Goal: Information Seeking & Learning: Check status

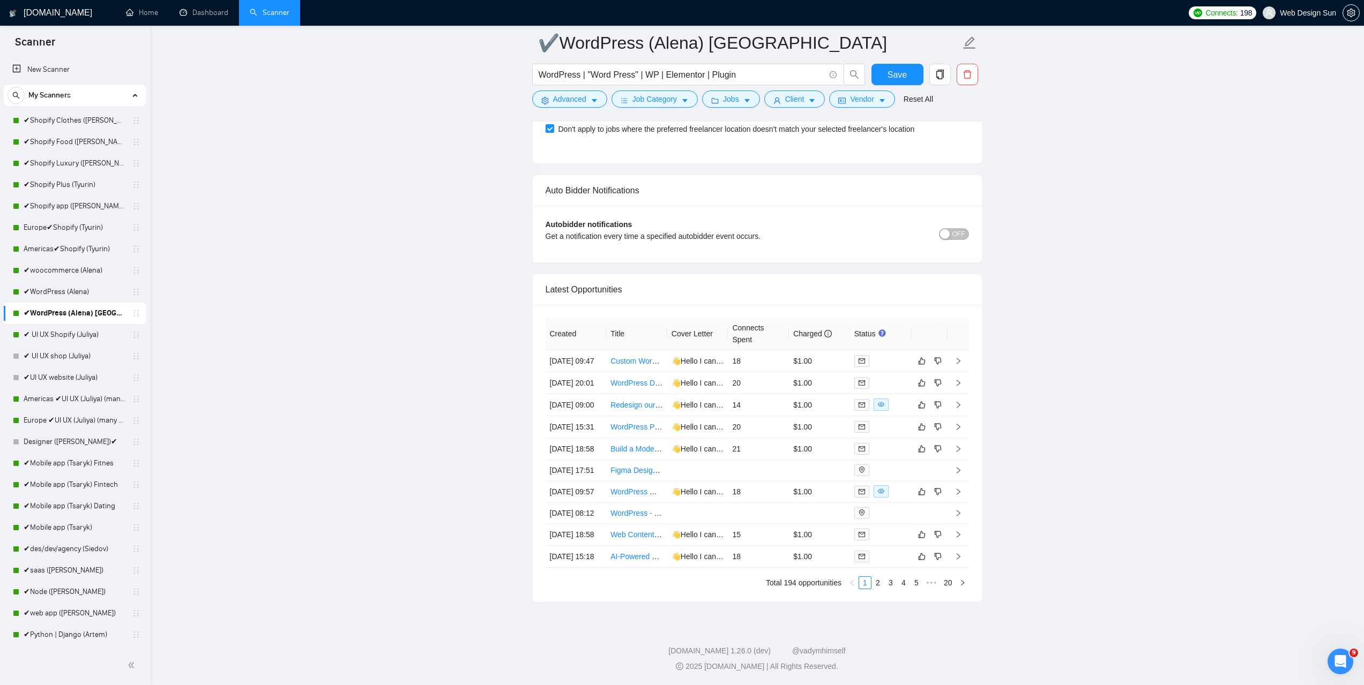
scroll to position [2964, 0]
click at [1350, 9] on icon "setting" at bounding box center [1351, 13] width 8 height 9
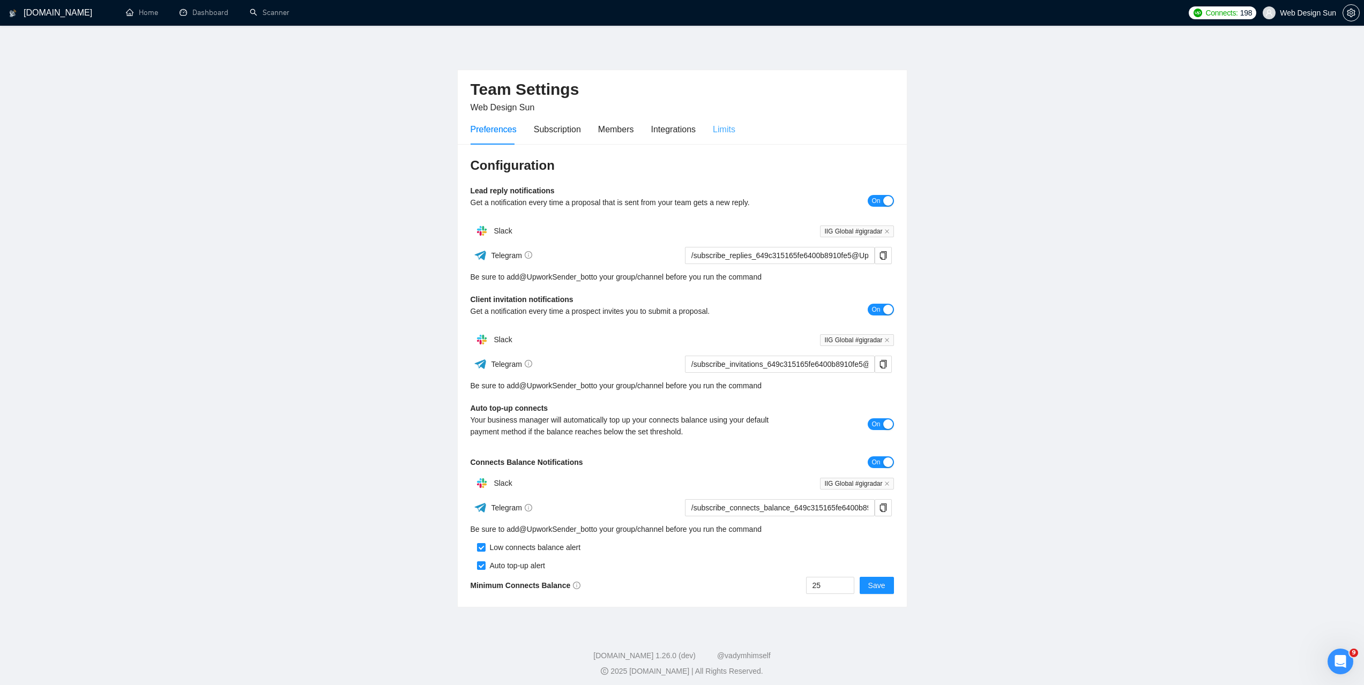
click at [717, 137] on div "Limits" at bounding box center [724, 129] width 23 height 31
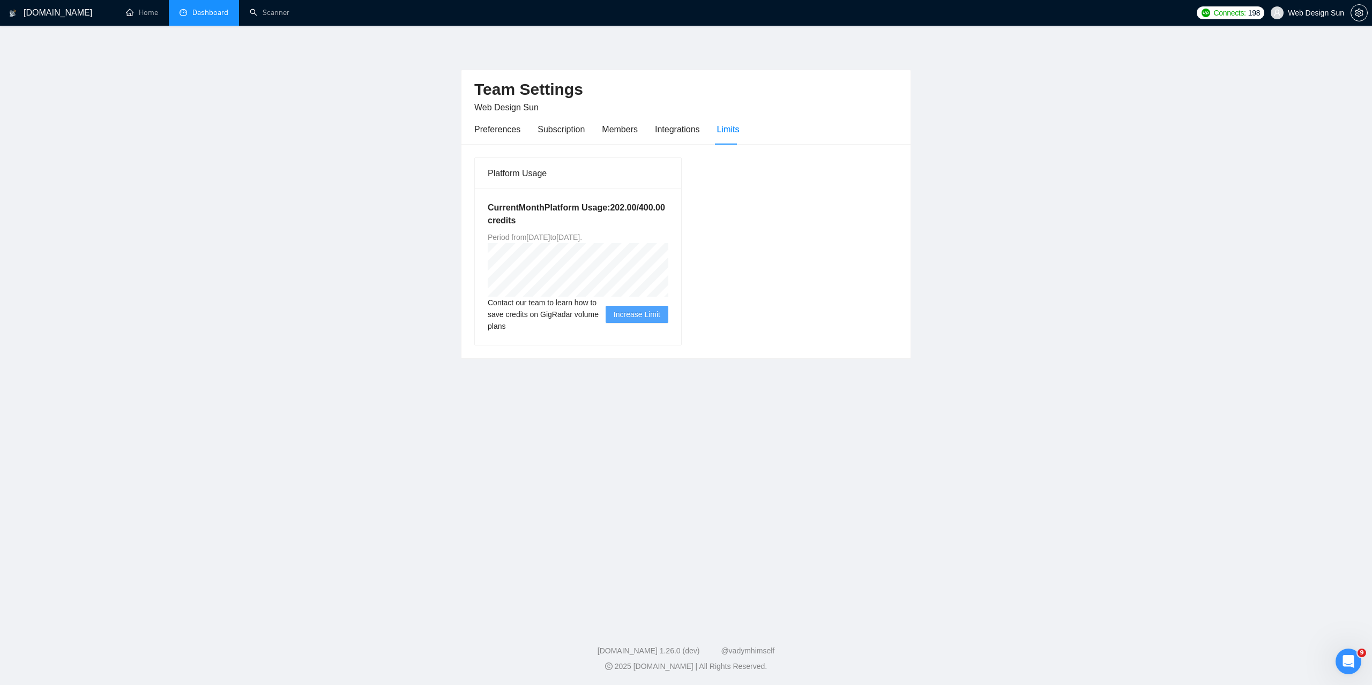
click at [214, 17] on link "Dashboard" at bounding box center [204, 12] width 49 height 9
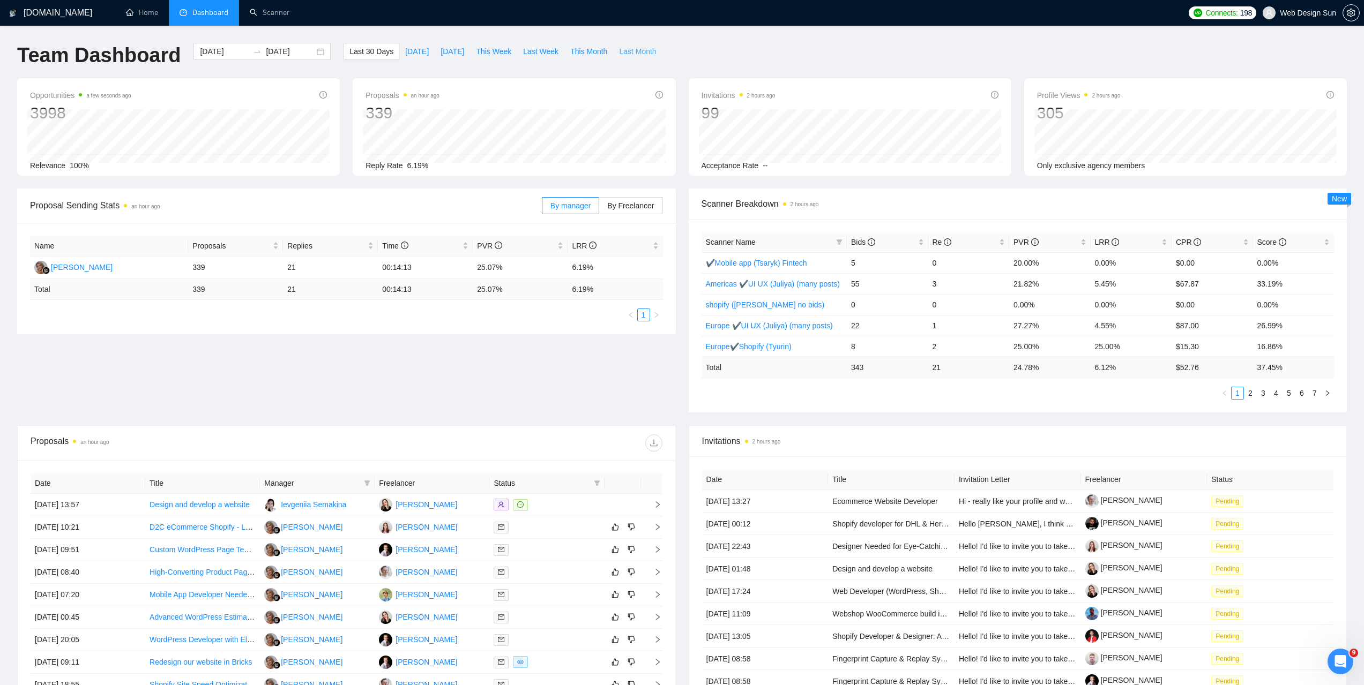
click at [619, 53] on span "Last Month" at bounding box center [637, 52] width 37 height 12
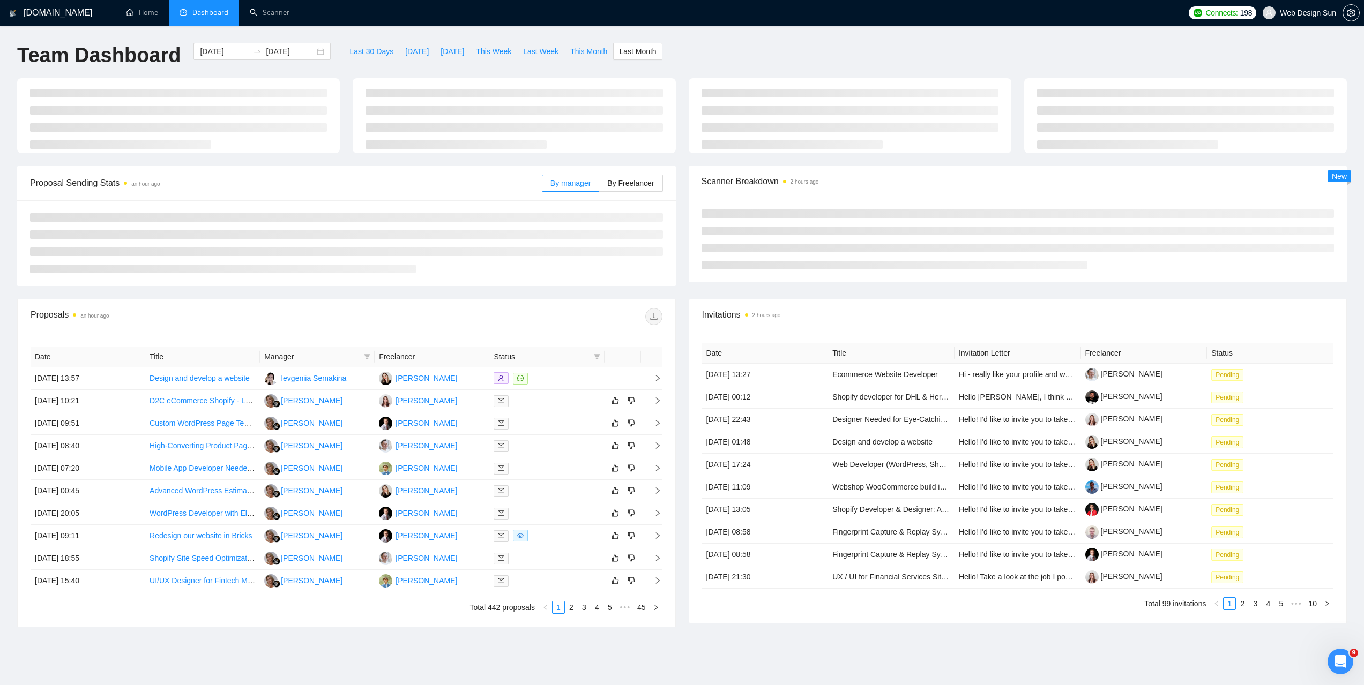
type input "[DATE]"
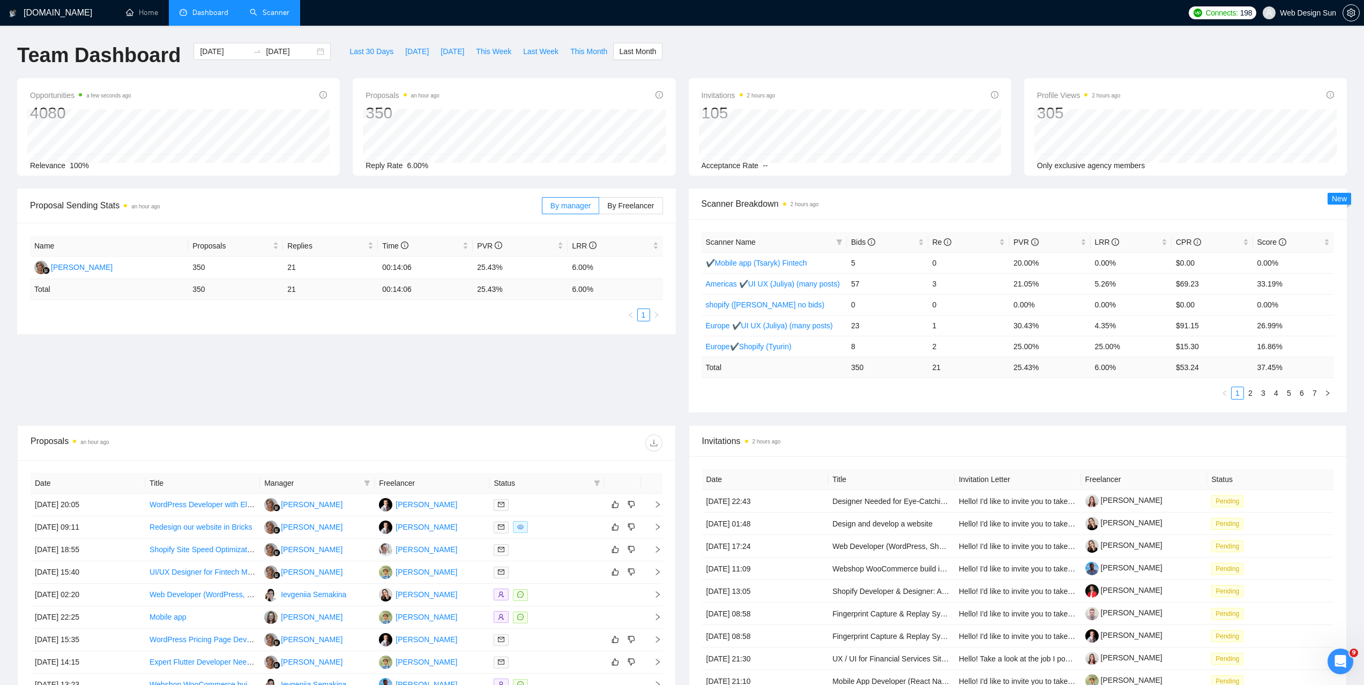
click at [274, 17] on link "Scanner" at bounding box center [270, 12] width 40 height 9
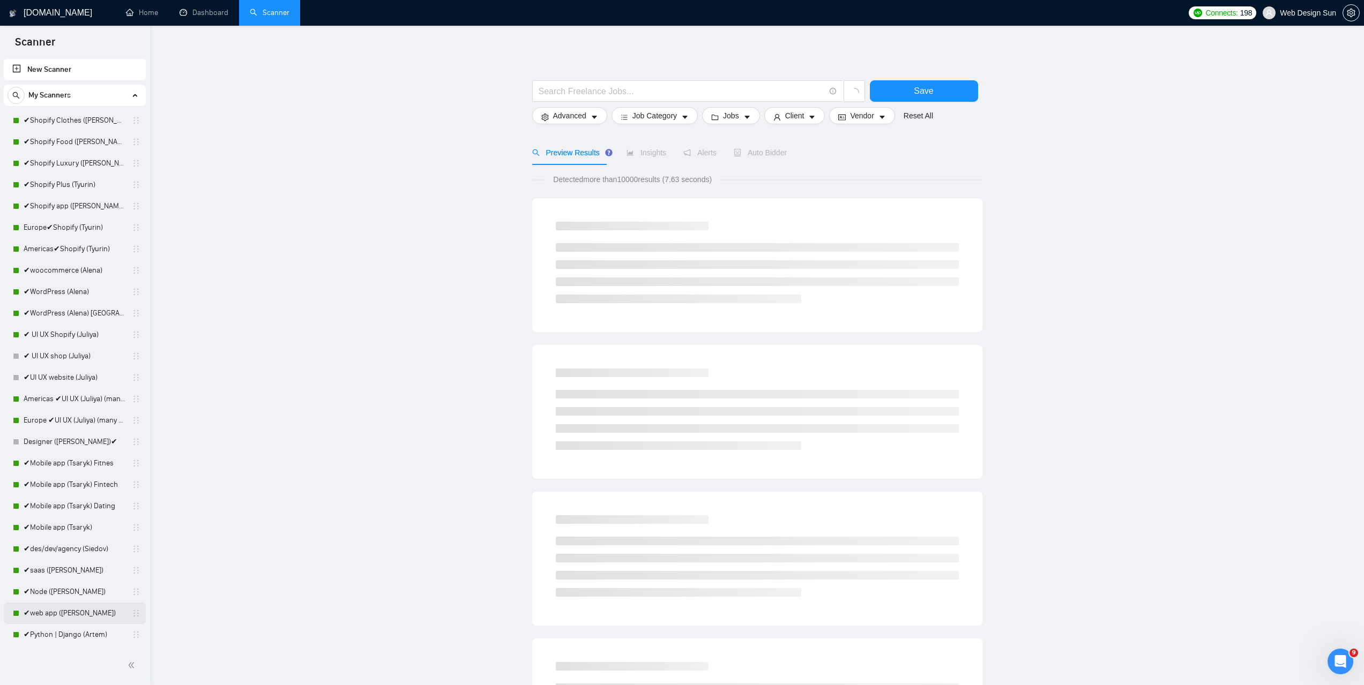
scroll to position [161, 0]
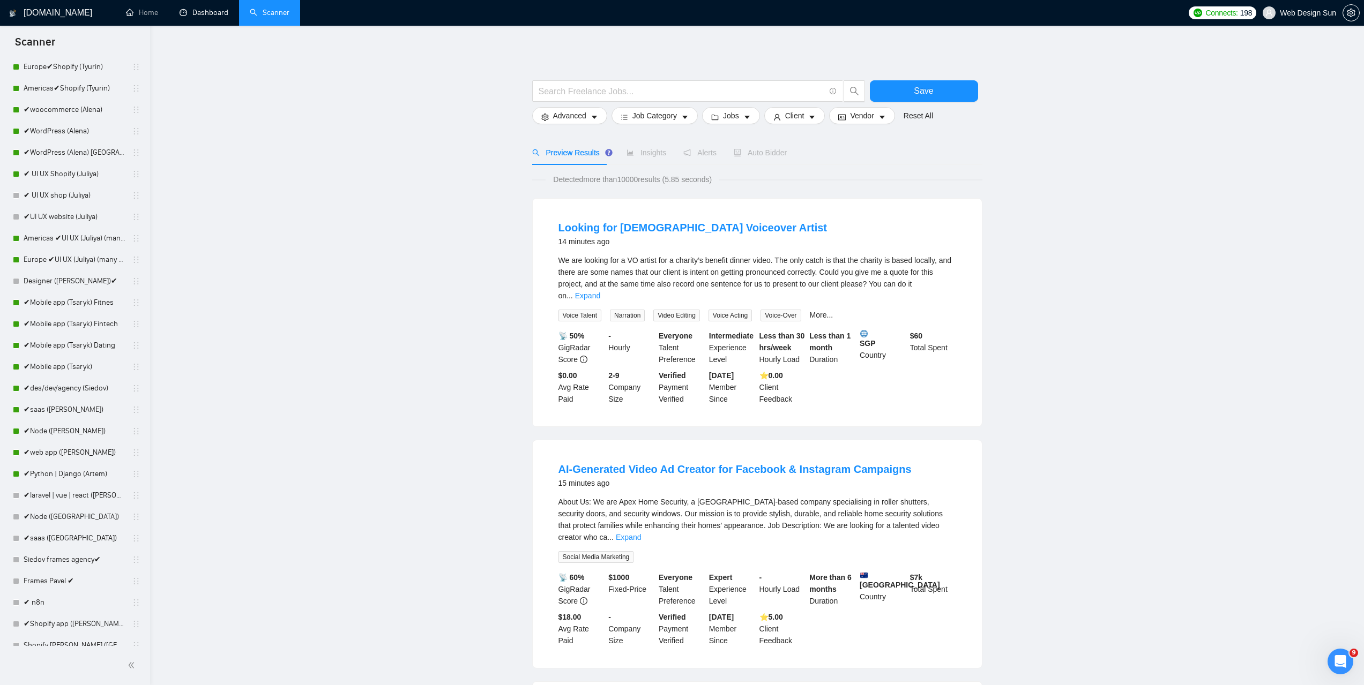
drag, startPoint x: 220, startPoint y: 11, endPoint x: 234, endPoint y: 31, distance: 24.2
click at [221, 11] on link "Dashboard" at bounding box center [204, 12] width 49 height 9
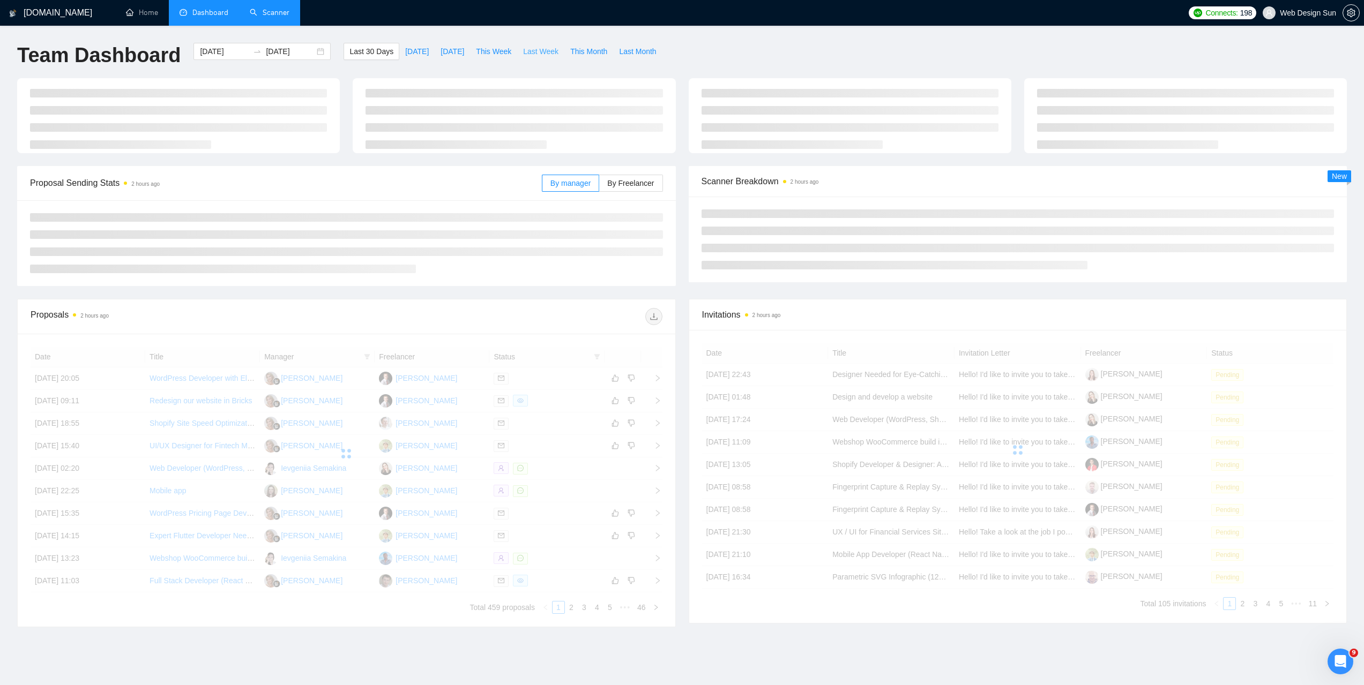
click at [523, 51] on span "Last Week" at bounding box center [540, 52] width 35 height 12
type input "[DATE]"
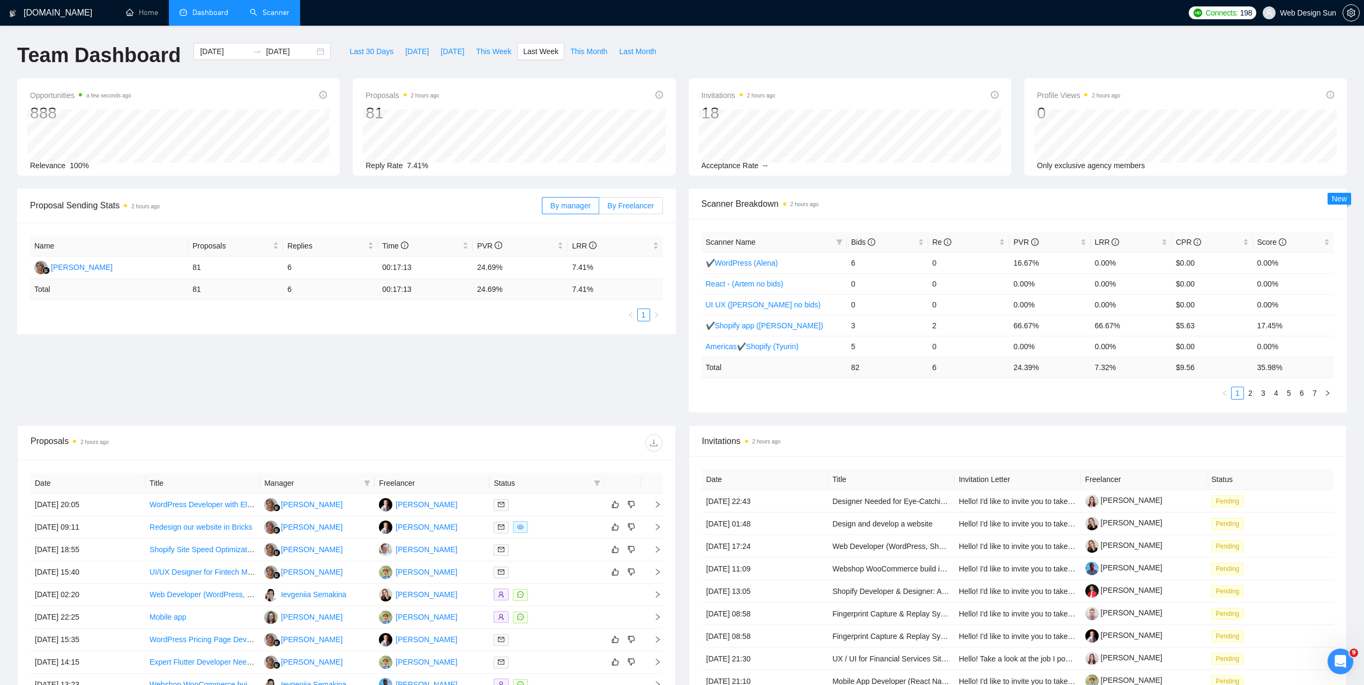
click at [632, 208] on span "By Freelancer" at bounding box center [630, 206] width 47 height 9
click at [599, 208] on input "By Freelancer" at bounding box center [599, 208] width 0 height 0
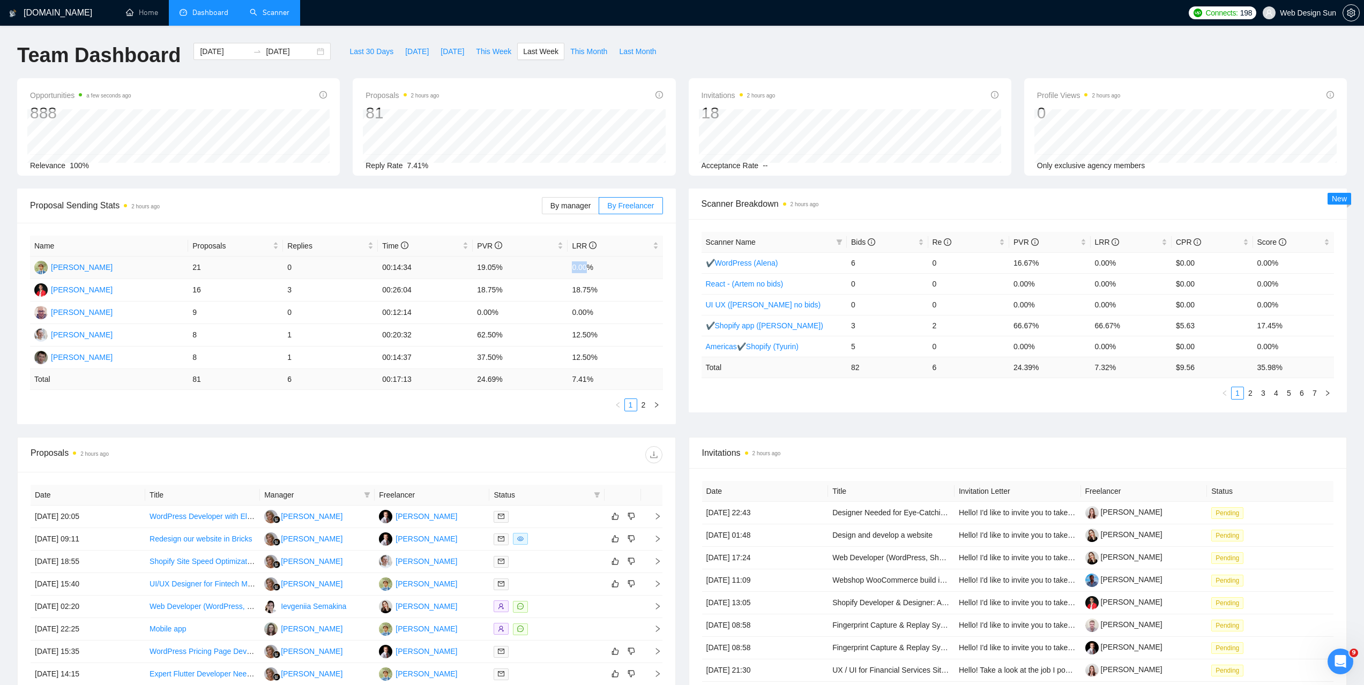
drag, startPoint x: 569, startPoint y: 273, endPoint x: 588, endPoint y: 266, distance: 20.5
click at [588, 266] on tr "[PERSON_NAME] 21 0 00:14:34 19.05% 0.00%" at bounding box center [346, 268] width 633 height 23
click at [588, 266] on td "0.00%" at bounding box center [615, 268] width 95 height 23
click at [586, 266] on td "0.00%" at bounding box center [615, 268] width 95 height 23
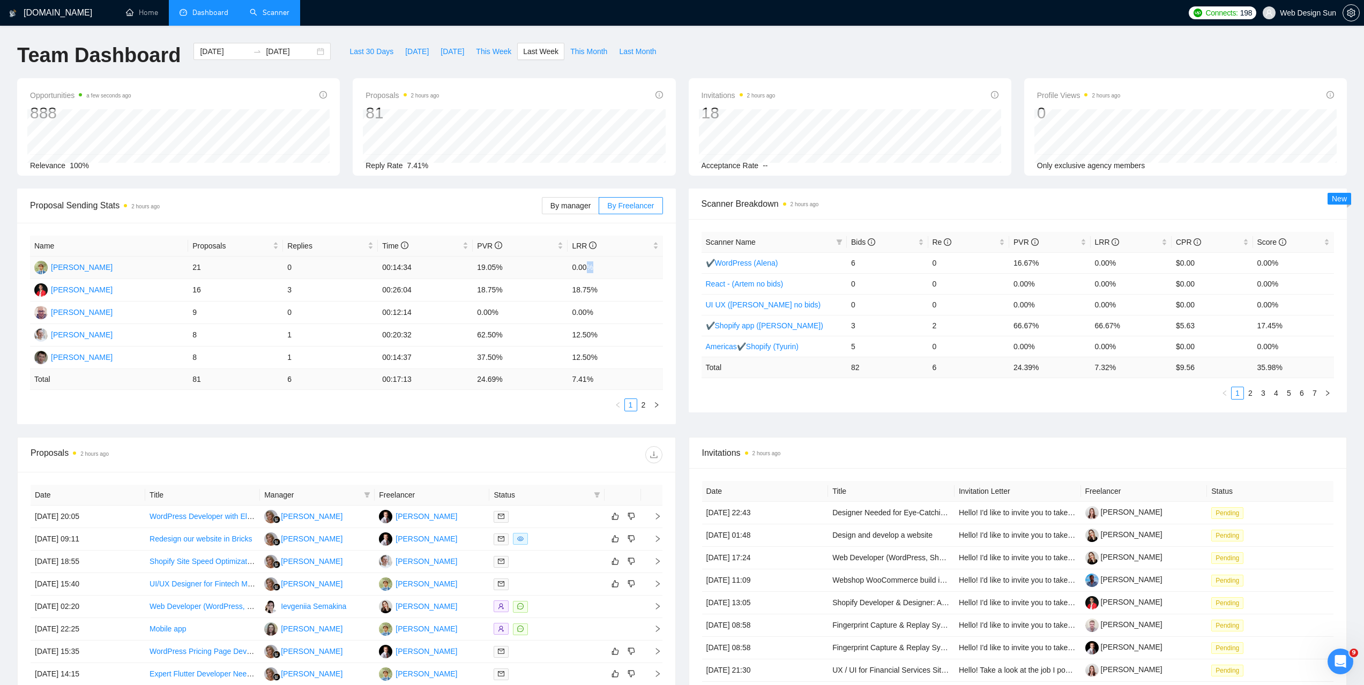
click at [585, 266] on td "0.00%" at bounding box center [615, 268] width 95 height 23
click at [584, 267] on td "0.00%" at bounding box center [615, 268] width 95 height 23
click at [577, 267] on td "0.00%" at bounding box center [615, 268] width 95 height 23
click at [576, 267] on td "0.00%" at bounding box center [615, 268] width 95 height 23
drag, startPoint x: 485, startPoint y: 268, endPoint x: 470, endPoint y: 268, distance: 14.5
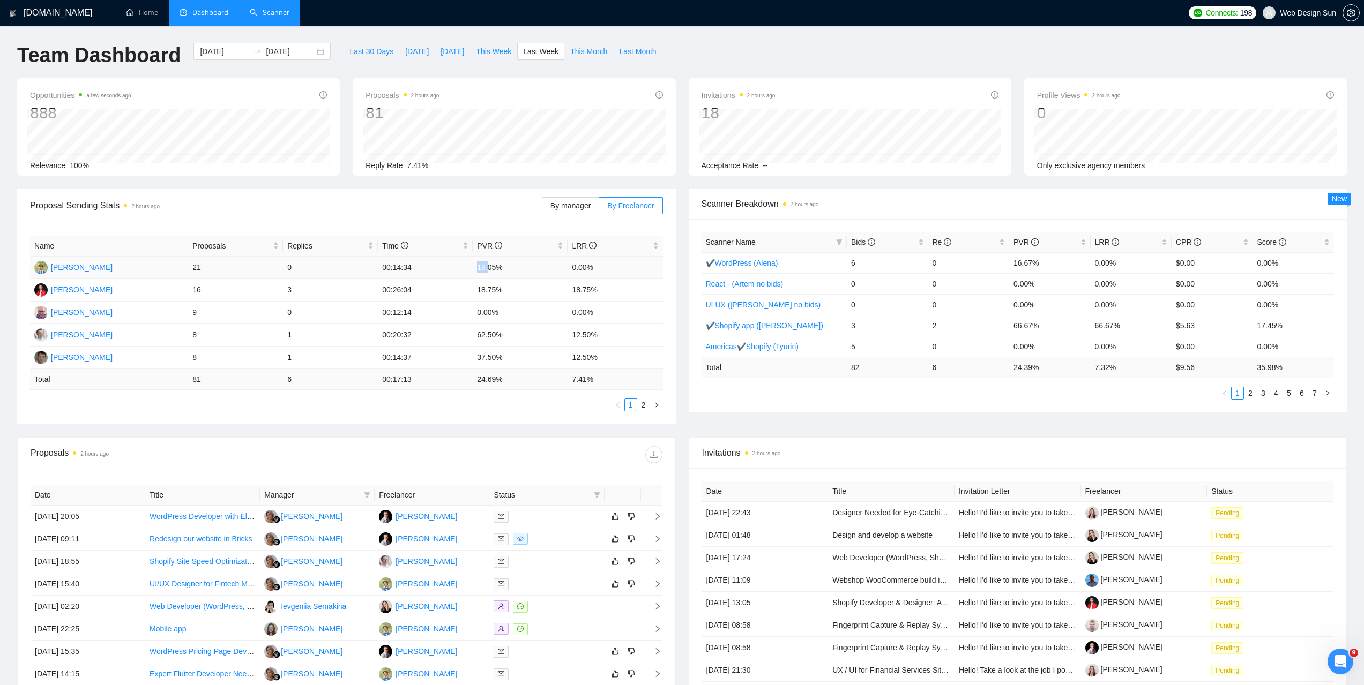
click at [471, 269] on tr "[PERSON_NAME] 21 0 00:14:34 19.05% 0.00%" at bounding box center [346, 268] width 633 height 23
click at [471, 267] on td "00:14:34" at bounding box center [425, 268] width 95 height 23
click at [476, 266] on td "19.05%" at bounding box center [520, 268] width 95 height 23
click at [482, 265] on td "19.05%" at bounding box center [520, 268] width 95 height 23
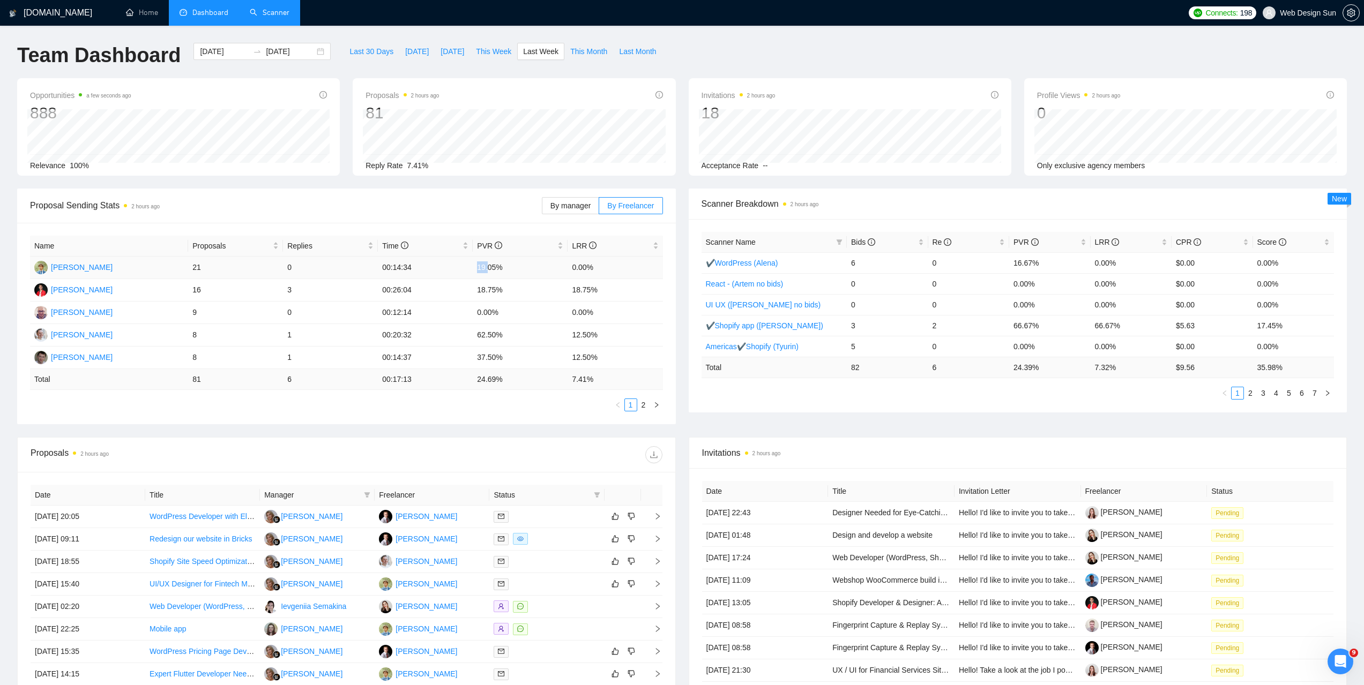
click at [489, 267] on td "19.05%" at bounding box center [520, 268] width 95 height 23
click at [490, 267] on td "19.05%" at bounding box center [520, 268] width 95 height 23
click at [495, 267] on td "19.05%" at bounding box center [520, 268] width 95 height 23
click at [494, 265] on td "19.05%" at bounding box center [520, 268] width 95 height 23
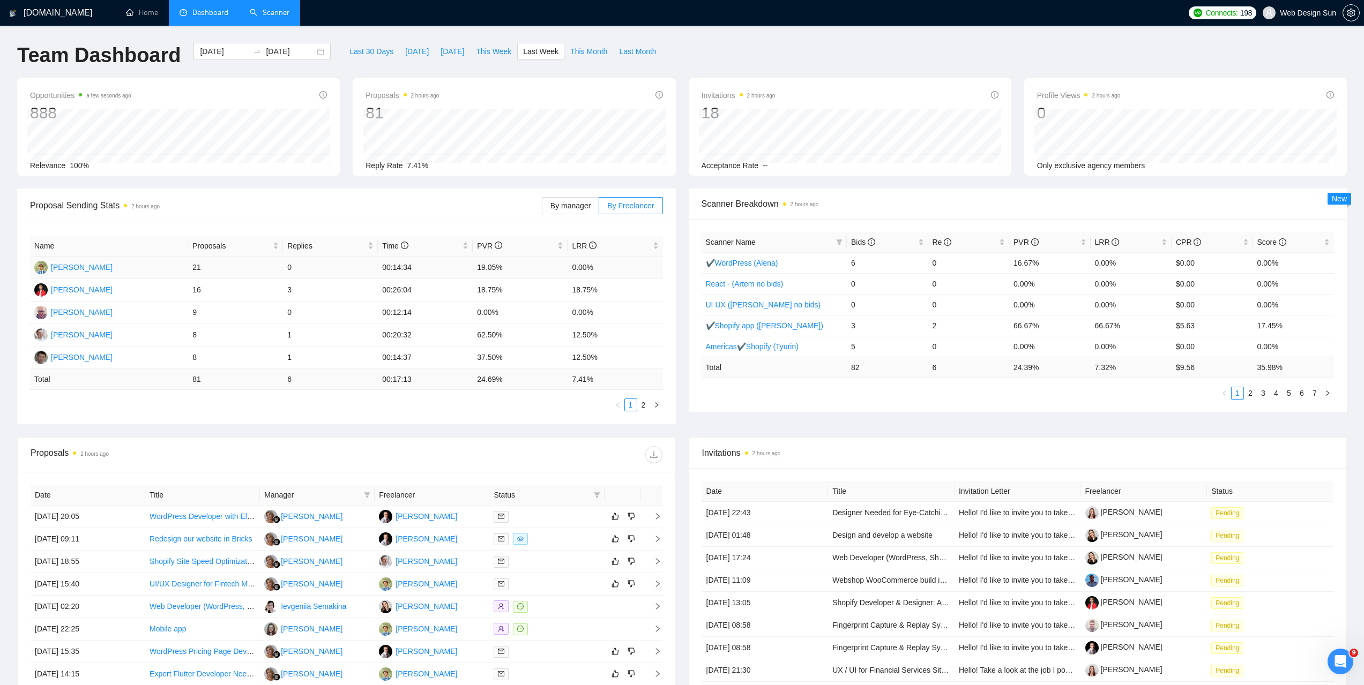
click at [494, 265] on td "19.05%" at bounding box center [520, 268] width 95 height 23
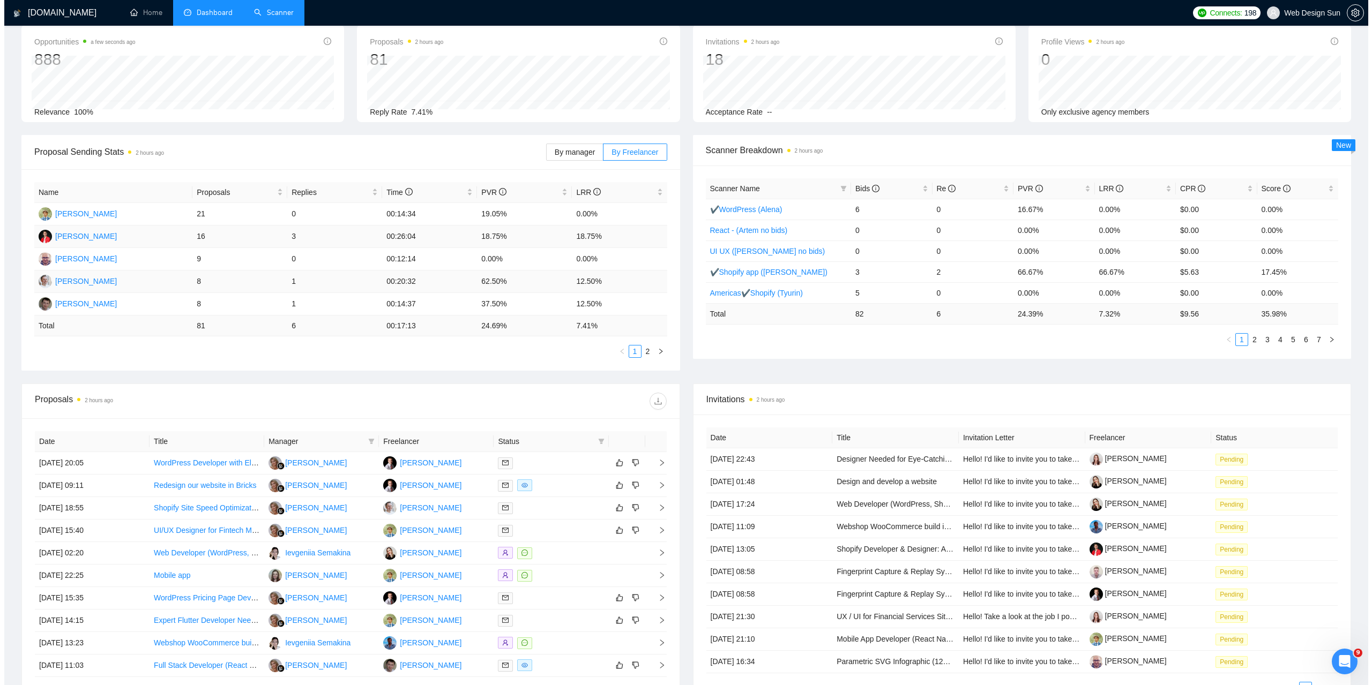
scroll to position [107, 0]
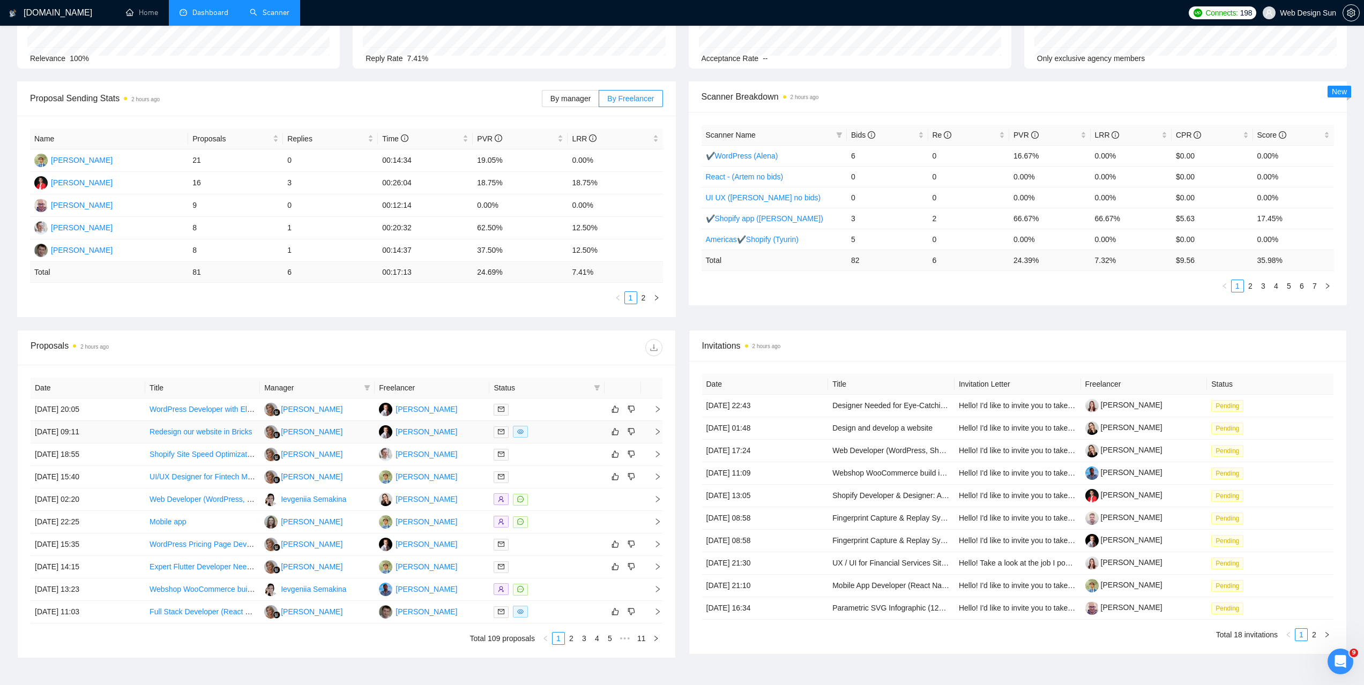
click at [561, 435] on div at bounding box center [547, 432] width 106 height 12
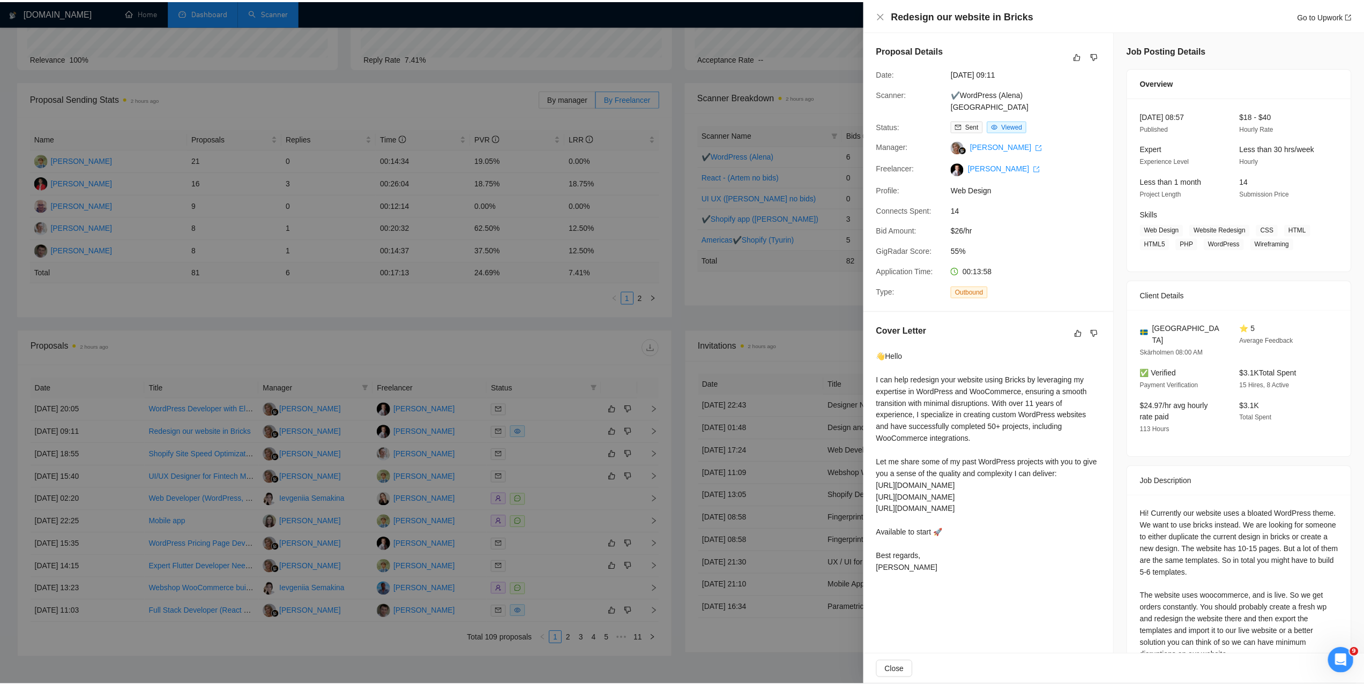
scroll to position [93, 0]
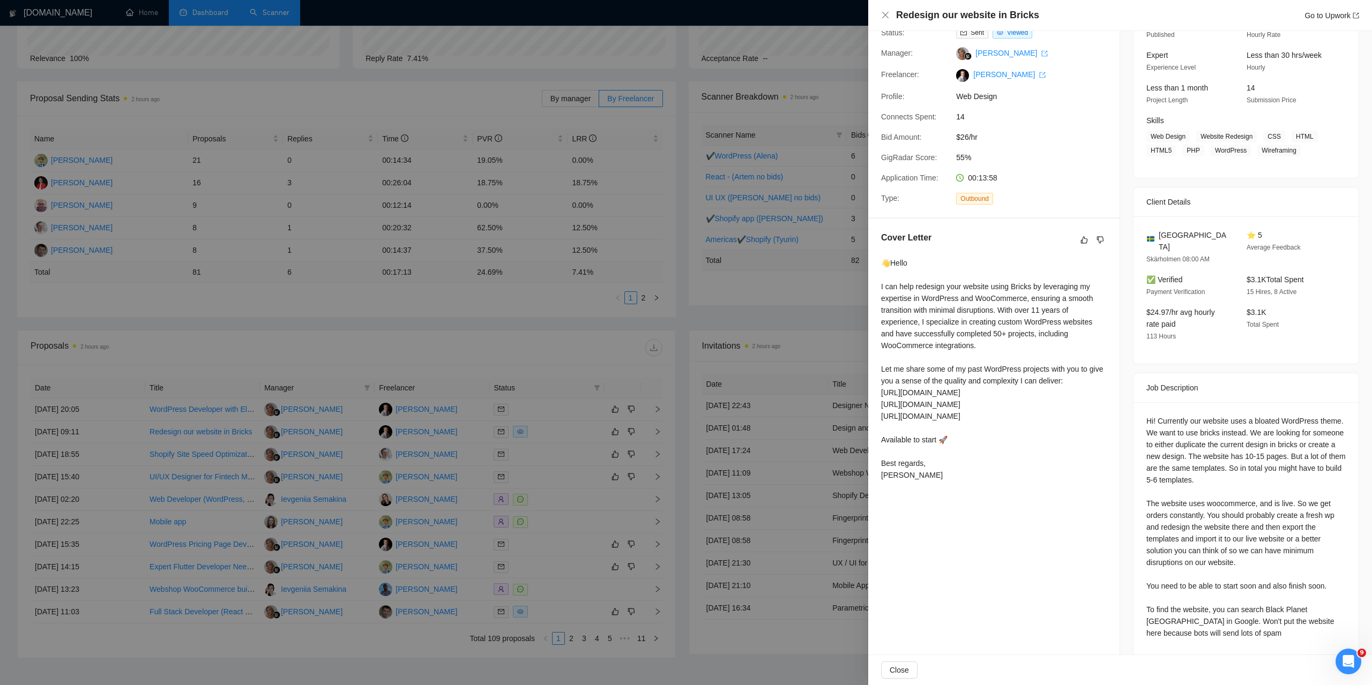
click at [534, 438] on div at bounding box center [686, 342] width 1372 height 685
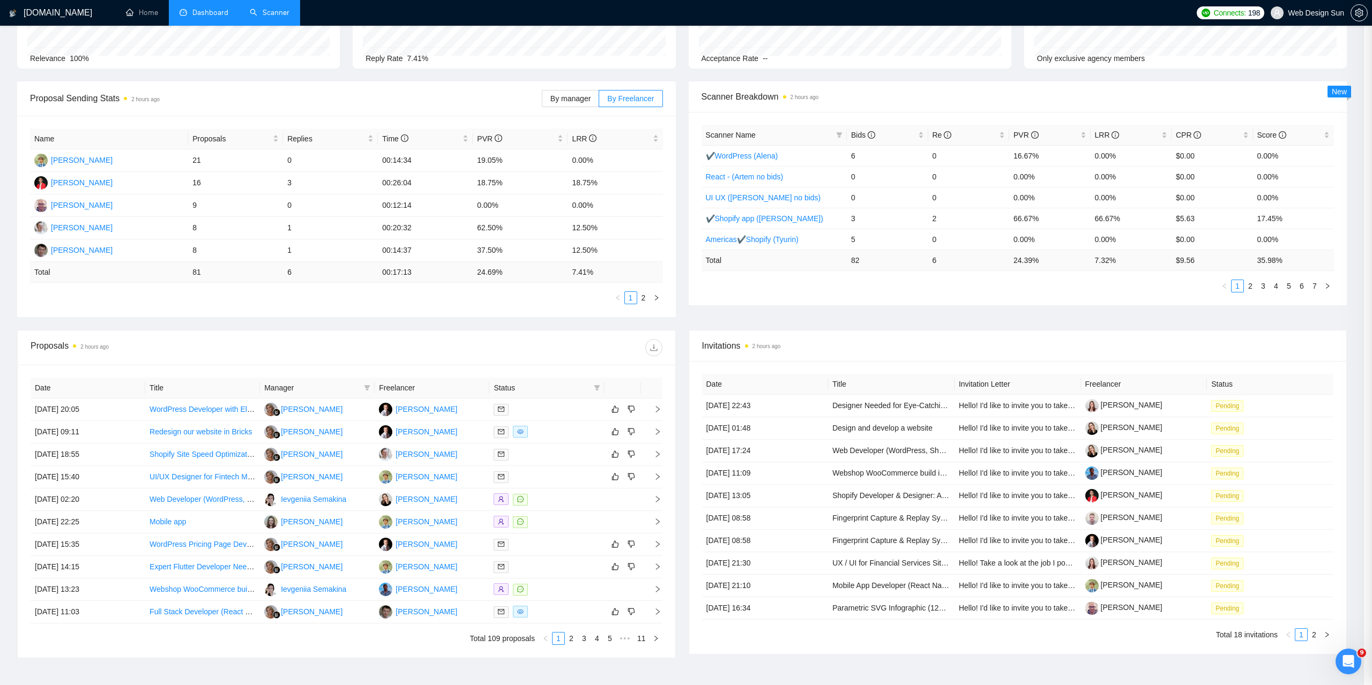
click at [544, 431] on div at bounding box center [686, 342] width 1372 height 685
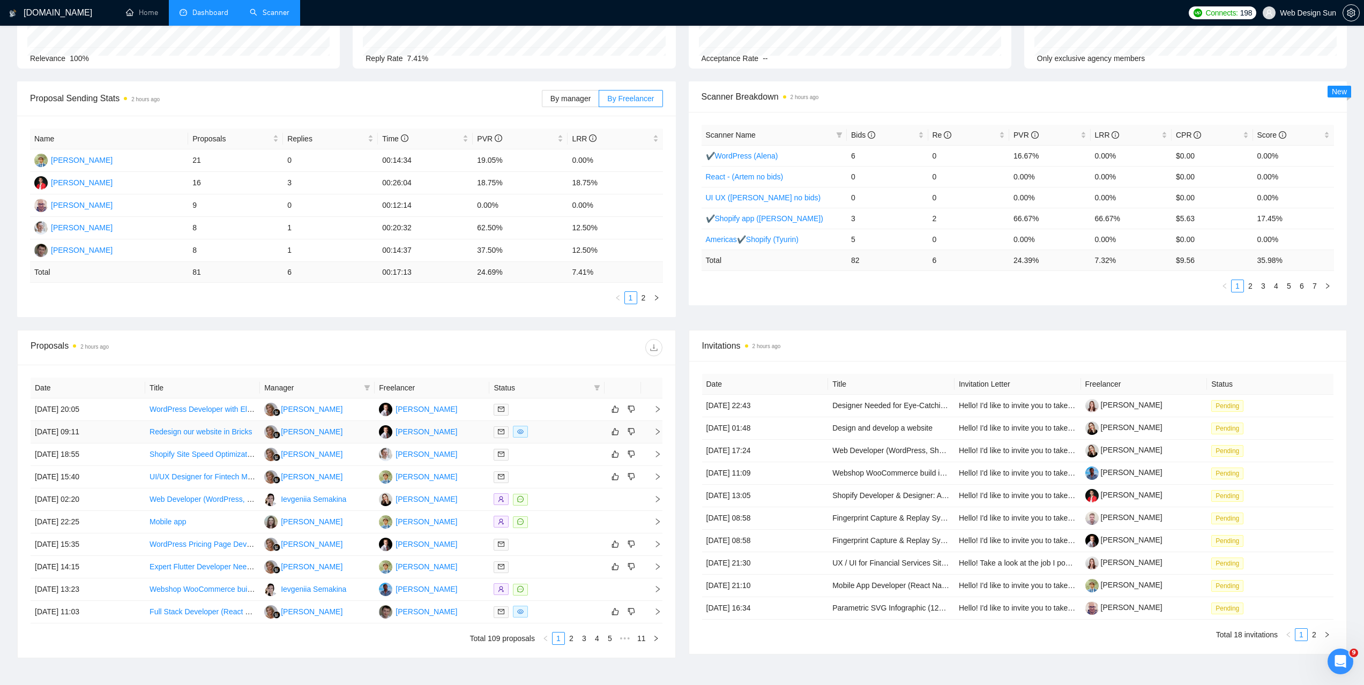
click at [578, 441] on td at bounding box center [546, 432] width 115 height 23
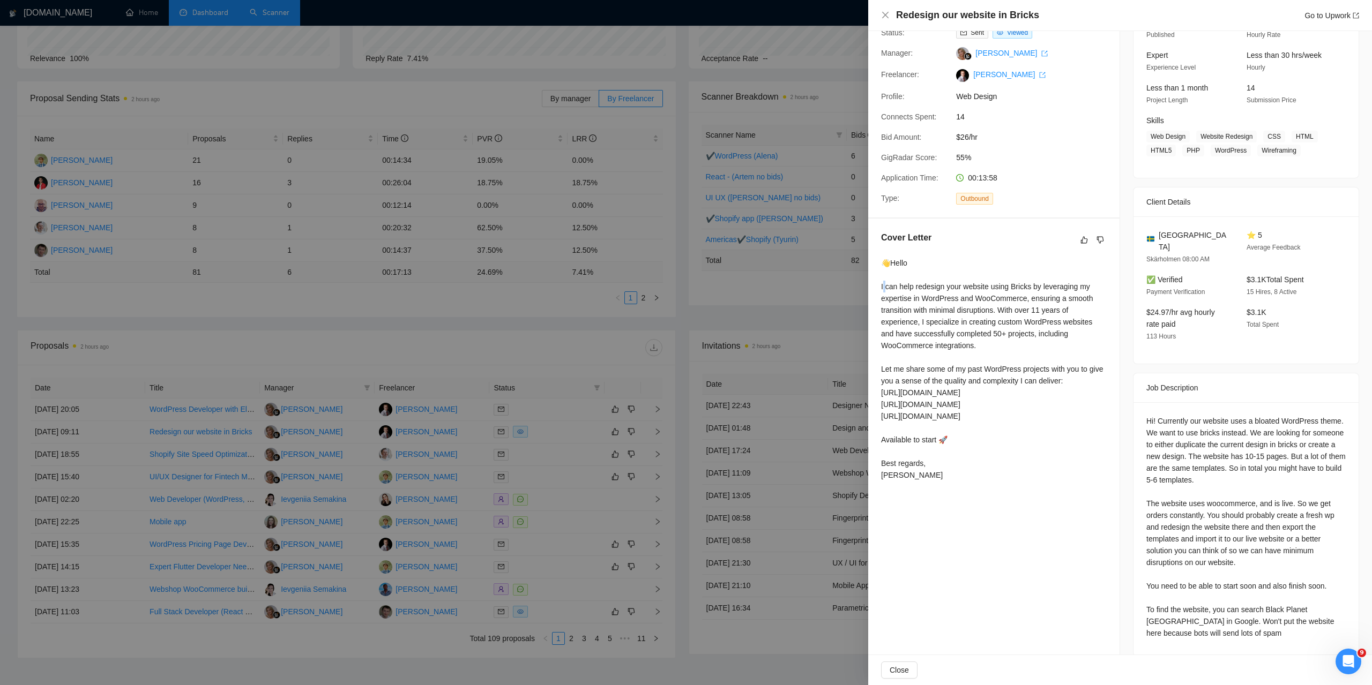
click at [882, 276] on div "👋Hello I can help redesign your website using Bricks by leveraging my expertise…" at bounding box center [994, 369] width 226 height 224
click at [879, 276] on div "Cover Letter 👋Hello I can help redesign your website using Bricks by leveraging…" at bounding box center [993, 359] width 251 height 280
drag, startPoint x: 881, startPoint y: 272, endPoint x: 901, endPoint y: 289, distance: 26.3
click at [901, 289] on div "Cover Letter 👋Hello I can help redesign your website using Bricks by leveraging…" at bounding box center [993, 359] width 251 height 280
click at [906, 289] on div "👋Hello I can help redesign your website using Bricks by leveraging my expertise…" at bounding box center [994, 369] width 226 height 224
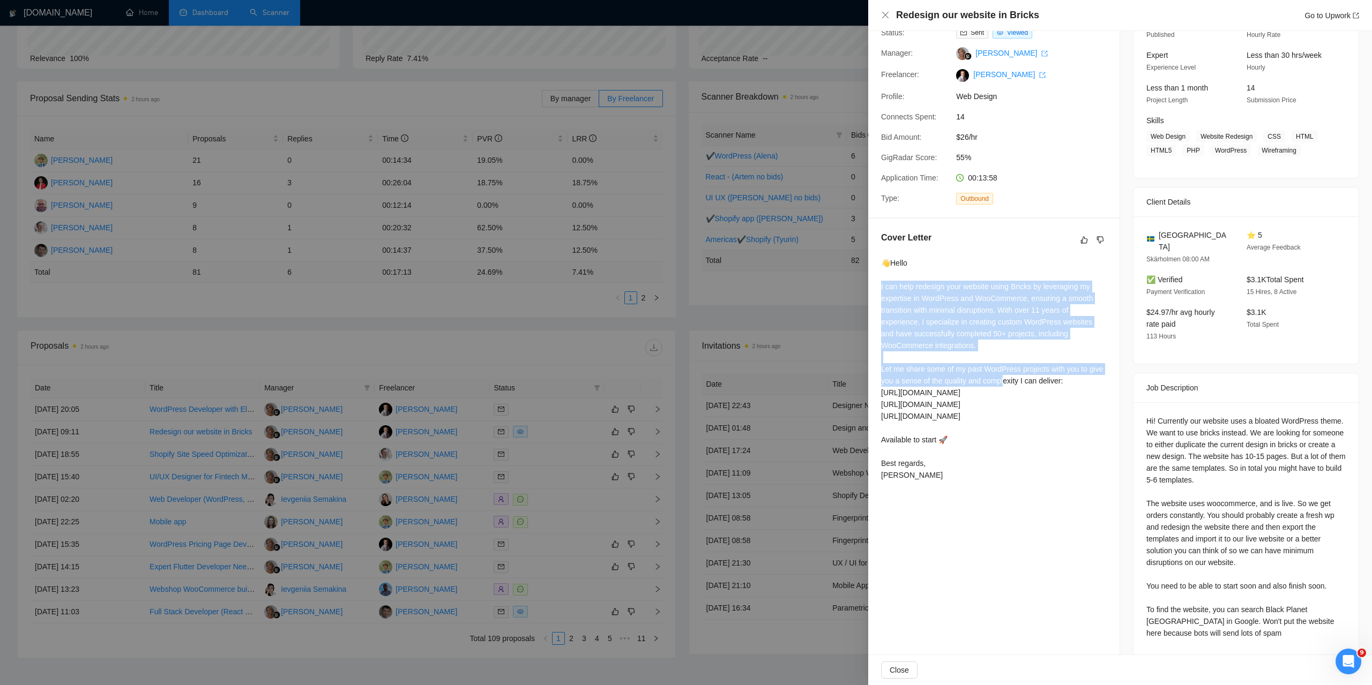
drag, startPoint x: 879, startPoint y: 270, endPoint x: 1001, endPoint y: 368, distance: 156.3
click at [1002, 369] on div "Cover Letter 👋Hello I can help redesign your website using Bricks by leveraging…" at bounding box center [993, 359] width 251 height 280
click at [1000, 367] on div "👋Hello I can help redesign your website using Bricks by leveraging my expertise…" at bounding box center [994, 369] width 226 height 224
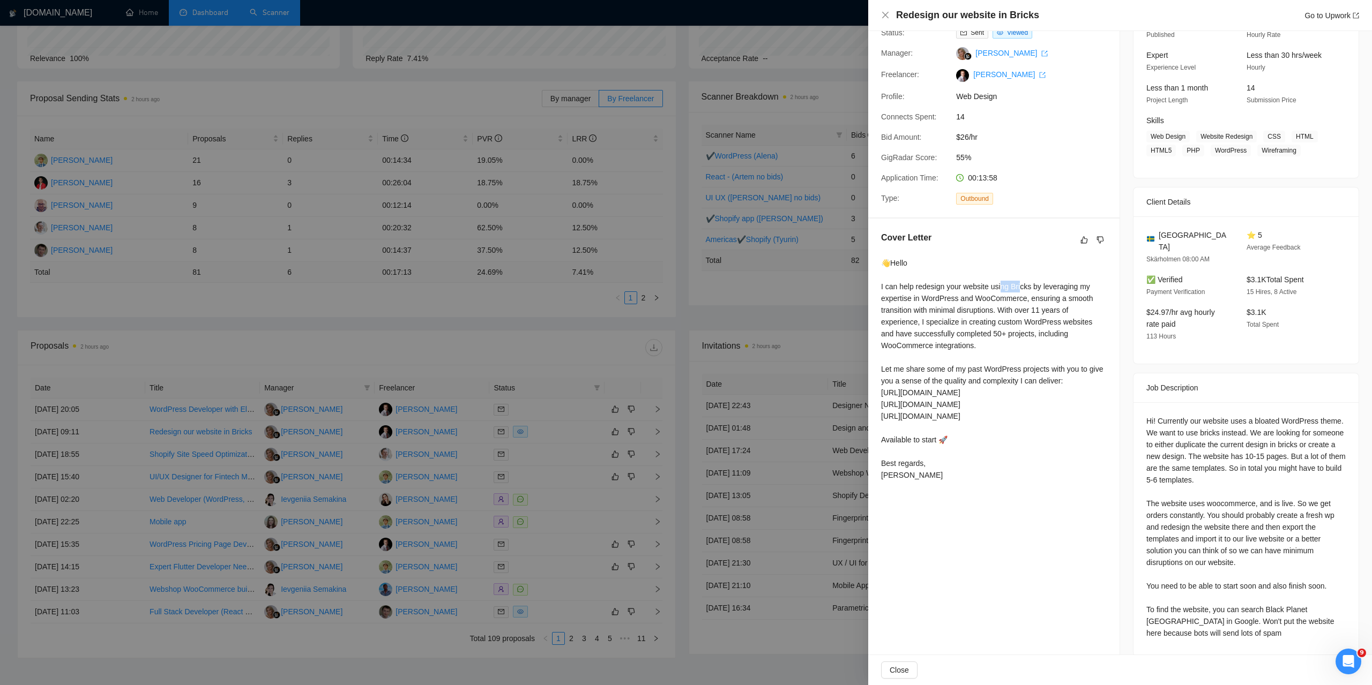
drag, startPoint x: 1003, startPoint y: 274, endPoint x: 1020, endPoint y: 278, distance: 16.9
click at [1020, 278] on div "👋Hello I can help redesign your website using Bricks by leveraging my expertise…" at bounding box center [994, 369] width 226 height 224
click at [1012, 278] on div "👋Hello I can help redesign your website using Bricks by leveraging my expertise…" at bounding box center [994, 369] width 226 height 224
drag, startPoint x: 1013, startPoint y: 278, endPoint x: 1038, endPoint y: 278, distance: 24.7
click at [1035, 277] on div "👋Hello I can help redesign your website using Bricks by leveraging my expertise…" at bounding box center [994, 369] width 226 height 224
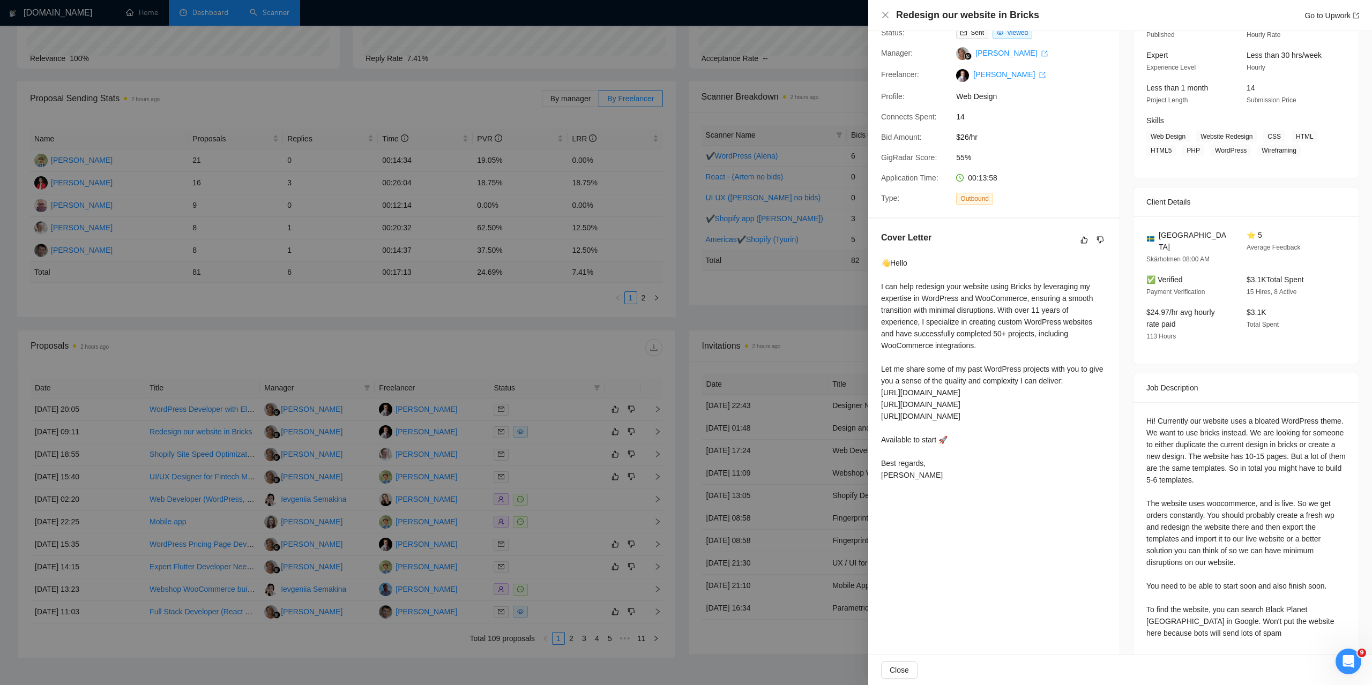
click at [1055, 278] on div "👋Hello I can help redesign your website using Bricks by leveraging my expertise…" at bounding box center [994, 369] width 226 height 224
click at [551, 356] on div at bounding box center [686, 342] width 1372 height 685
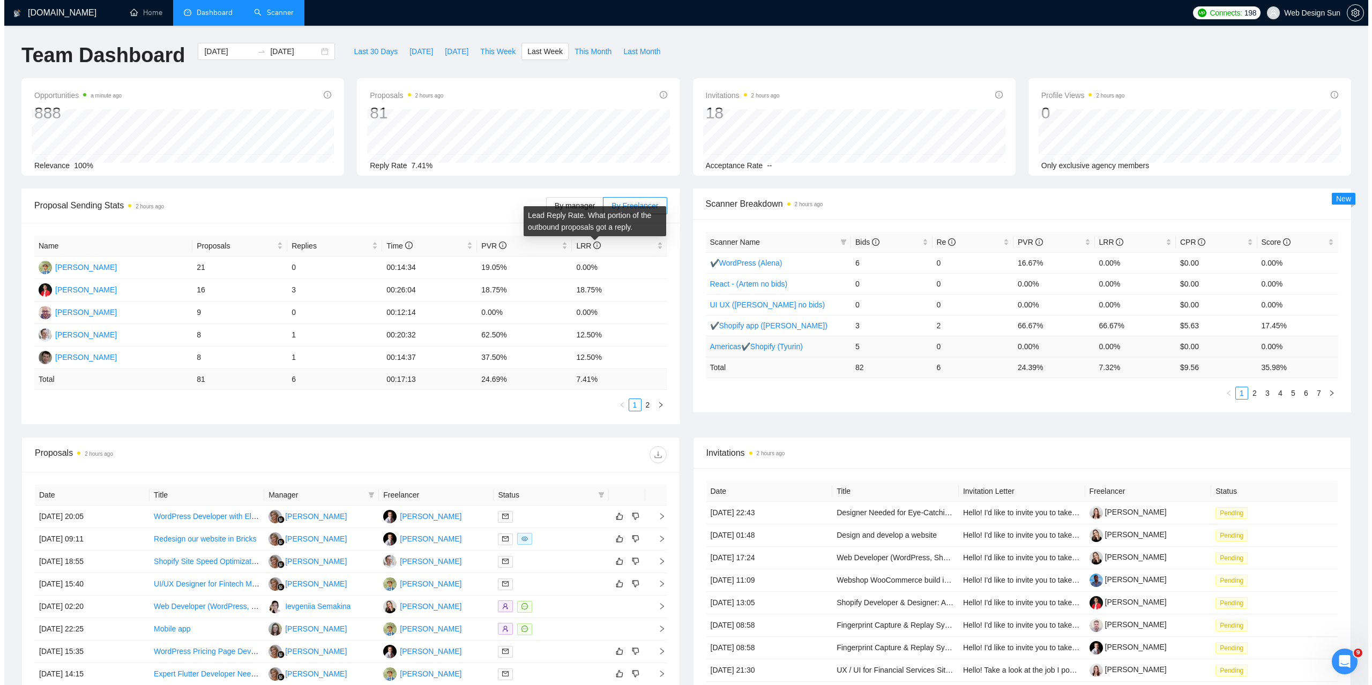
scroll to position [176, 0]
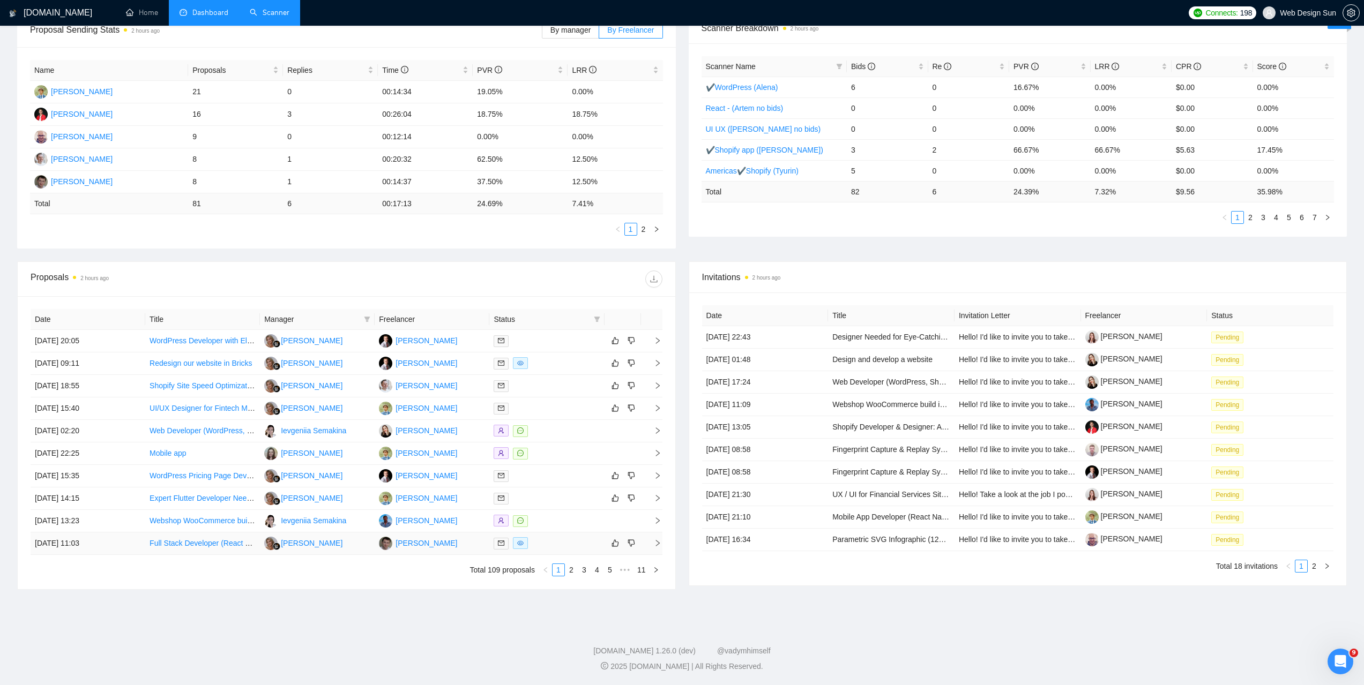
click at [543, 543] on div at bounding box center [547, 544] width 106 height 12
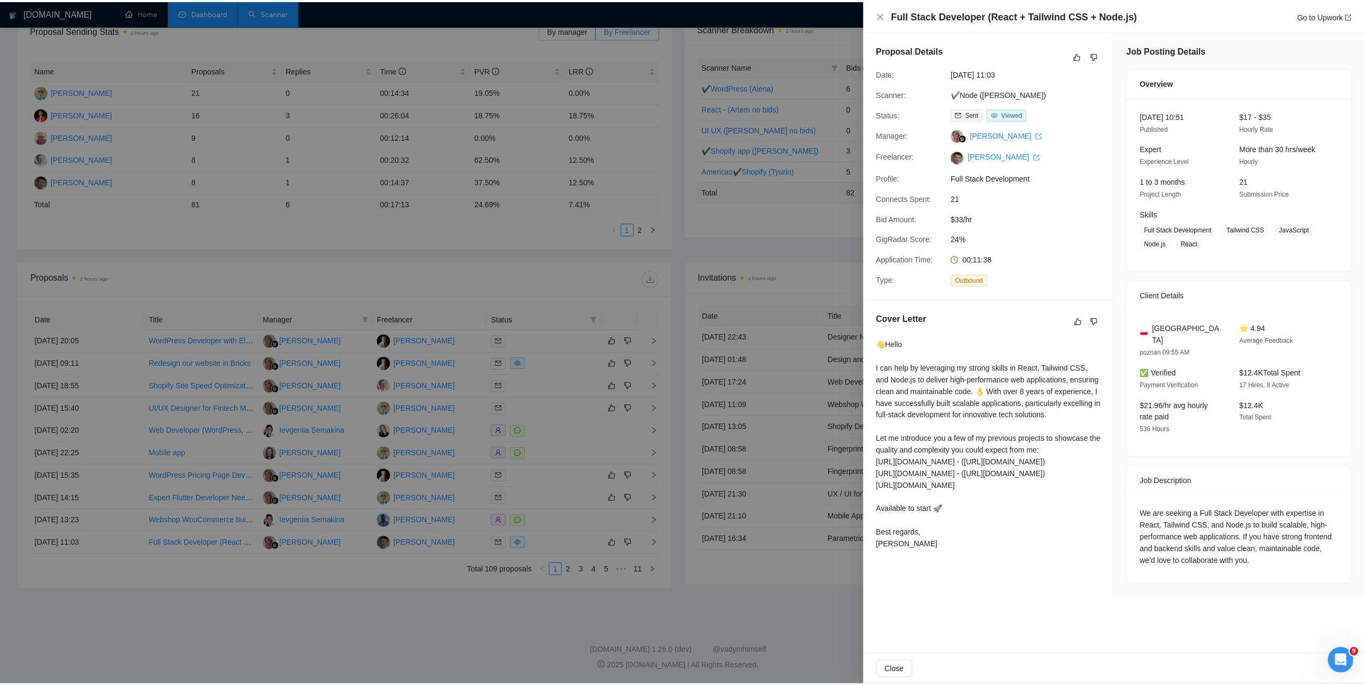
scroll to position [0, 0]
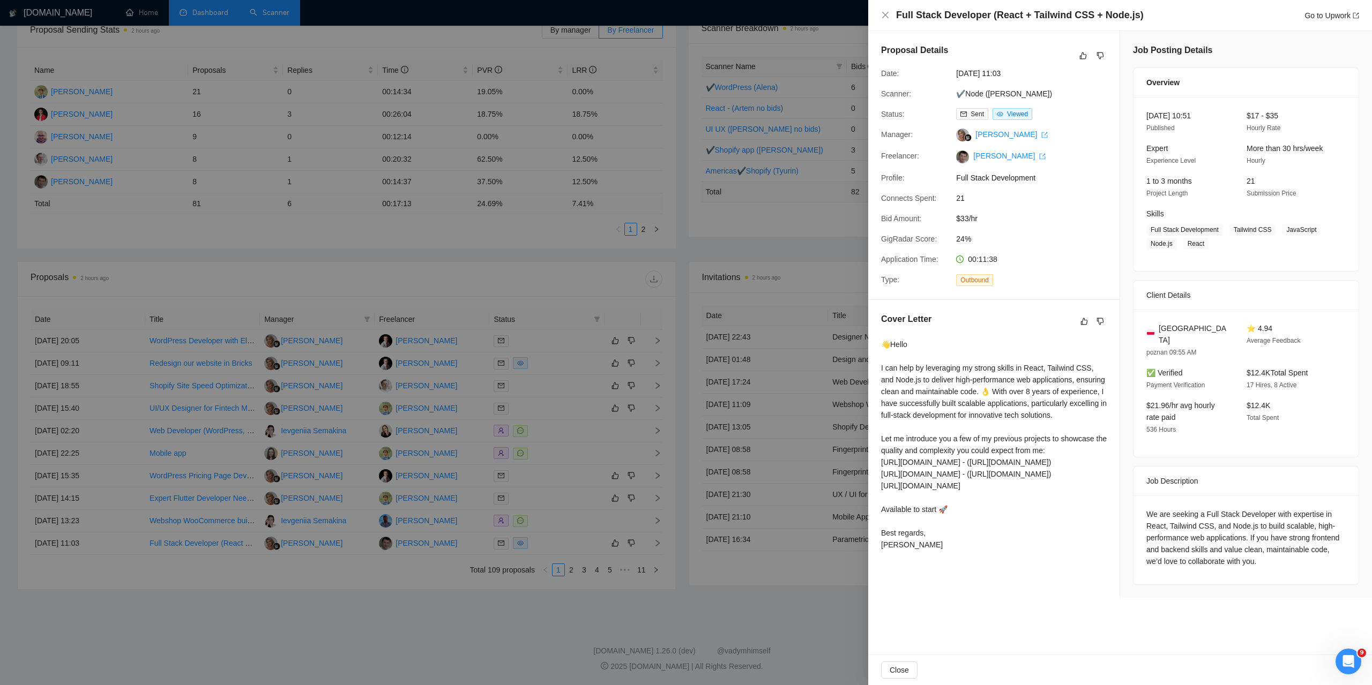
click at [564, 129] on div at bounding box center [686, 342] width 1372 height 685
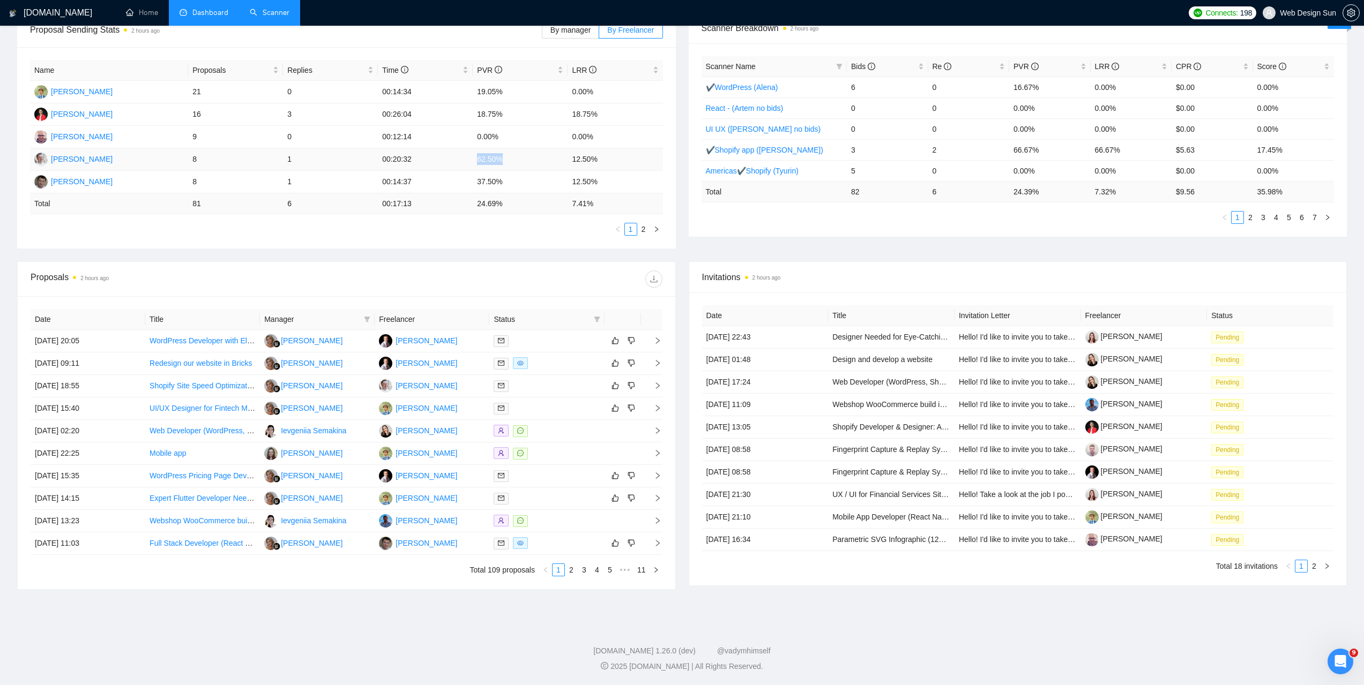
drag, startPoint x: 474, startPoint y: 162, endPoint x: 501, endPoint y: 160, distance: 27.4
click at [501, 160] on td "62.50%" at bounding box center [520, 159] width 95 height 23
drag, startPoint x: 572, startPoint y: 159, endPoint x: 646, endPoint y: 150, distance: 75.1
click at [593, 152] on td "12.50%" at bounding box center [615, 159] width 95 height 23
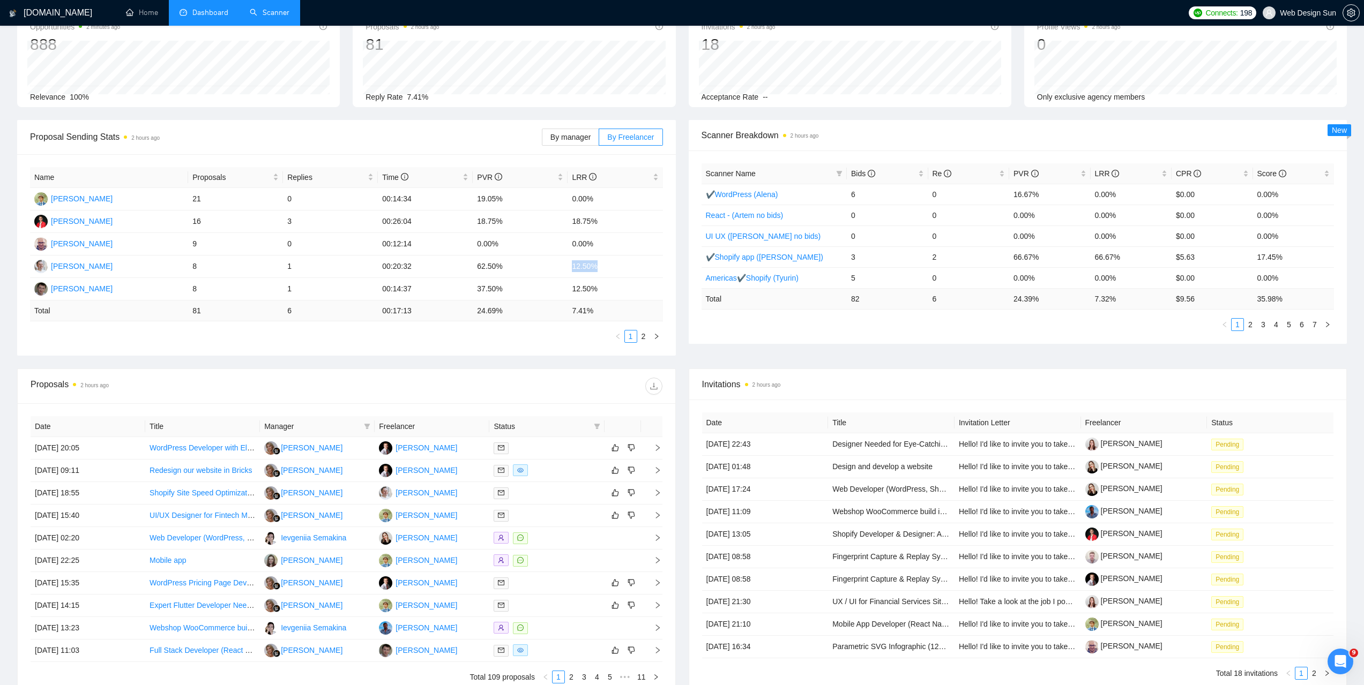
scroll to position [176, 0]
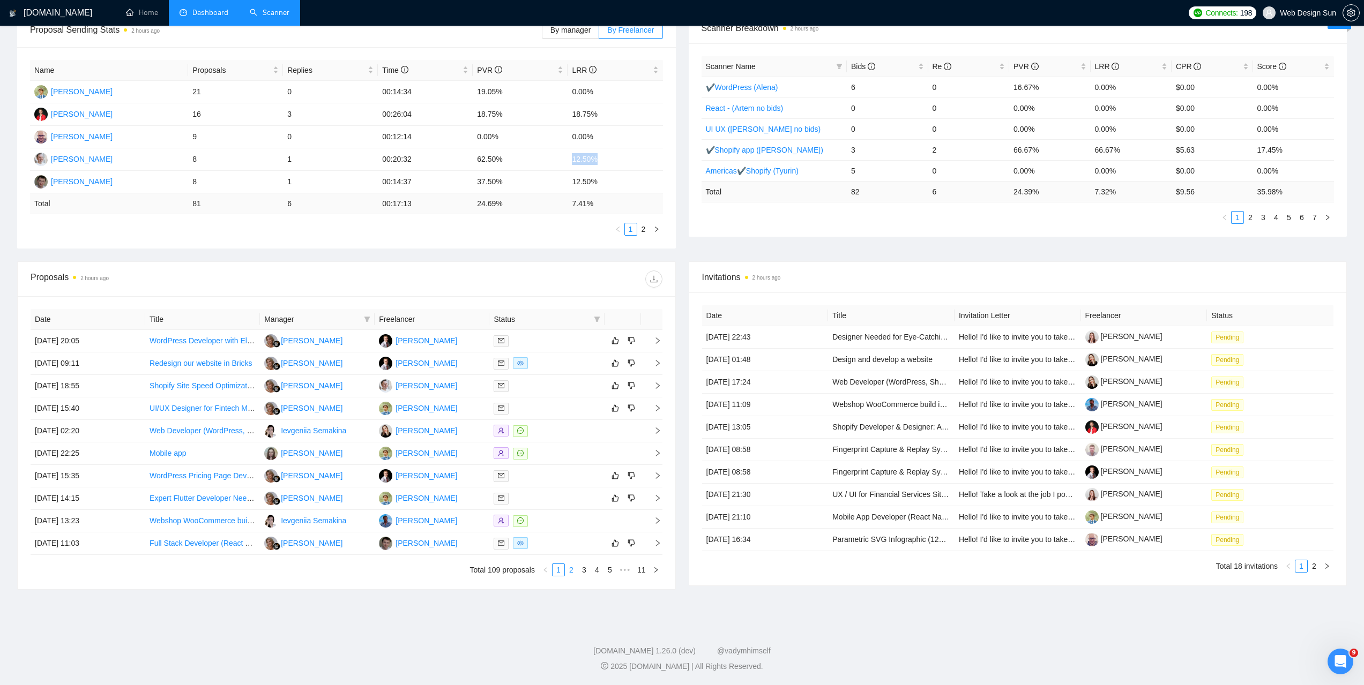
click at [574, 571] on link "2" at bounding box center [571, 570] width 12 height 12
click at [549, 345] on div at bounding box center [547, 341] width 106 height 12
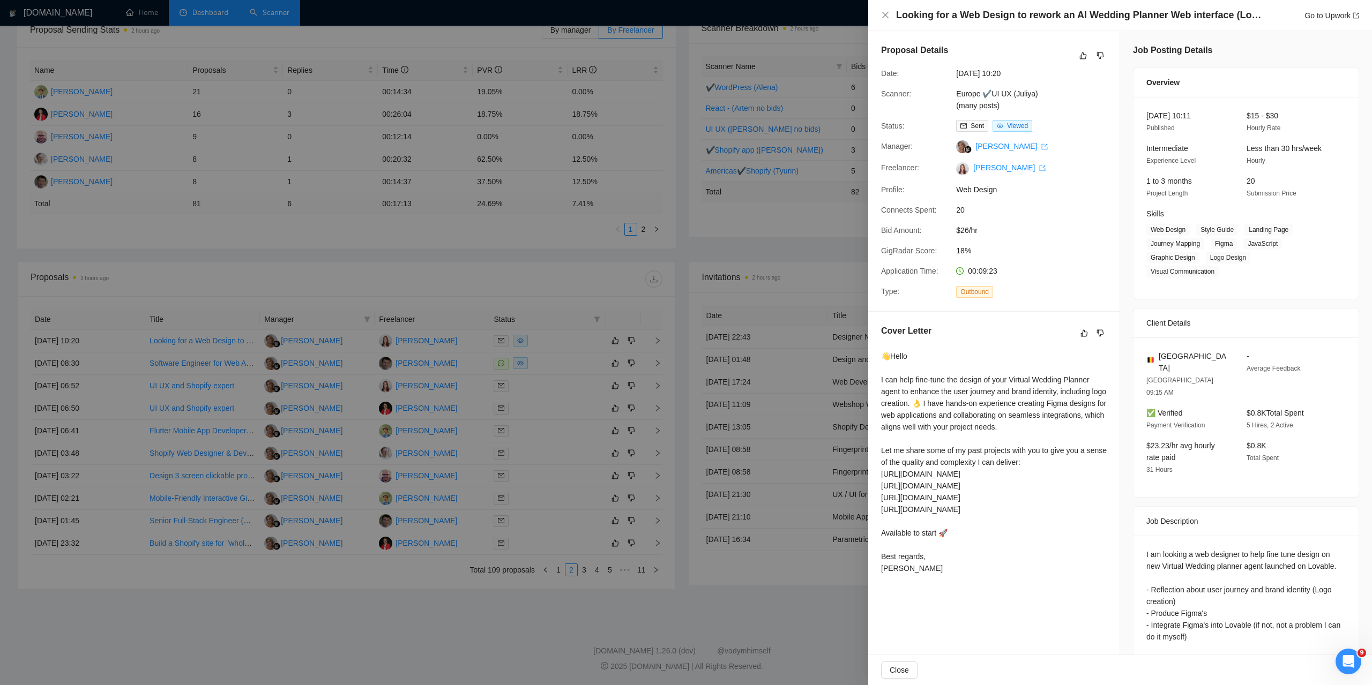
drag, startPoint x: 793, startPoint y: 550, endPoint x: 780, endPoint y: 546, distance: 13.7
click at [796, 550] on div at bounding box center [686, 342] width 1372 height 685
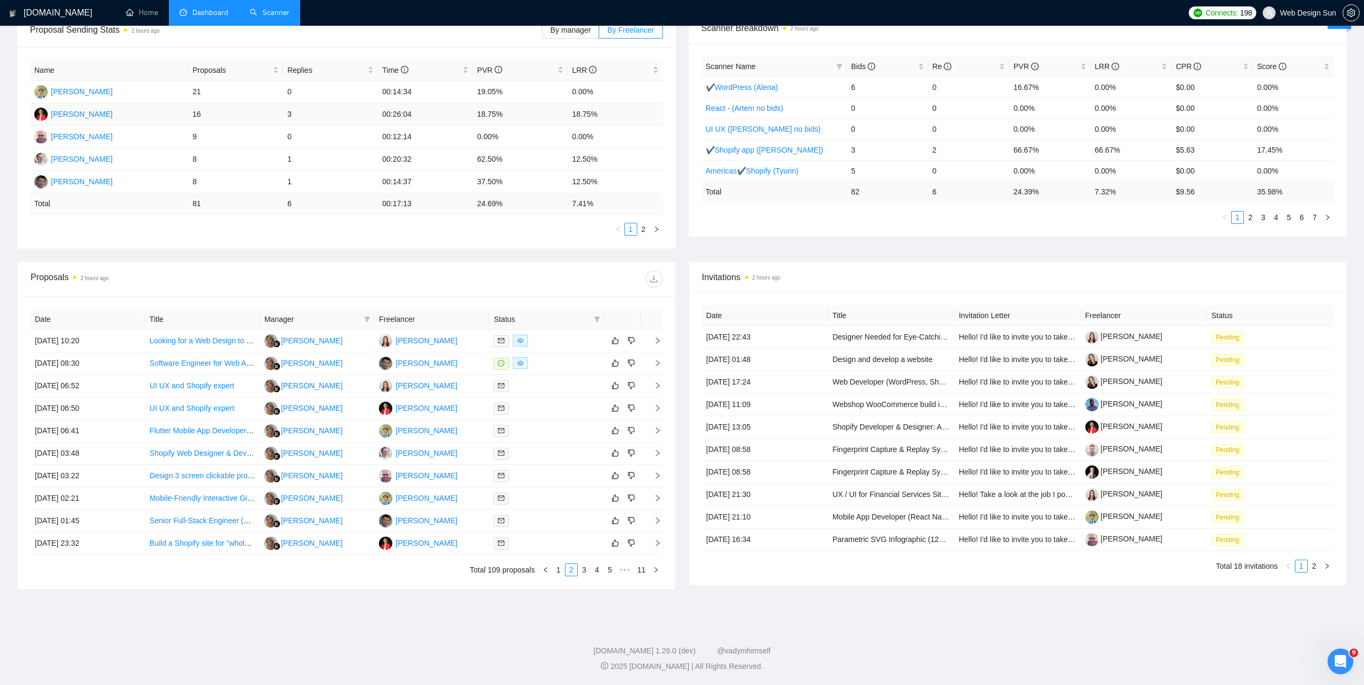
scroll to position [69, 0]
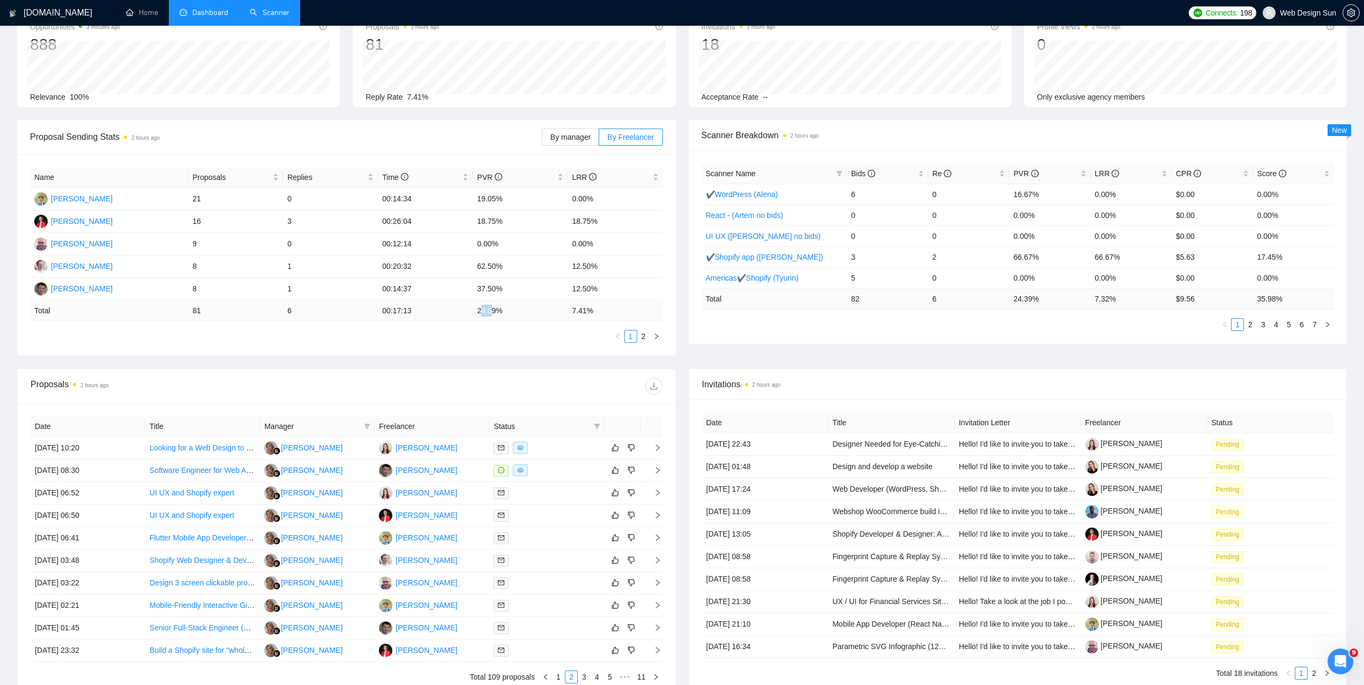
drag, startPoint x: 482, startPoint y: 309, endPoint x: 492, endPoint y: 309, distance: 10.2
click at [492, 309] on td "24.69 %" at bounding box center [520, 311] width 95 height 21
click at [494, 310] on td "24.69 %" at bounding box center [520, 311] width 95 height 21
drag, startPoint x: 484, startPoint y: 312, endPoint x: 496, endPoint y: 313, distance: 11.8
click at [495, 313] on td "24.69 %" at bounding box center [520, 311] width 95 height 21
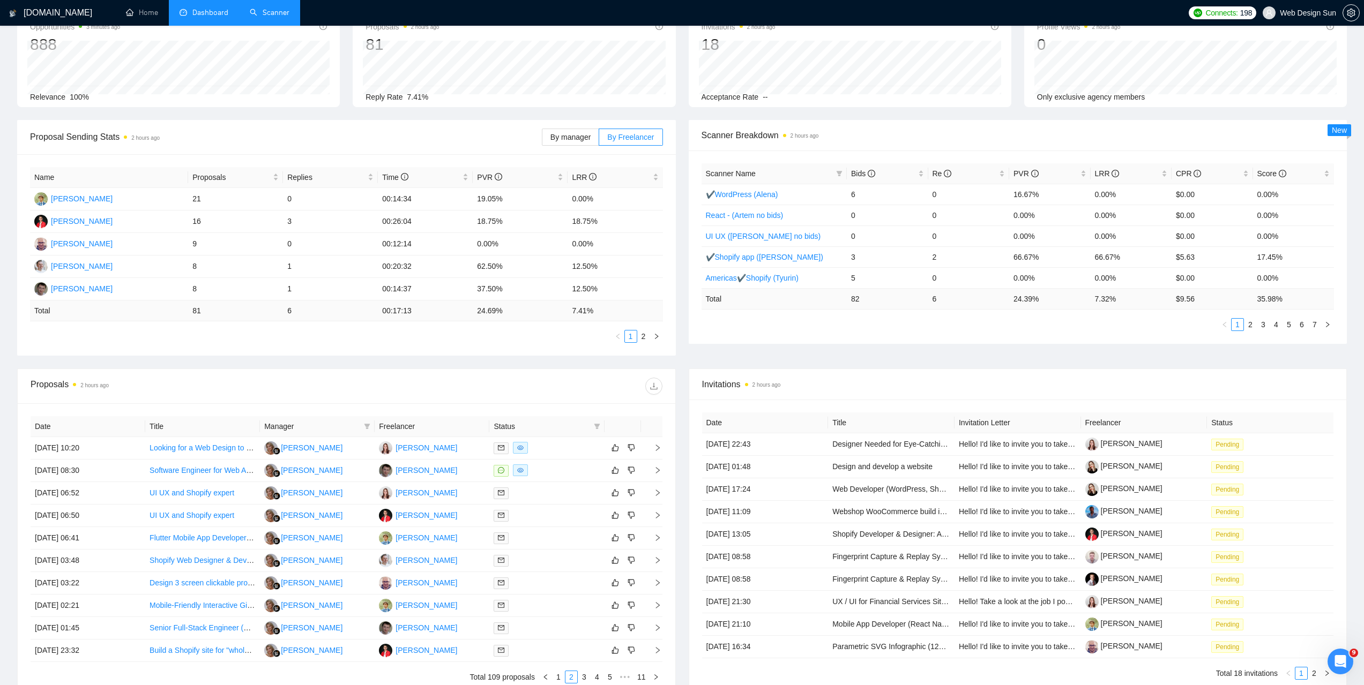
click at [496, 313] on td "24.69 %" at bounding box center [520, 311] width 95 height 21
click at [495, 313] on td "24.69 %" at bounding box center [520, 311] width 95 height 21
click at [493, 313] on td "24.69 %" at bounding box center [520, 311] width 95 height 21
click at [492, 313] on td "24.69 %" at bounding box center [520, 311] width 95 height 21
click at [481, 312] on td "24.69 %" at bounding box center [520, 311] width 95 height 21
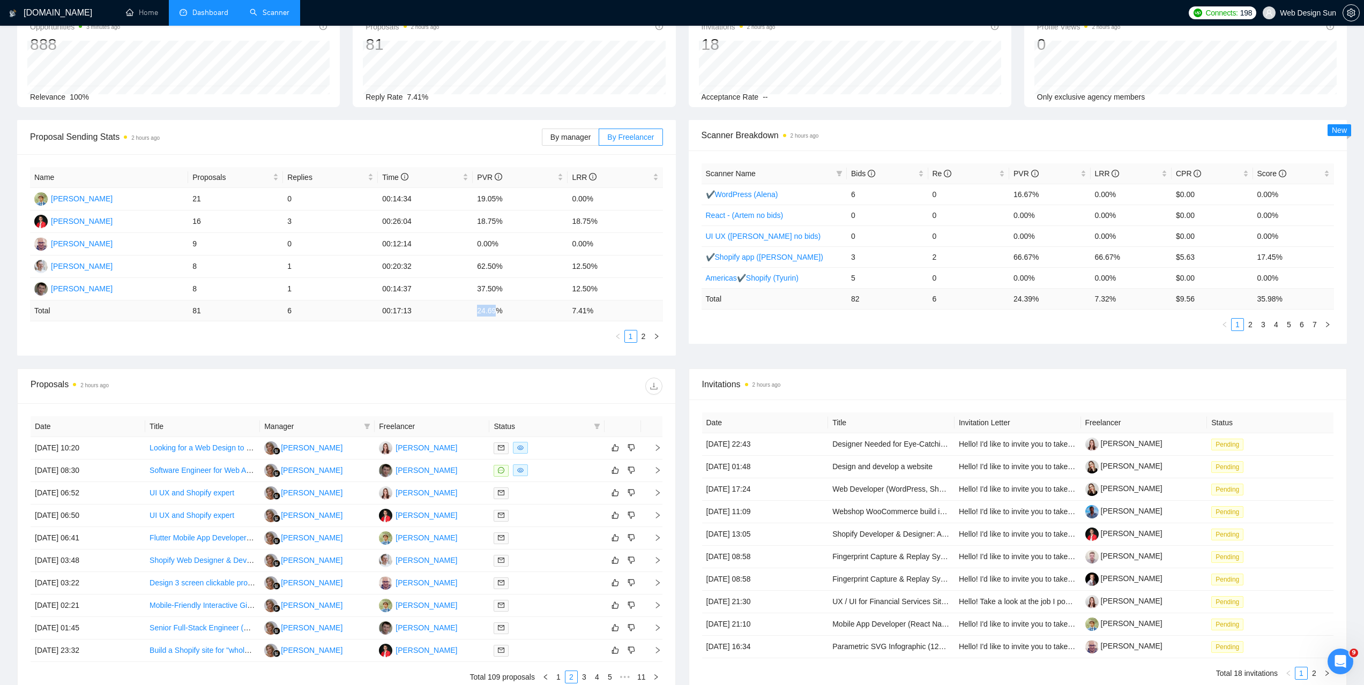
drag, startPoint x: 476, startPoint y: 310, endPoint x: 497, endPoint y: 310, distance: 20.4
click at [497, 310] on td "24.69 %" at bounding box center [520, 311] width 95 height 21
click at [497, 309] on td "24.69 %" at bounding box center [520, 311] width 95 height 21
click at [1340, 666] on icon "Открыть службу сообщений Intercom" at bounding box center [1339, 661] width 18 height 18
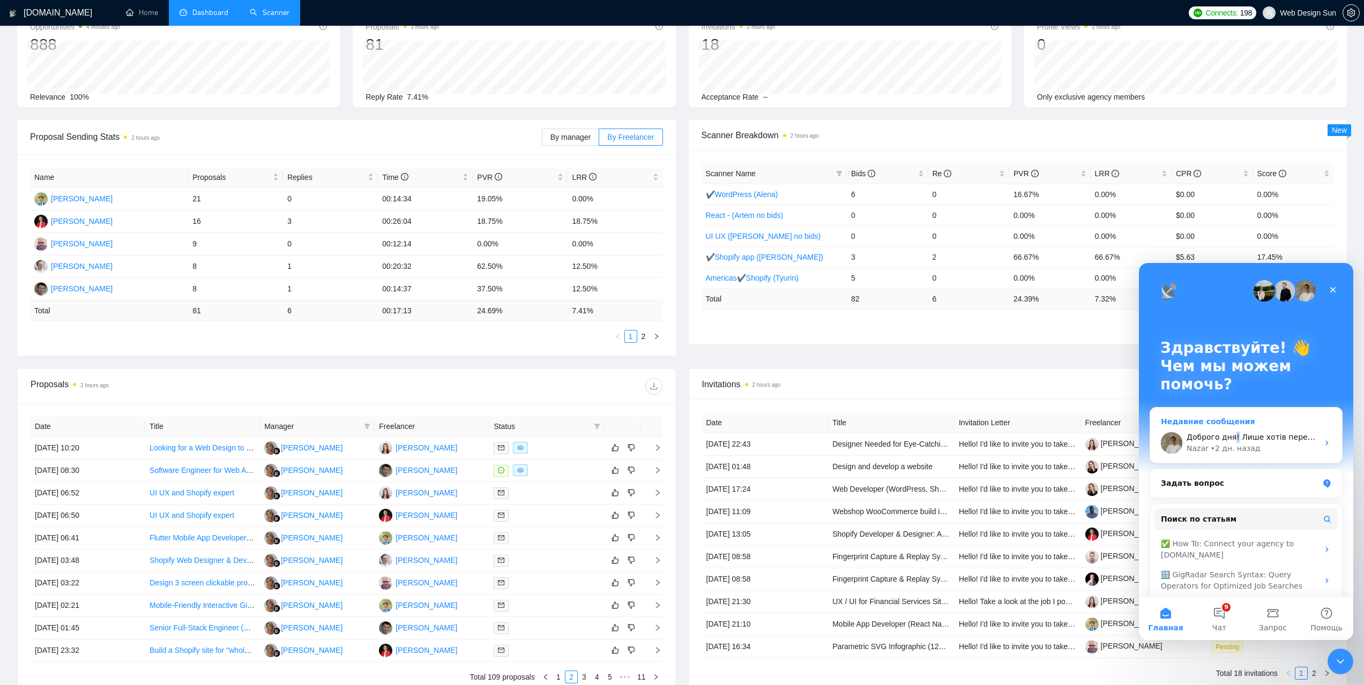
click at [1232, 443] on div "Доброго дня! Лише хотів перепитати, чи не залишилось у Вас додаткових запитань?" at bounding box center [1253, 437] width 132 height 11
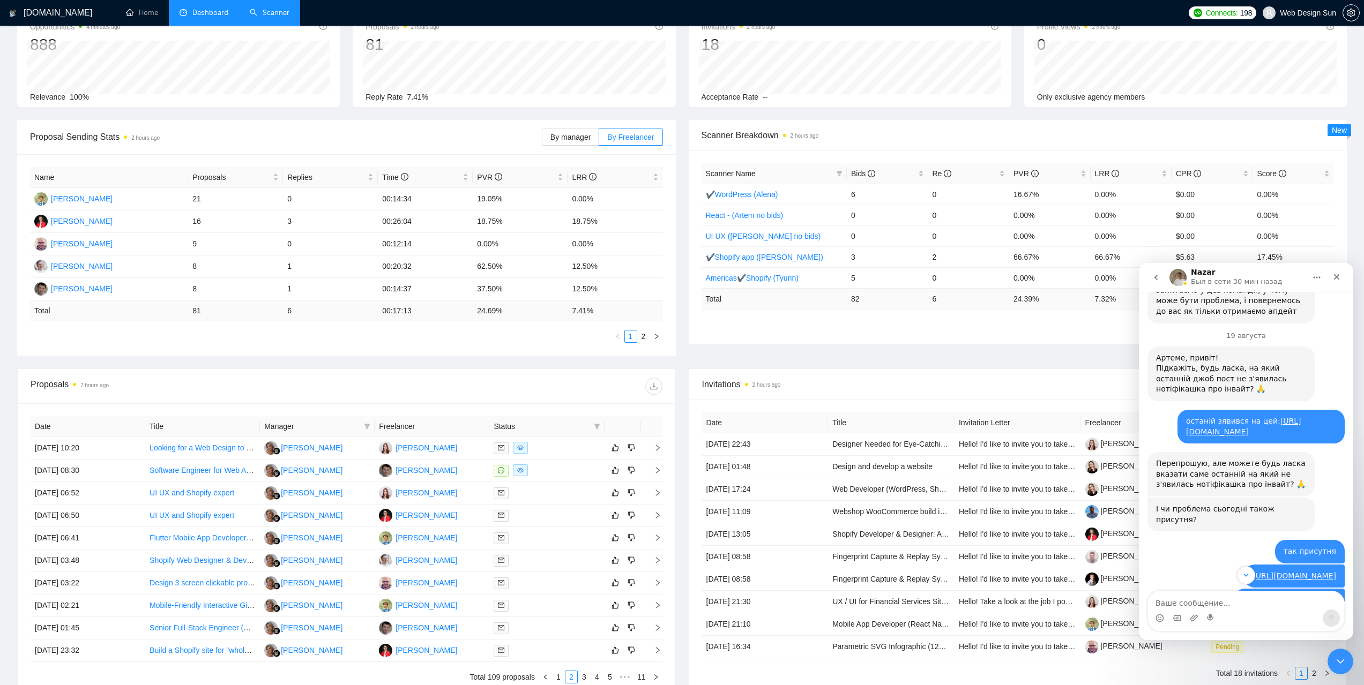
scroll to position [2902, 0]
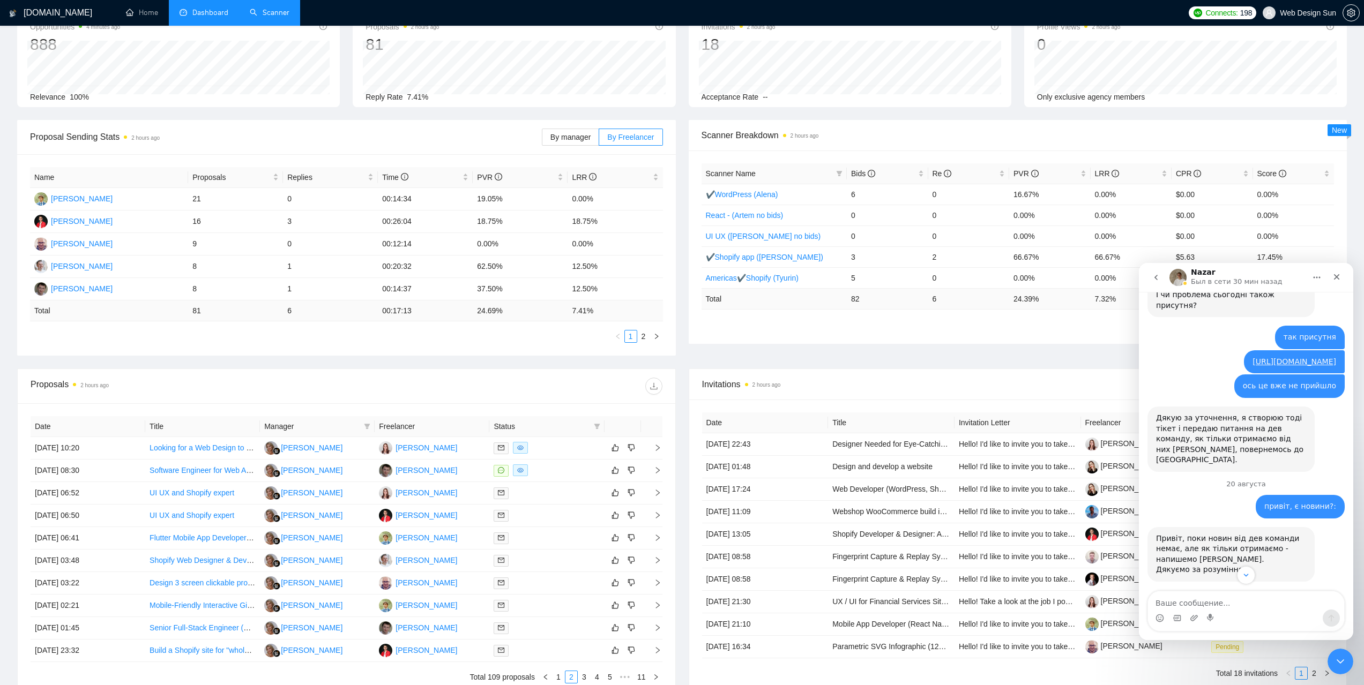
click at [1183, 275] on img "Мессенджер Intercom" at bounding box center [1177, 277] width 17 height 17
click at [1162, 277] on button "go back" at bounding box center [1156, 277] width 20 height 20
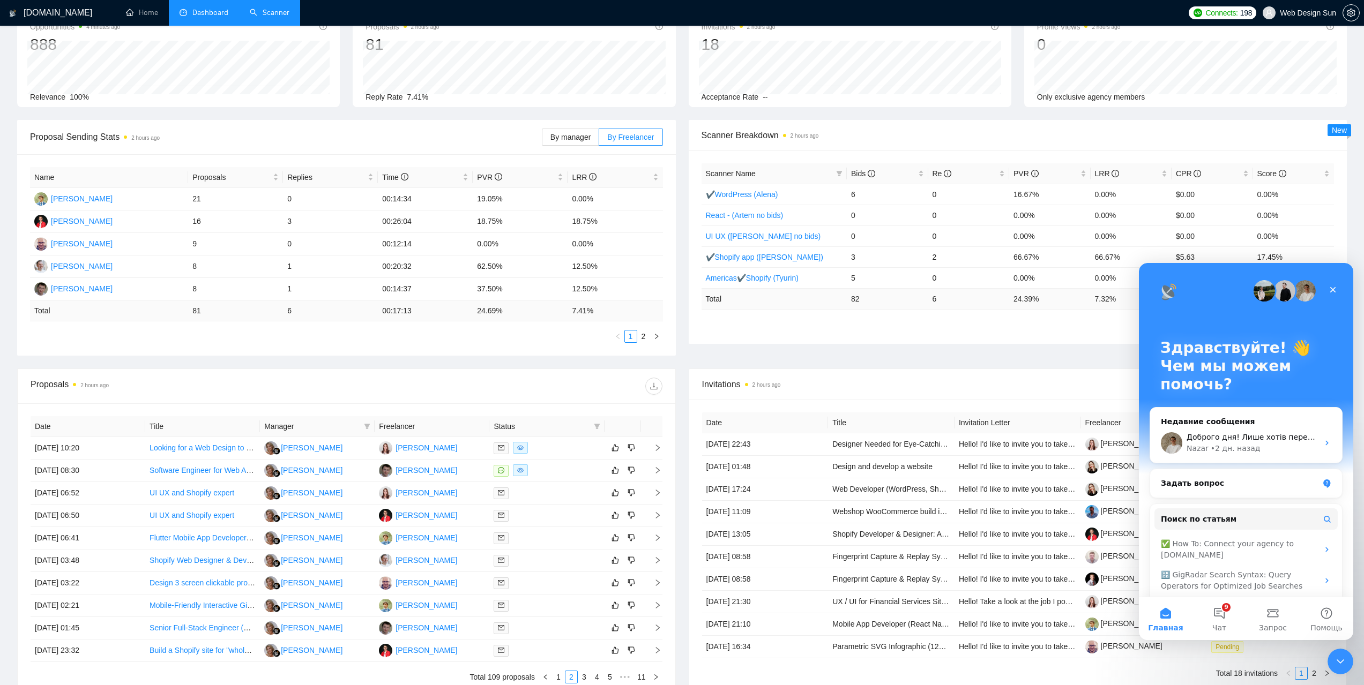
scroll to position [0, 0]
click at [1078, 345] on div "Proposal Sending Stats 2 hours ago By manager By Freelancer Name Proposals Repl…" at bounding box center [682, 244] width 1343 height 249
drag, startPoint x: 1336, startPoint y: 293, endPoint x: 2465, endPoint y: 561, distance: 1160.6
click at [1336, 293] on icon "Закрыть" at bounding box center [1333, 290] width 9 height 9
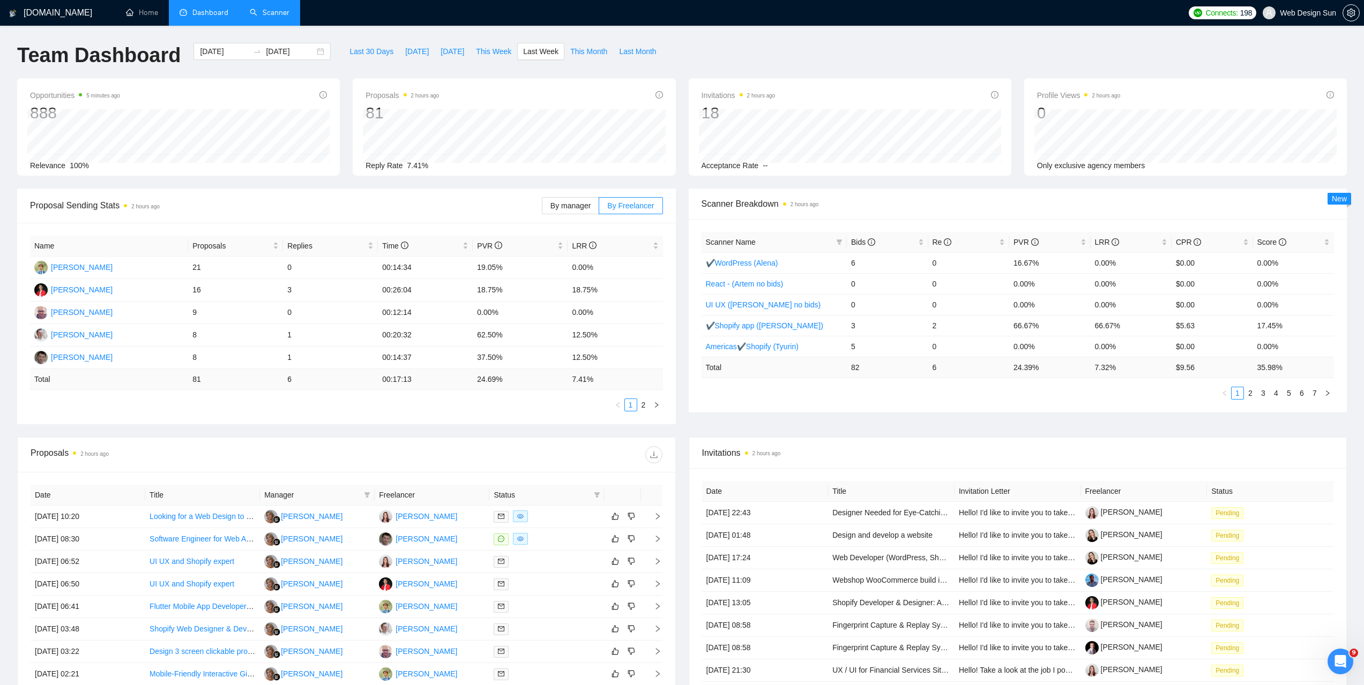
click at [646, 407] on link "2" at bounding box center [644, 405] width 12 height 12
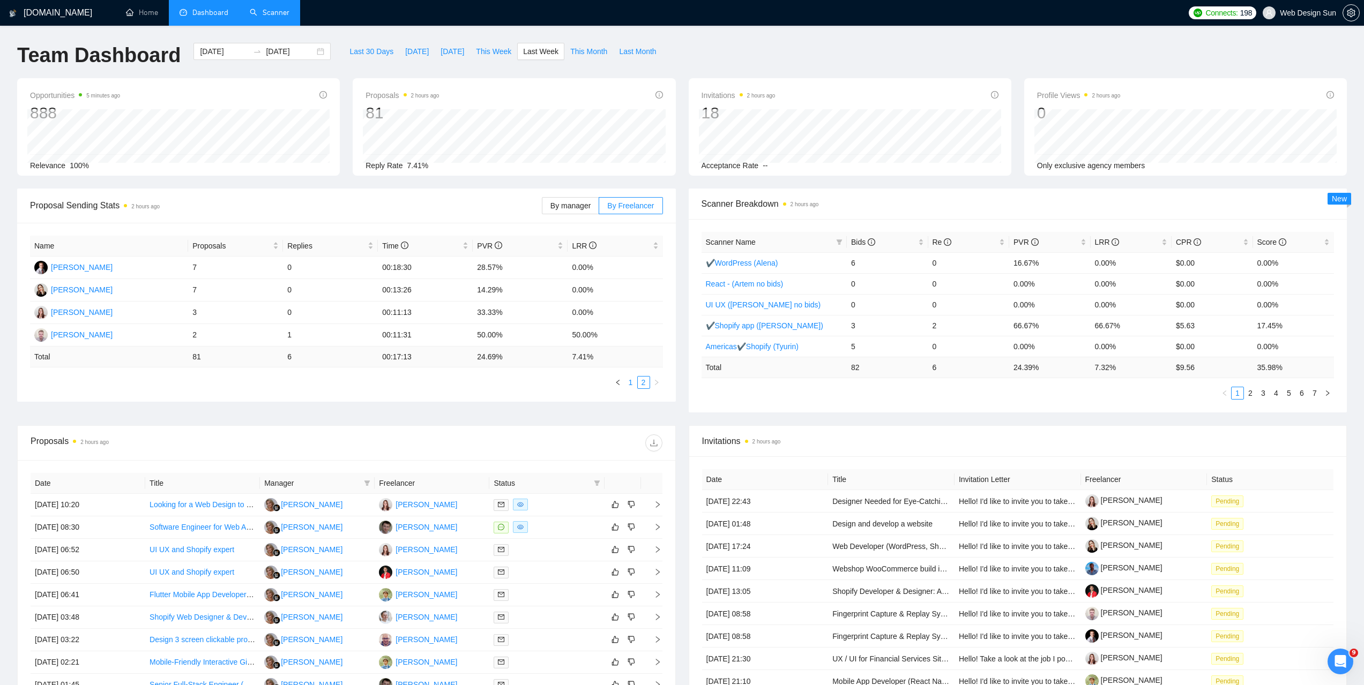
click at [629, 385] on link "1" at bounding box center [631, 383] width 12 height 12
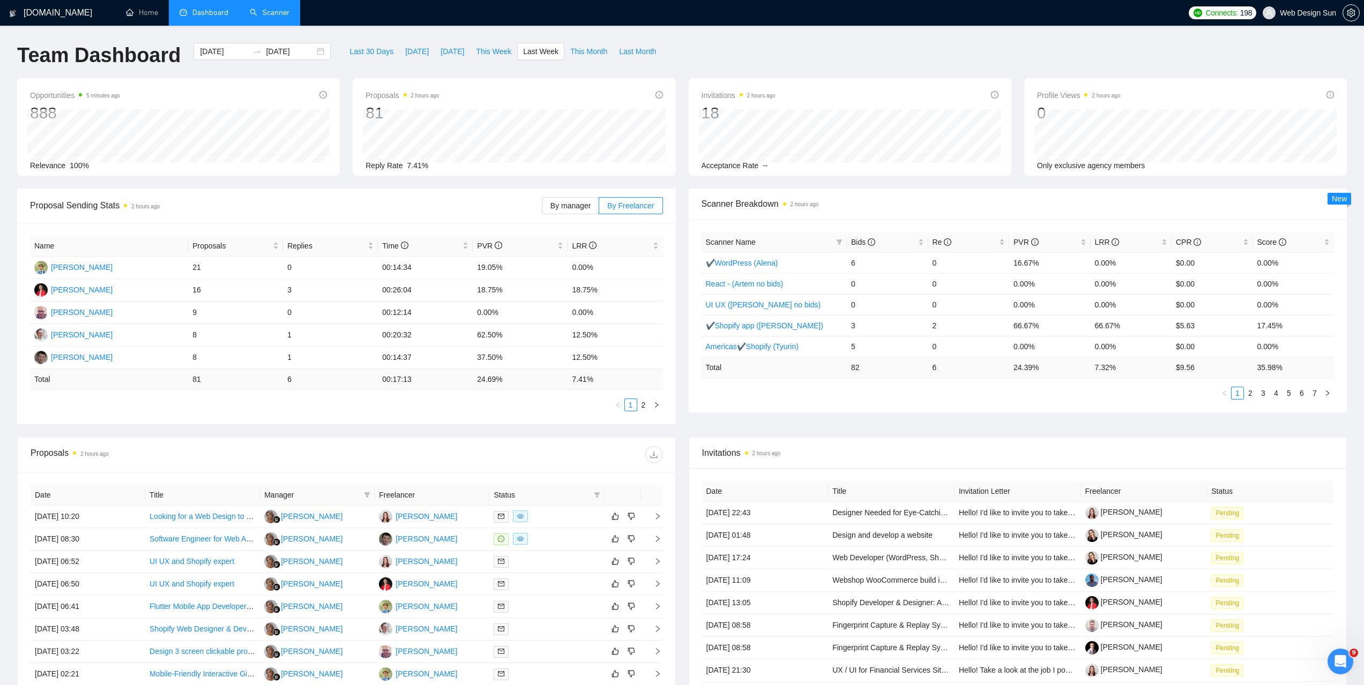
click at [269, 16] on link "Scanner" at bounding box center [270, 12] width 40 height 9
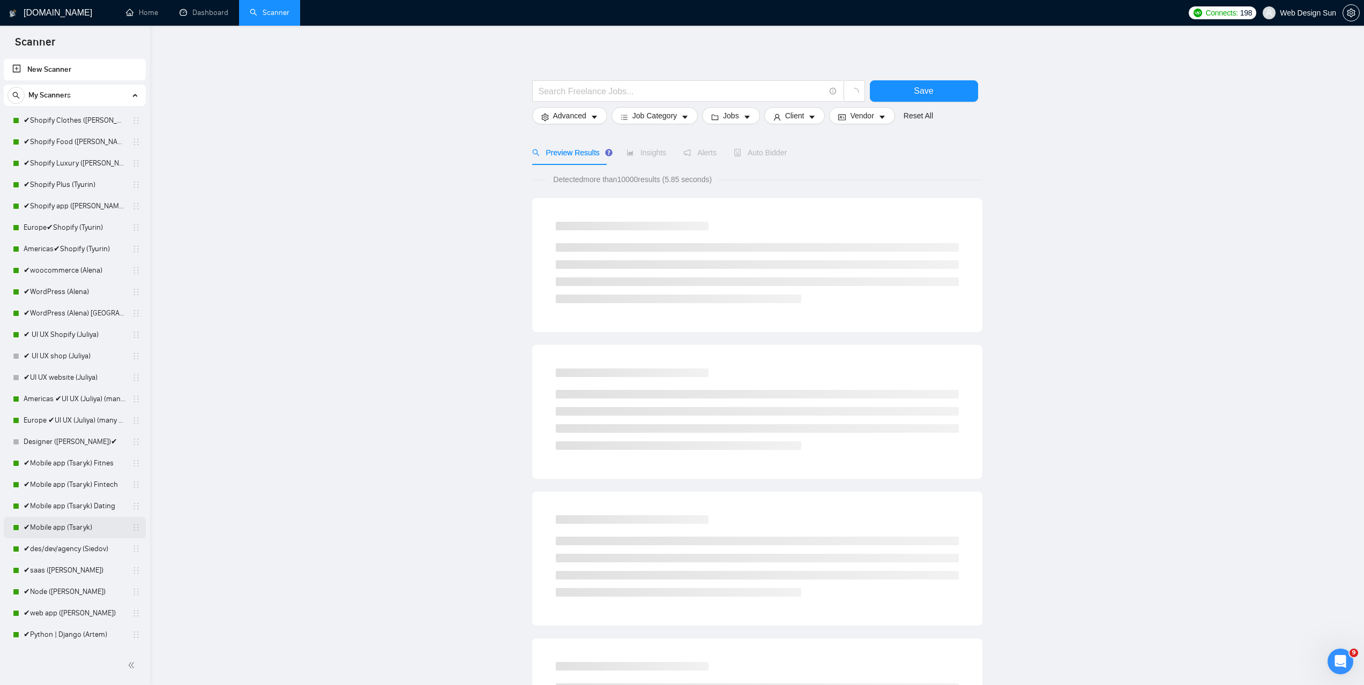
click at [76, 530] on link "✔Mobile app (Tsaryk)" at bounding box center [75, 527] width 102 height 21
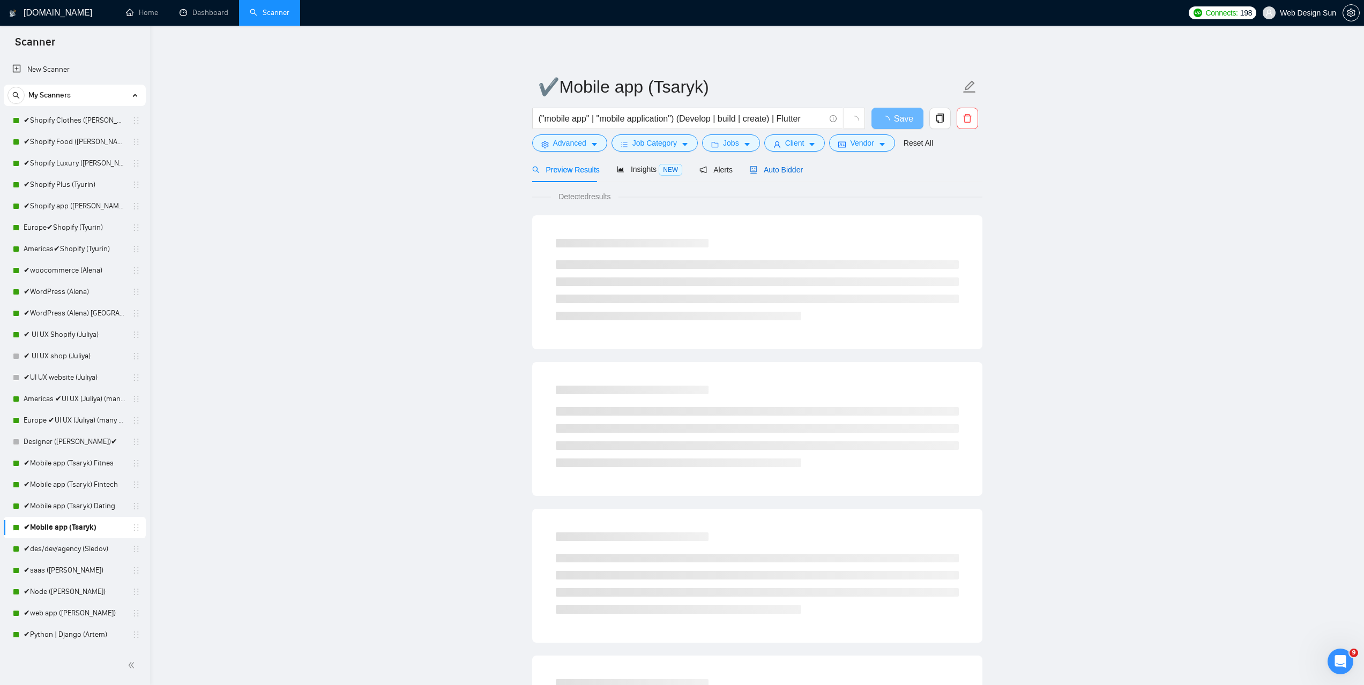
click at [759, 172] on span "Auto Bidder" at bounding box center [776, 170] width 53 height 9
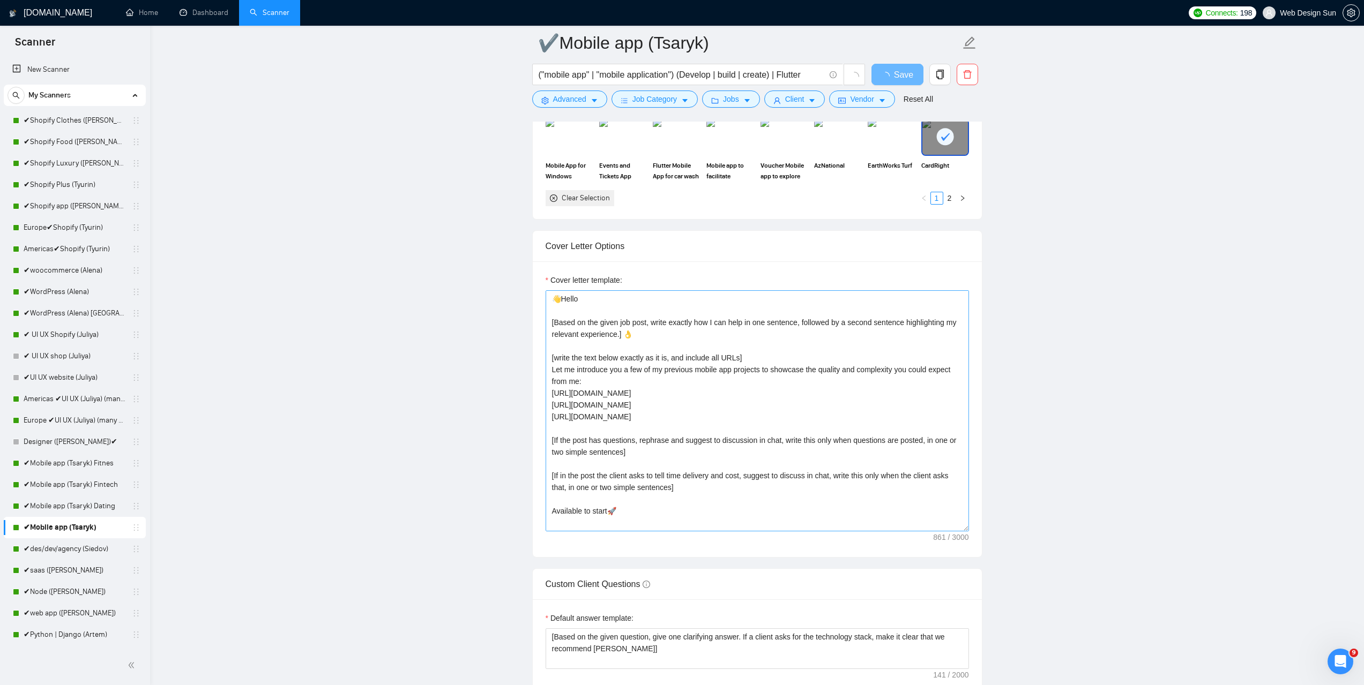
scroll to position [24, 0]
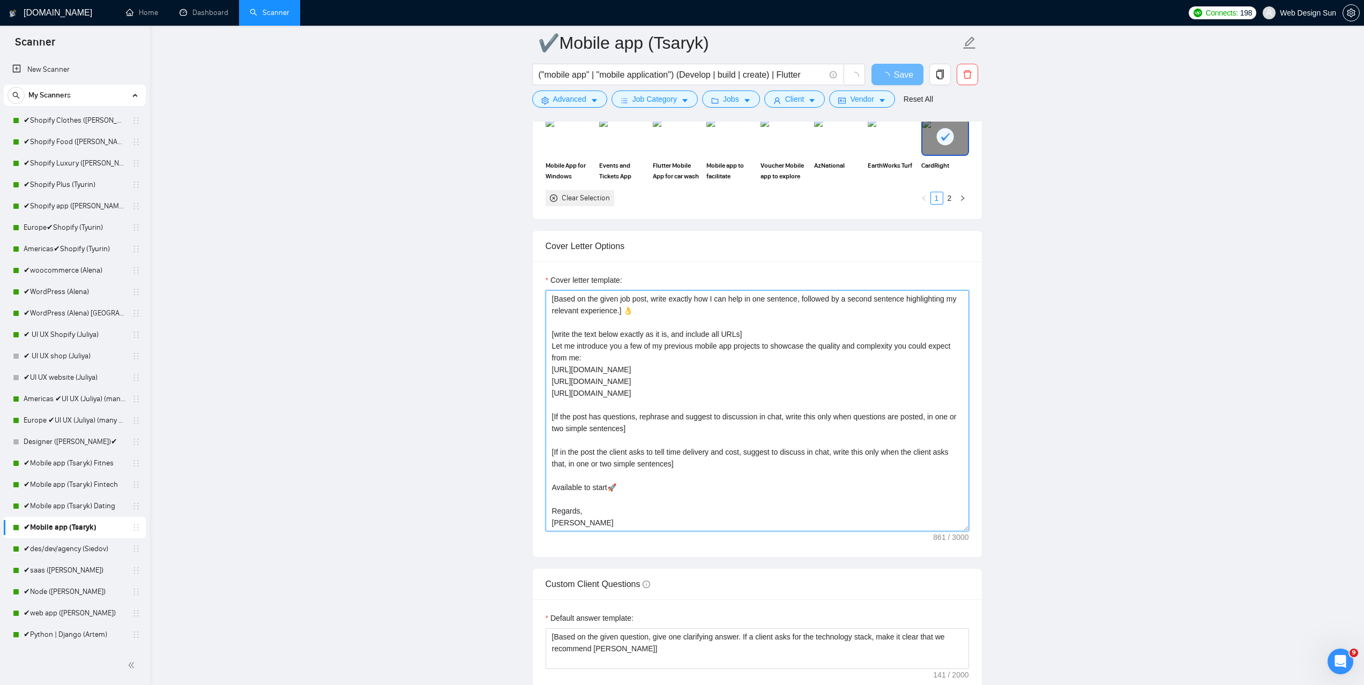
drag, startPoint x: 555, startPoint y: 451, endPoint x: 565, endPoint y: 453, distance: 11.0
click at [565, 453] on textarea "👋Hello [Based on the given job post, write exactly how I can help in one senten…" at bounding box center [757, 410] width 423 height 241
click at [554, 415] on textarea "👋Hello [Based on the given job post, write exactly how I can help in one senten…" at bounding box center [757, 410] width 423 height 241
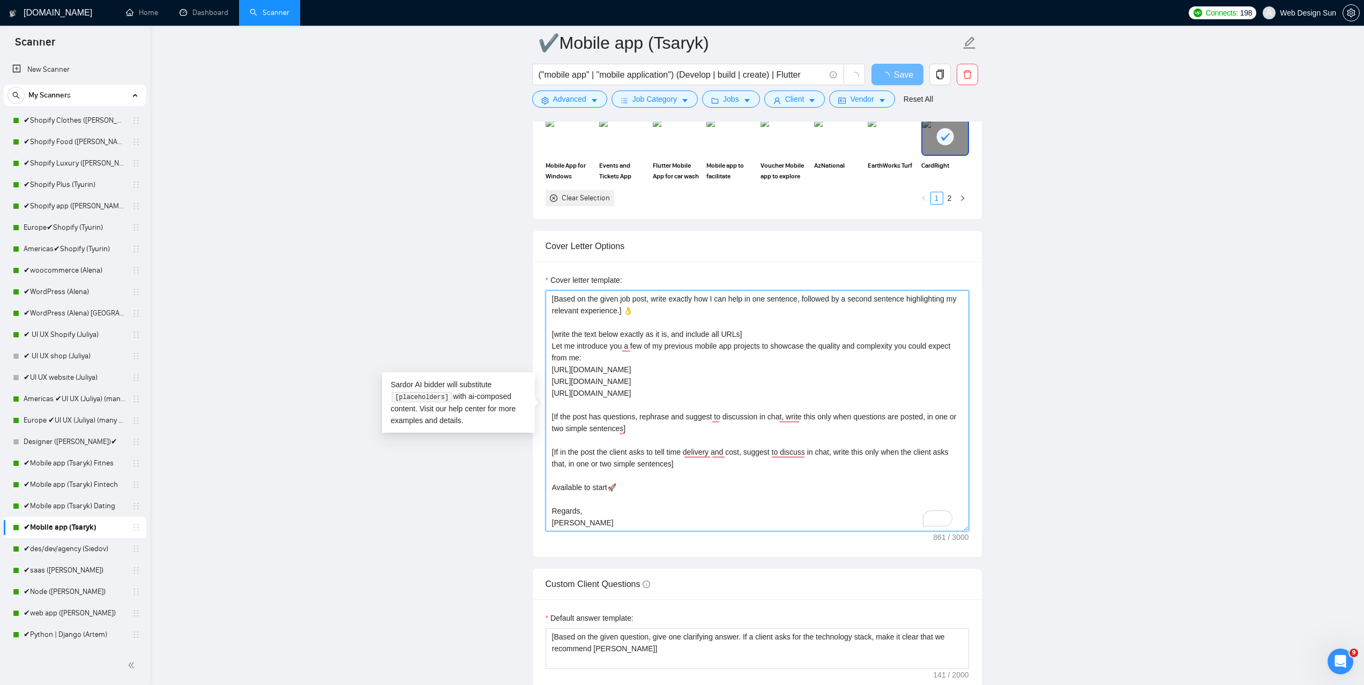
click at [595, 422] on textarea "👋Hello [Based on the given job post, write exactly how I can help in one senten…" at bounding box center [757, 410] width 423 height 241
click at [583, 456] on textarea "👋Hello [Based on the given job post, write exactly how I can help in one senten…" at bounding box center [757, 410] width 423 height 241
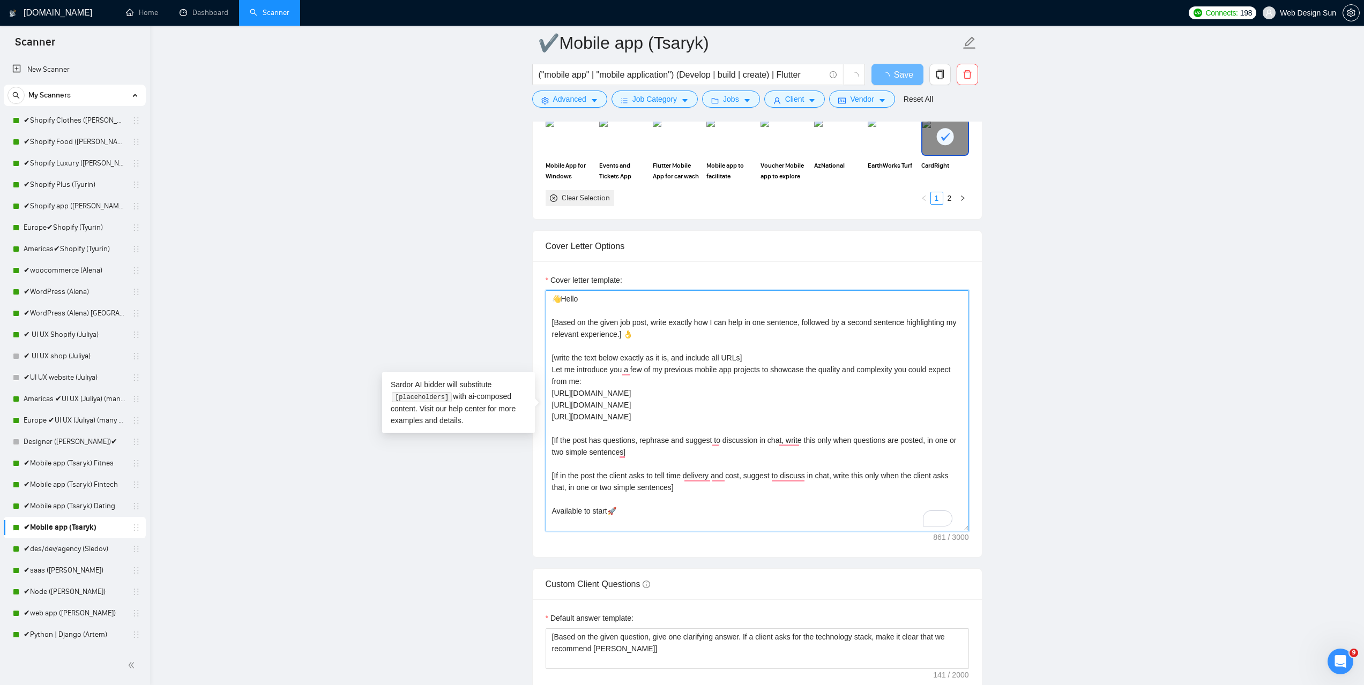
drag, startPoint x: 684, startPoint y: 490, endPoint x: 605, endPoint y: 427, distance: 101.1
click at [605, 427] on textarea "👋Hello [Based on the given job post, write exactly how I can help in one senten…" at bounding box center [757, 410] width 423 height 241
click at [600, 439] on textarea "👋Hello [Based on the given job post, write exactly how I can help in one senten…" at bounding box center [757, 410] width 423 height 241
click at [599, 439] on textarea "👋Hello [Based on the given job post, write exactly how I can help in one senten…" at bounding box center [757, 410] width 423 height 241
click at [624, 445] on textarea "👋Hello [Based on the given job post, write exactly how I can help in one senten…" at bounding box center [757, 410] width 423 height 241
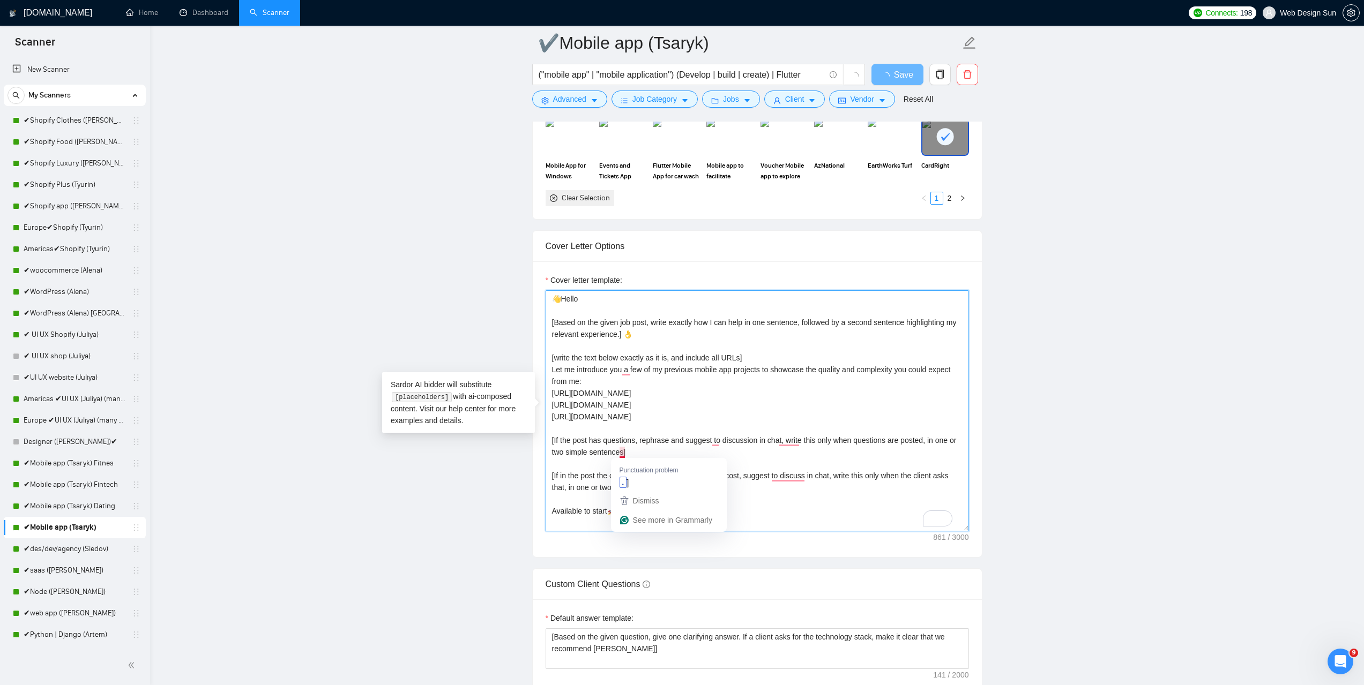
click at [657, 438] on textarea "👋Hello [Based on the given job post, write exactly how I can help in one senten…" at bounding box center [757, 410] width 423 height 241
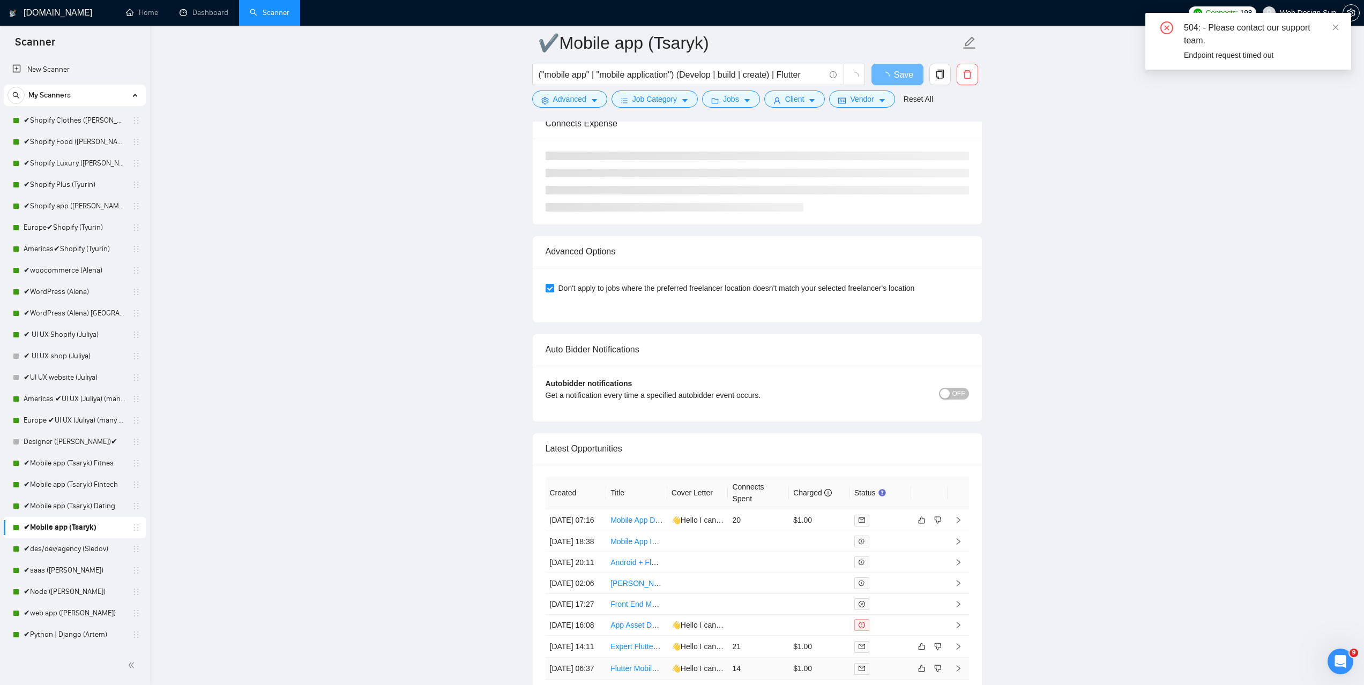
scroll to position [2662, 0]
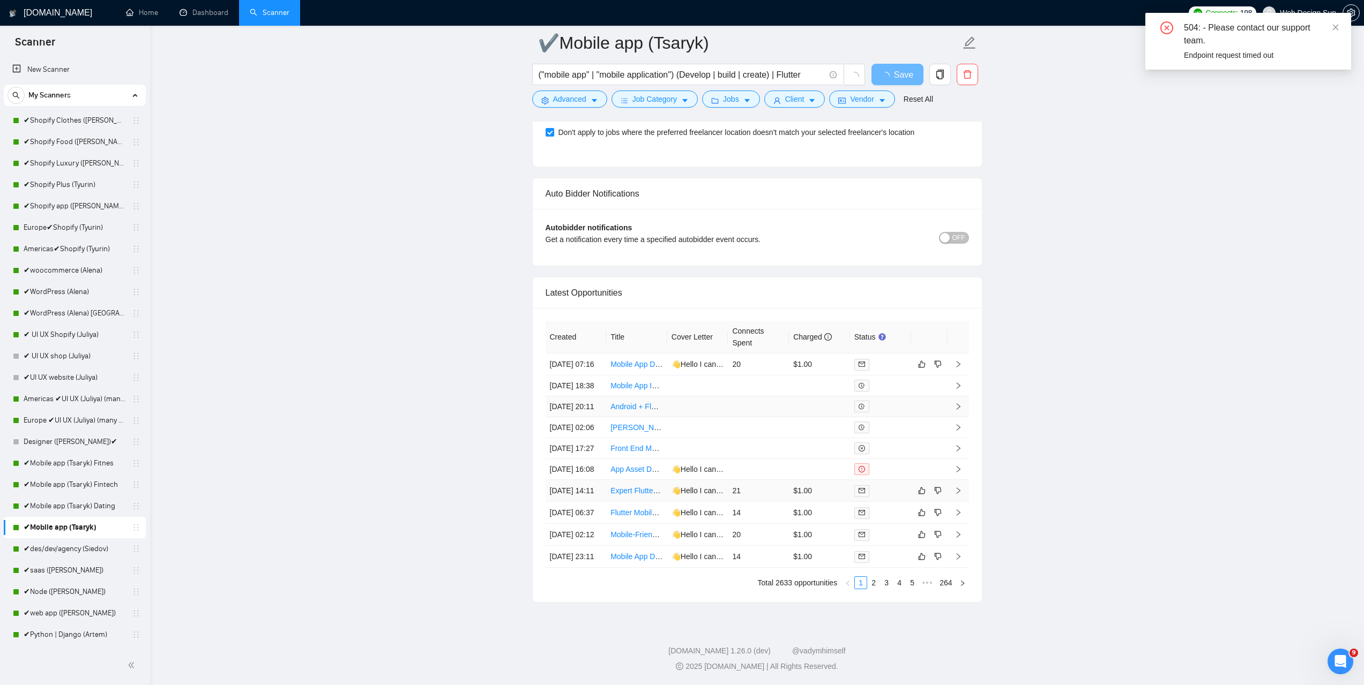
click at [757, 418] on td at bounding box center [758, 407] width 61 height 21
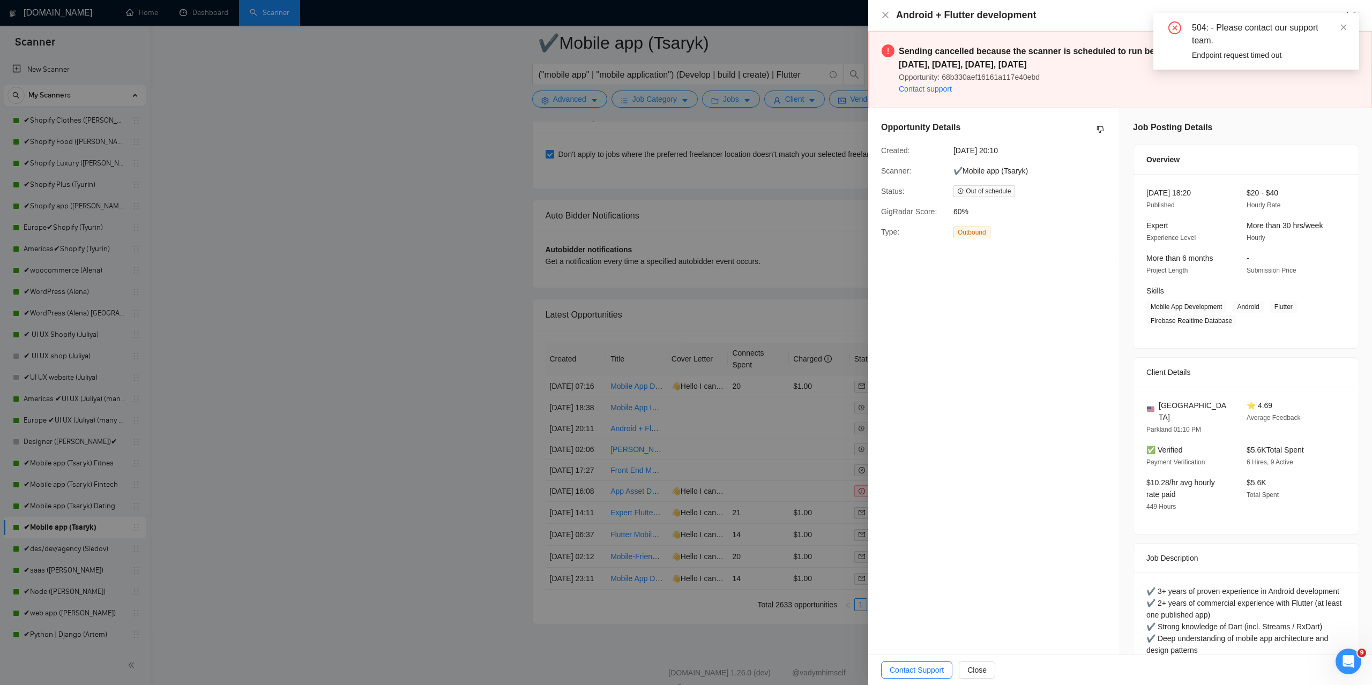
drag, startPoint x: 502, startPoint y: 487, endPoint x: 521, endPoint y: 498, distance: 22.5
click at [502, 488] on div at bounding box center [686, 342] width 1372 height 685
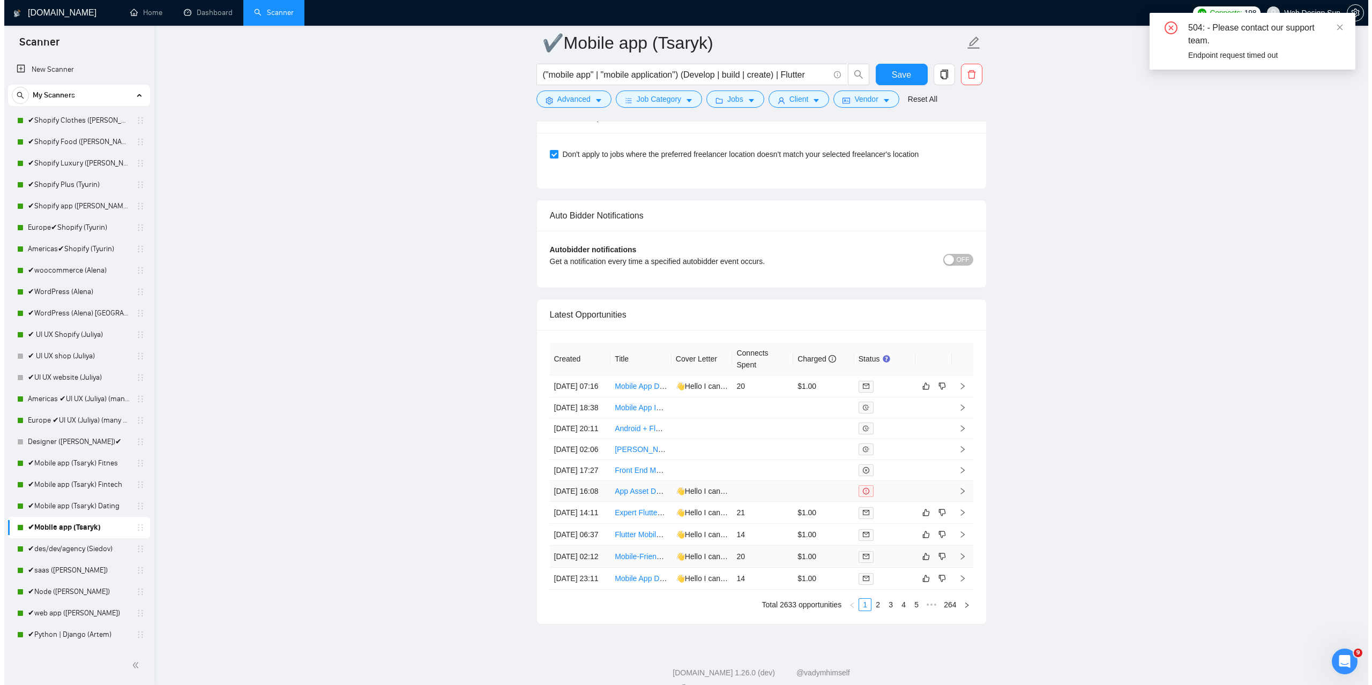
scroll to position [2796, 0]
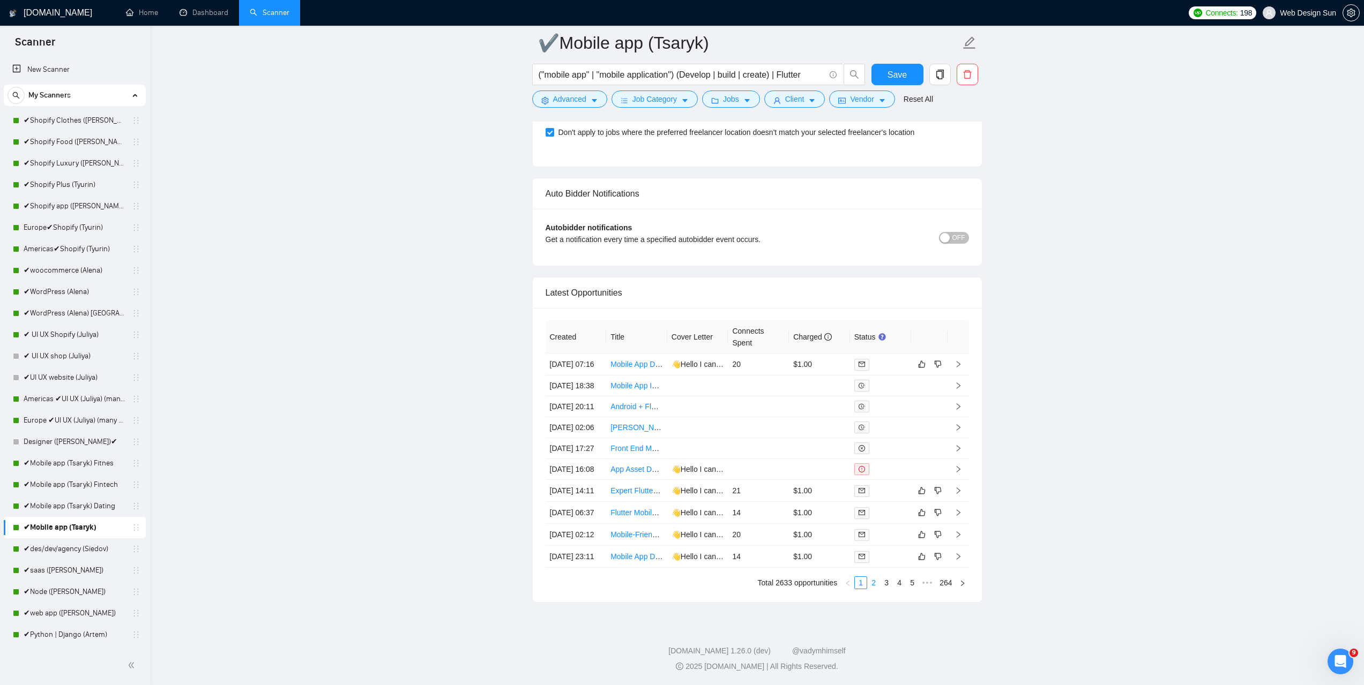
click at [871, 586] on link "2" at bounding box center [874, 583] width 12 height 12
click at [821, 416] on td "$1.00" at bounding box center [819, 427] width 61 height 22
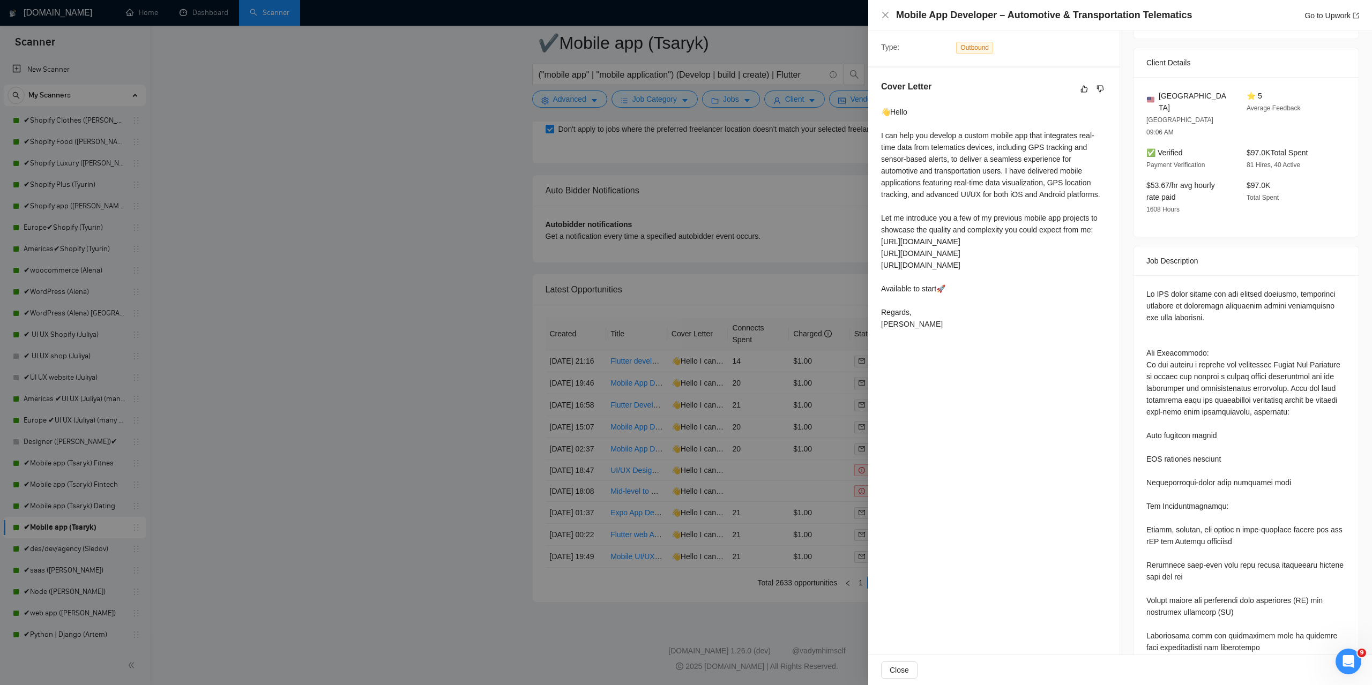
scroll to position [125, 0]
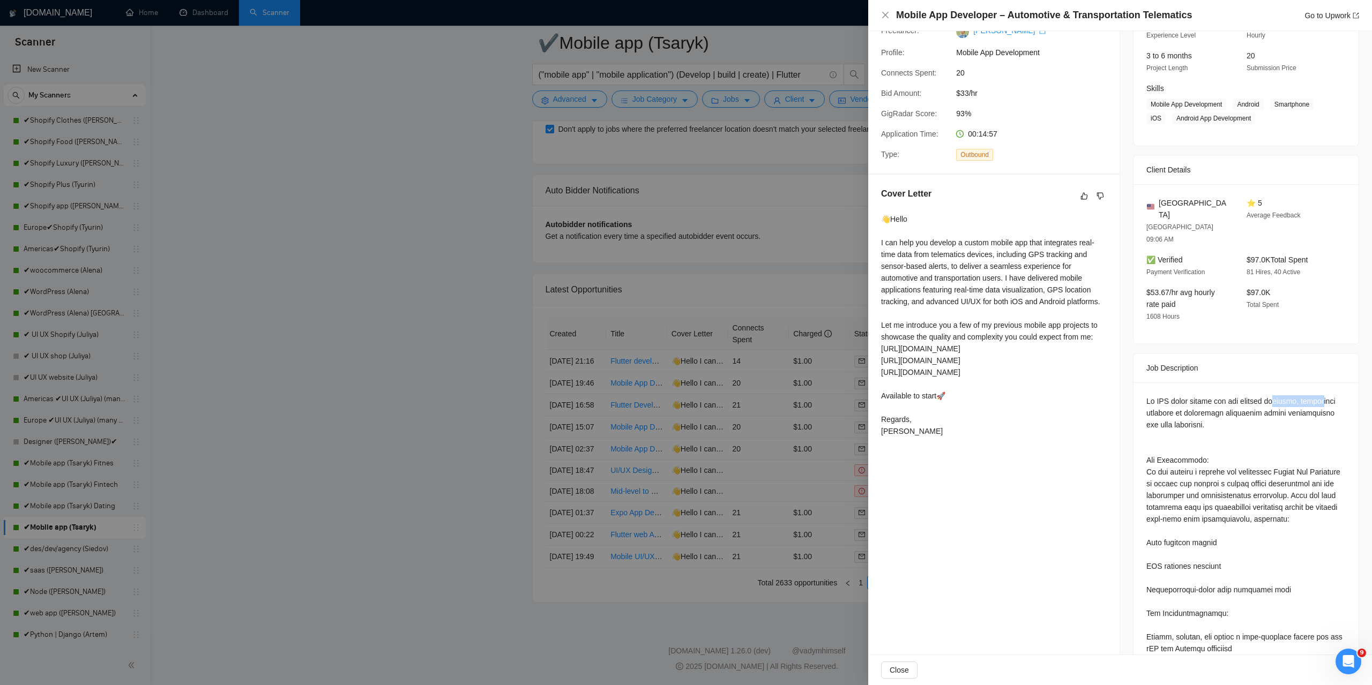
drag, startPoint x: 1278, startPoint y: 371, endPoint x: 1314, endPoint y: 374, distance: 36.0
click at [1313, 396] on div at bounding box center [1245, 679] width 199 height 566
click at [1315, 396] on div at bounding box center [1245, 679] width 199 height 566
click at [1317, 396] on div at bounding box center [1245, 679] width 199 height 566
click at [1313, 396] on div at bounding box center [1245, 679] width 199 height 566
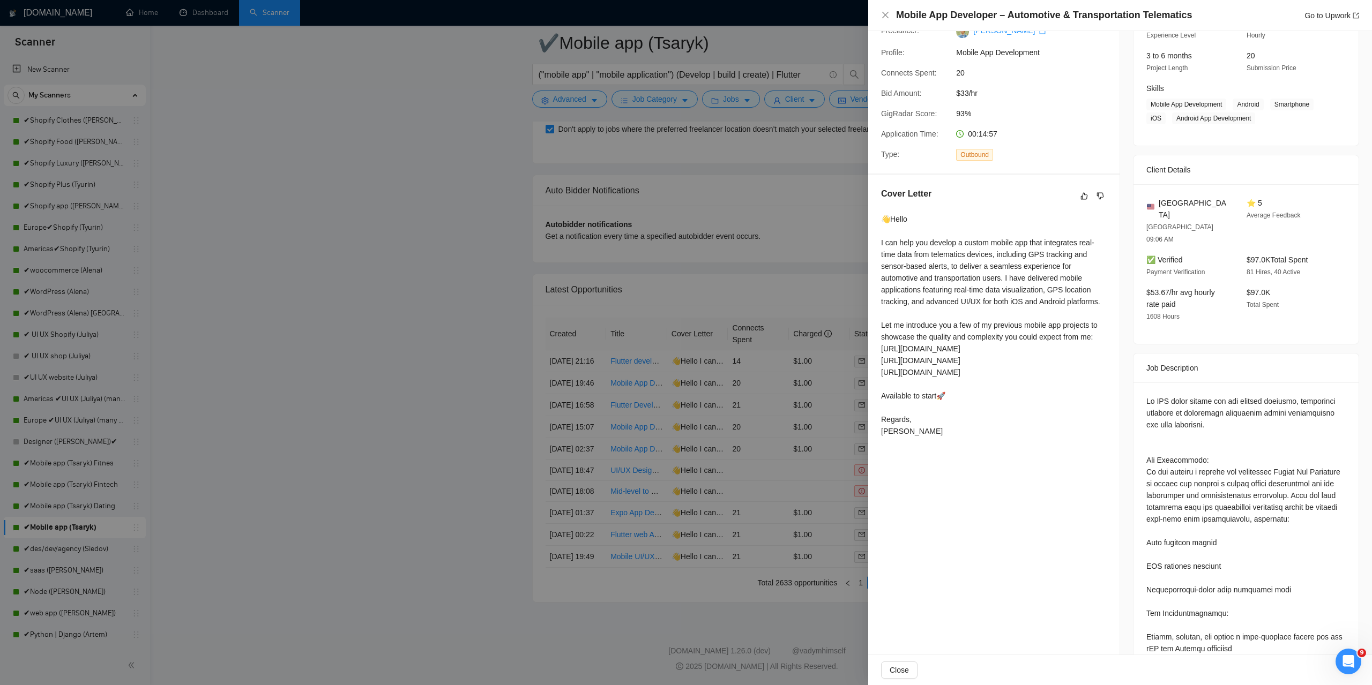
click at [1240, 396] on div at bounding box center [1245, 679] width 199 height 566
click at [1216, 396] on div at bounding box center [1245, 679] width 199 height 566
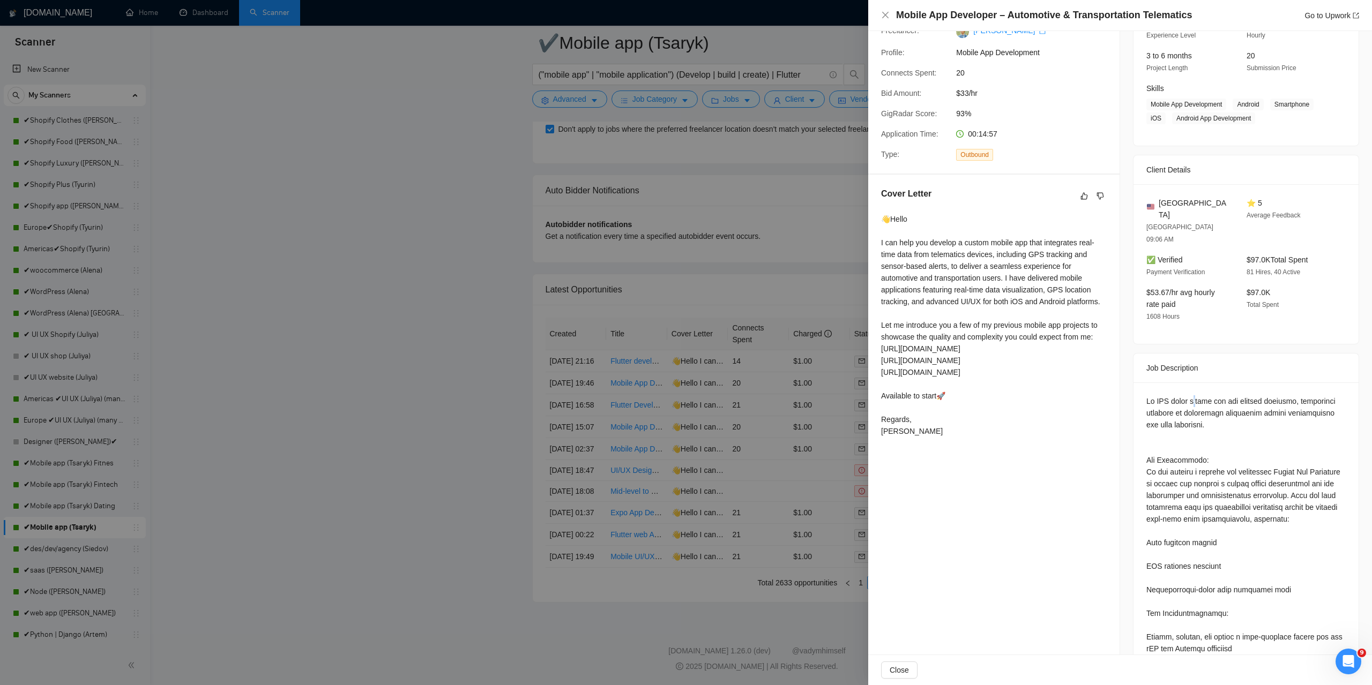
drag, startPoint x: 1199, startPoint y: 379, endPoint x: 1194, endPoint y: 379, distance: 5.9
click at [1194, 396] on div at bounding box center [1245, 679] width 199 height 566
drag, startPoint x: 956, startPoint y: 361, endPoint x: 989, endPoint y: 357, distance: 33.4
click at [973, 356] on div "👋Hello I can help you develop a custom mobile app that integrates real-time dat…" at bounding box center [994, 325] width 226 height 224
drag, startPoint x: 1003, startPoint y: 354, endPoint x: 1070, endPoint y: 362, distance: 67.4
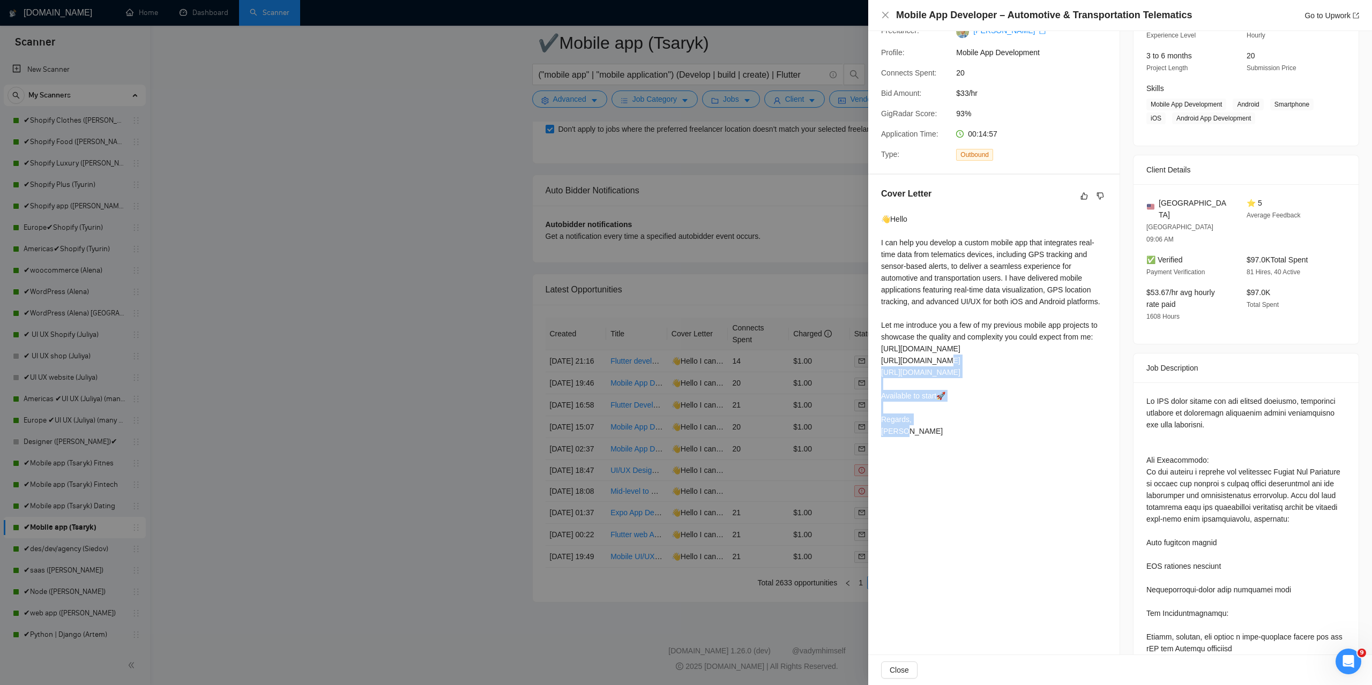
click at [1034, 361] on div "👋Hello I can help you develop a custom mobile app that integrates real-time dat…" at bounding box center [994, 325] width 226 height 224
click at [1057, 365] on div "👋Hello I can help you develop a custom mobile app that integrates real-time dat…" at bounding box center [994, 325] width 226 height 224
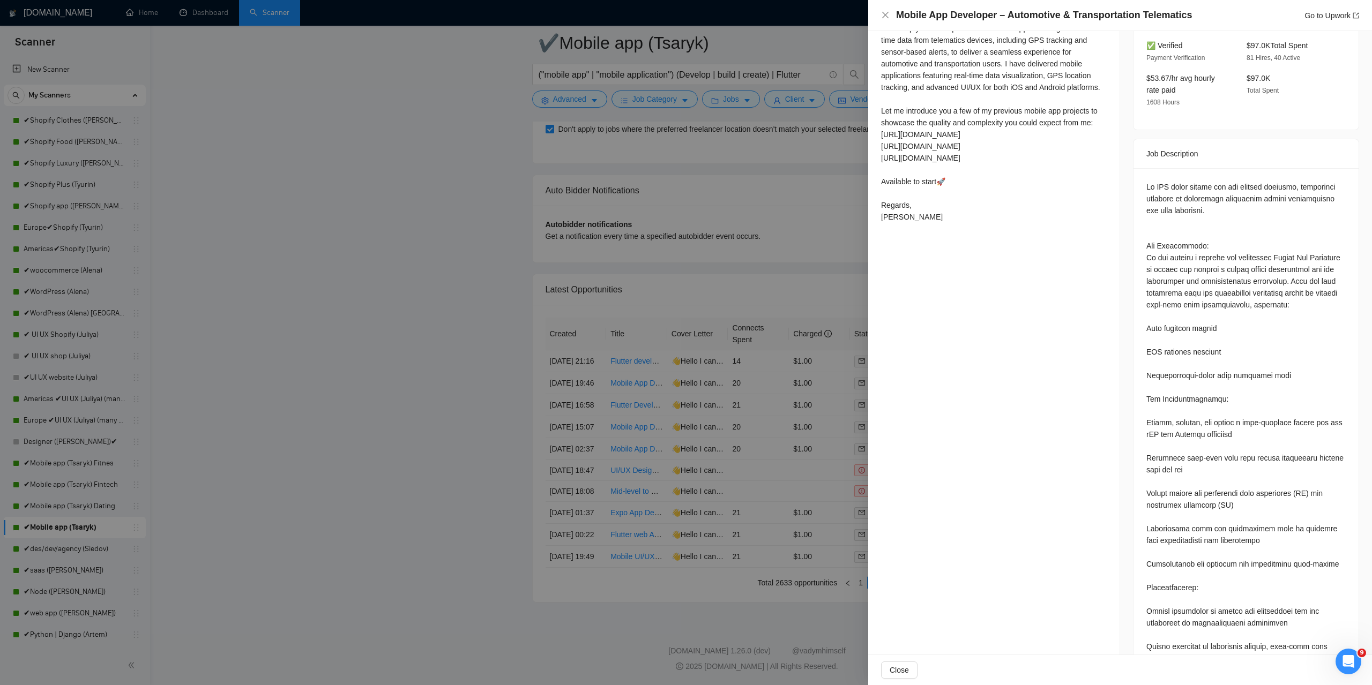
scroll to position [447, 0]
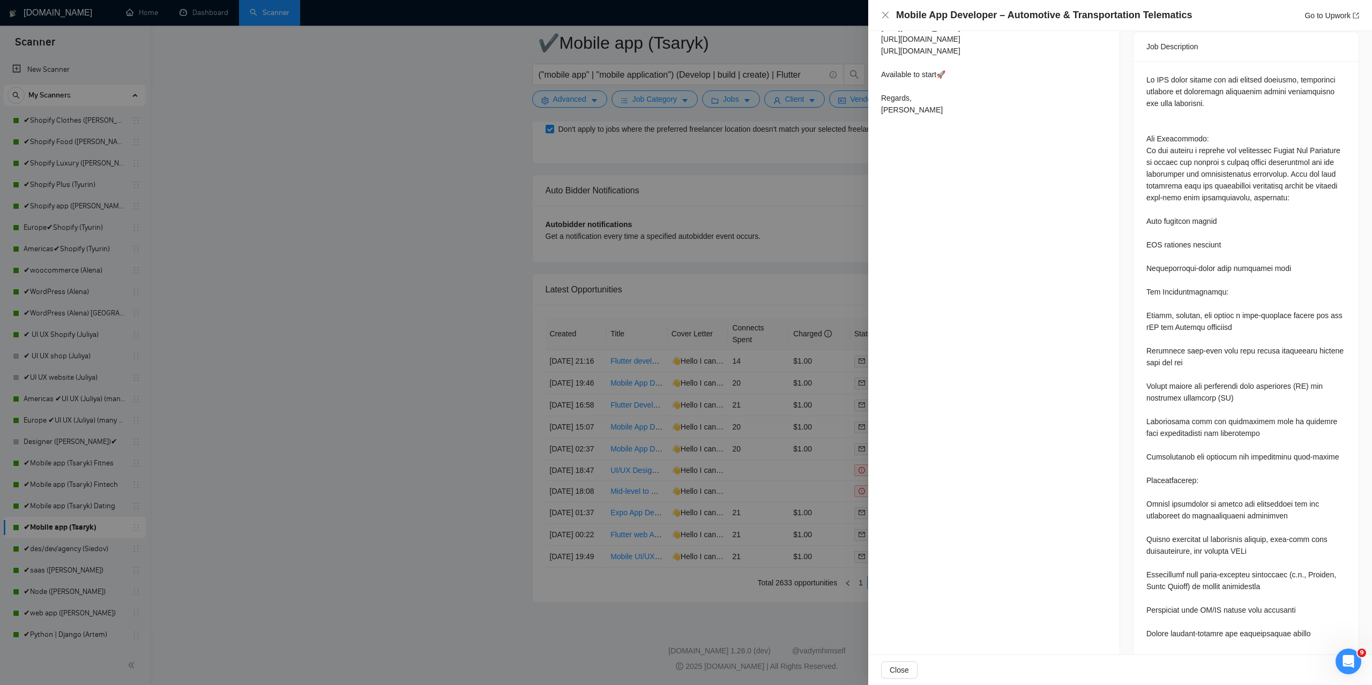
click at [445, 386] on div at bounding box center [686, 342] width 1372 height 685
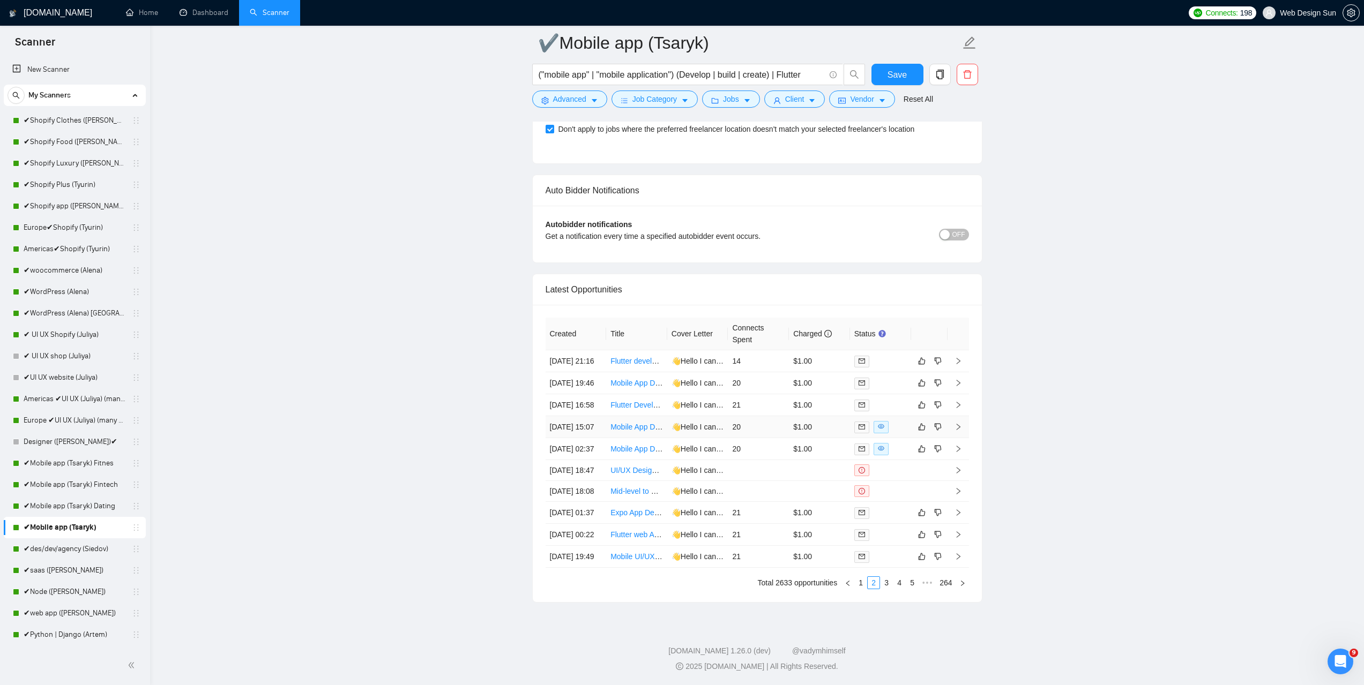
click at [758, 416] on td "20" at bounding box center [758, 427] width 61 height 22
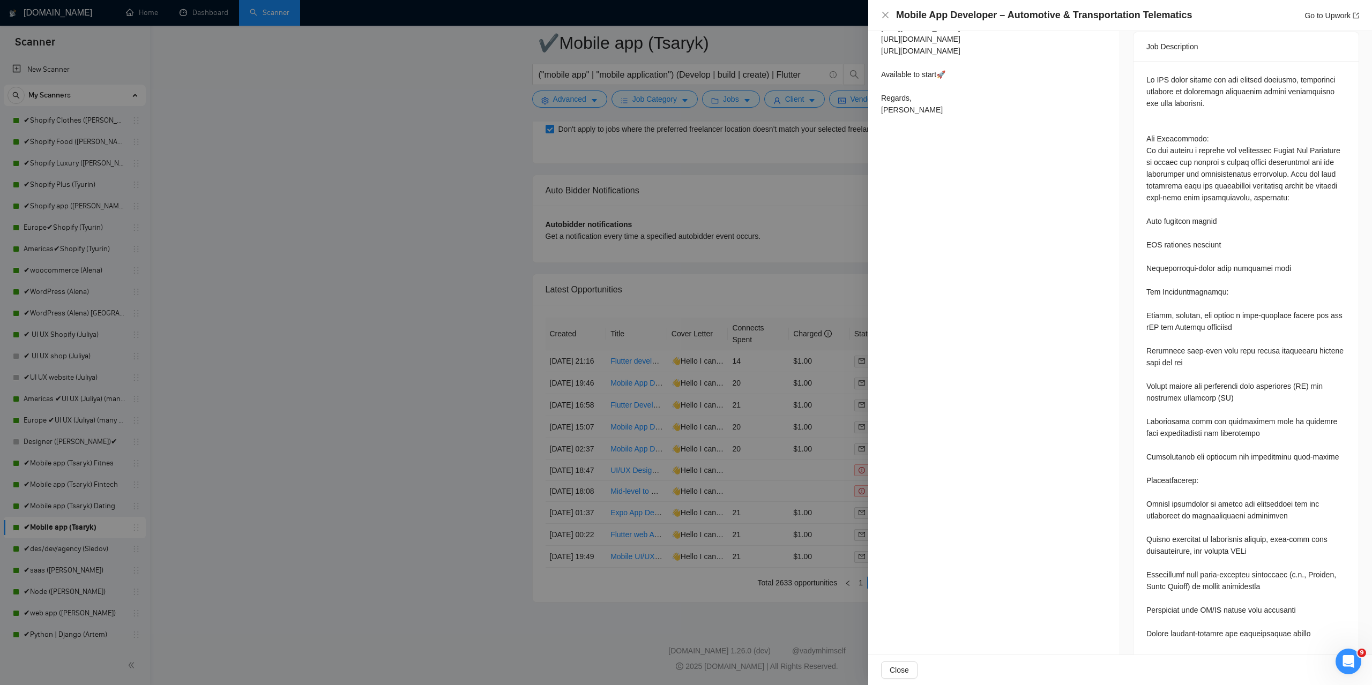
click at [772, 386] on div at bounding box center [686, 342] width 1372 height 685
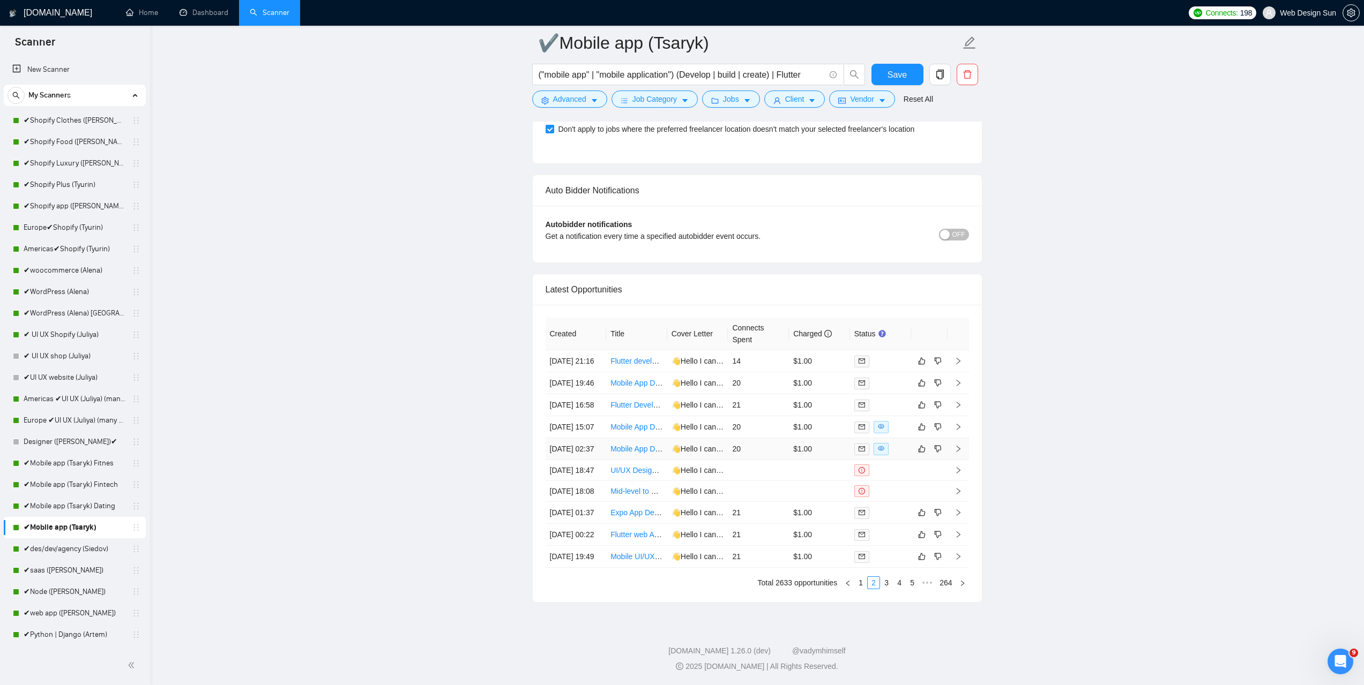
click at [774, 438] on td "20" at bounding box center [758, 449] width 61 height 22
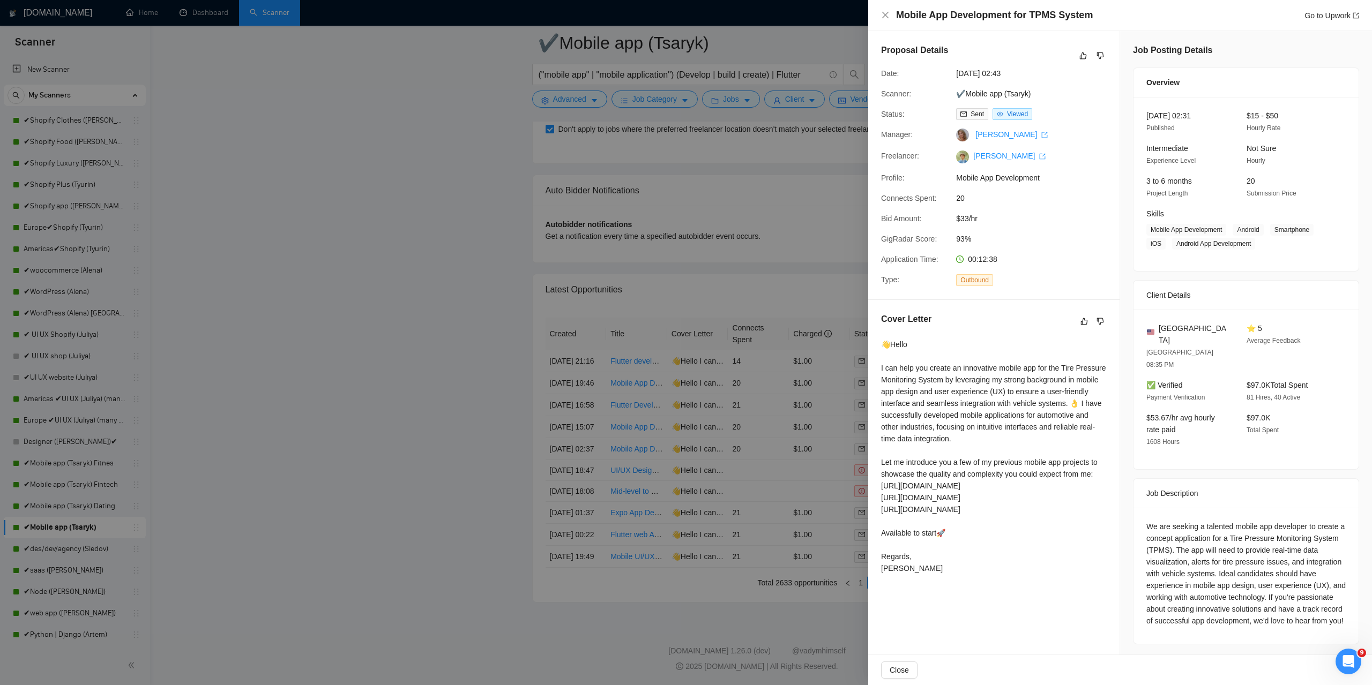
click at [1160, 521] on div "We are seeking a talented mobile app developer to create a concept application …" at bounding box center [1245, 574] width 199 height 106
click at [1159, 521] on div "We are seeking a talented mobile app developer to create a concept application …" at bounding box center [1245, 574] width 199 height 106
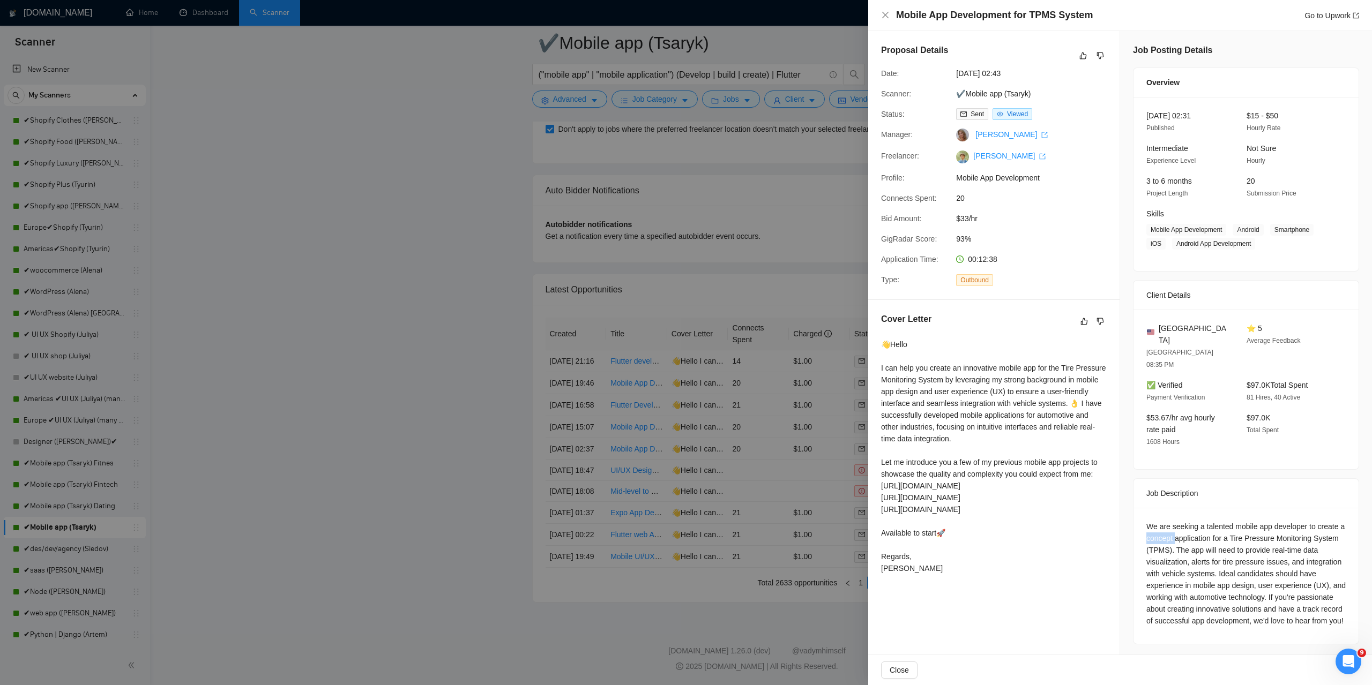
click at [1158, 521] on div "We are seeking a talented mobile app developer to create a concept application …" at bounding box center [1245, 574] width 199 height 106
click at [1157, 521] on div "We are seeking a talented mobile app developer to create a concept application …" at bounding box center [1245, 574] width 199 height 106
click at [1156, 521] on div "We are seeking a talented mobile app developer to create a concept application …" at bounding box center [1245, 574] width 199 height 106
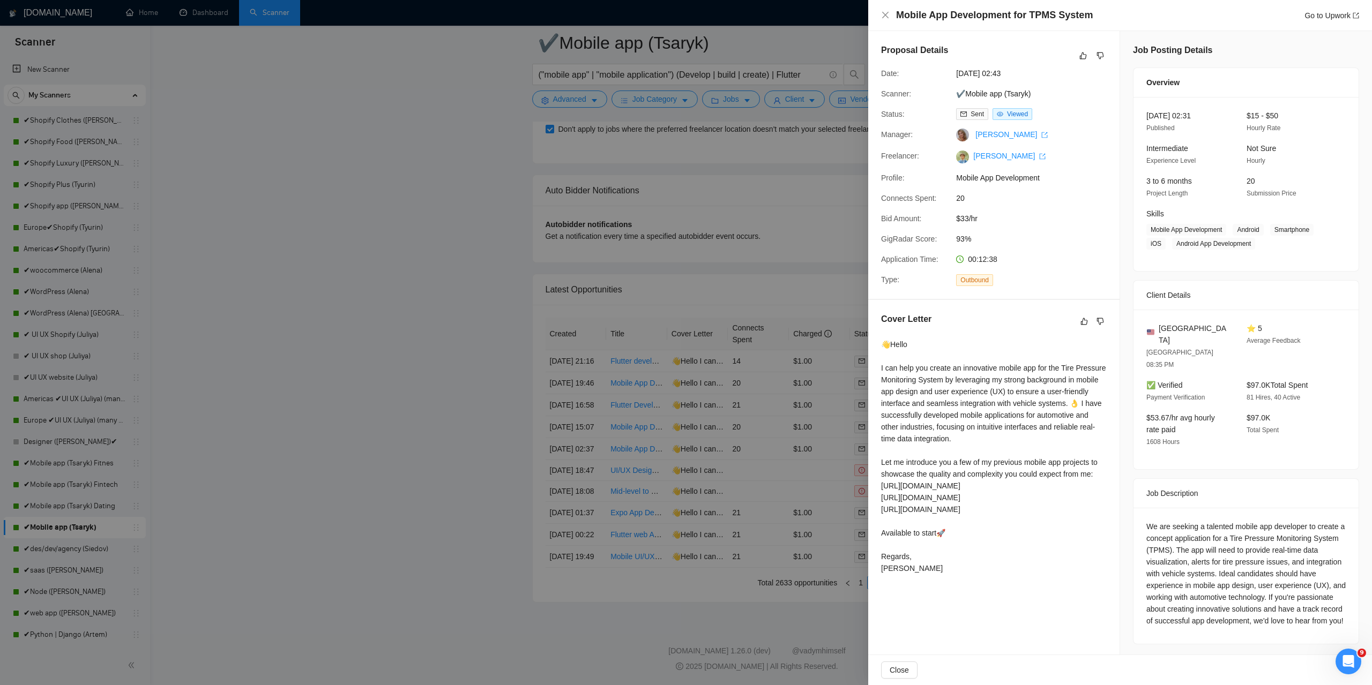
click at [1154, 521] on div "We are seeking a talented mobile app developer to create a concept application …" at bounding box center [1245, 574] width 199 height 106
click at [1155, 521] on div "We are seeking a talented mobile app developer to create a concept application …" at bounding box center [1245, 574] width 199 height 106
click at [1148, 521] on div "We are seeking a talented mobile app developer to create a concept application …" at bounding box center [1245, 574] width 199 height 106
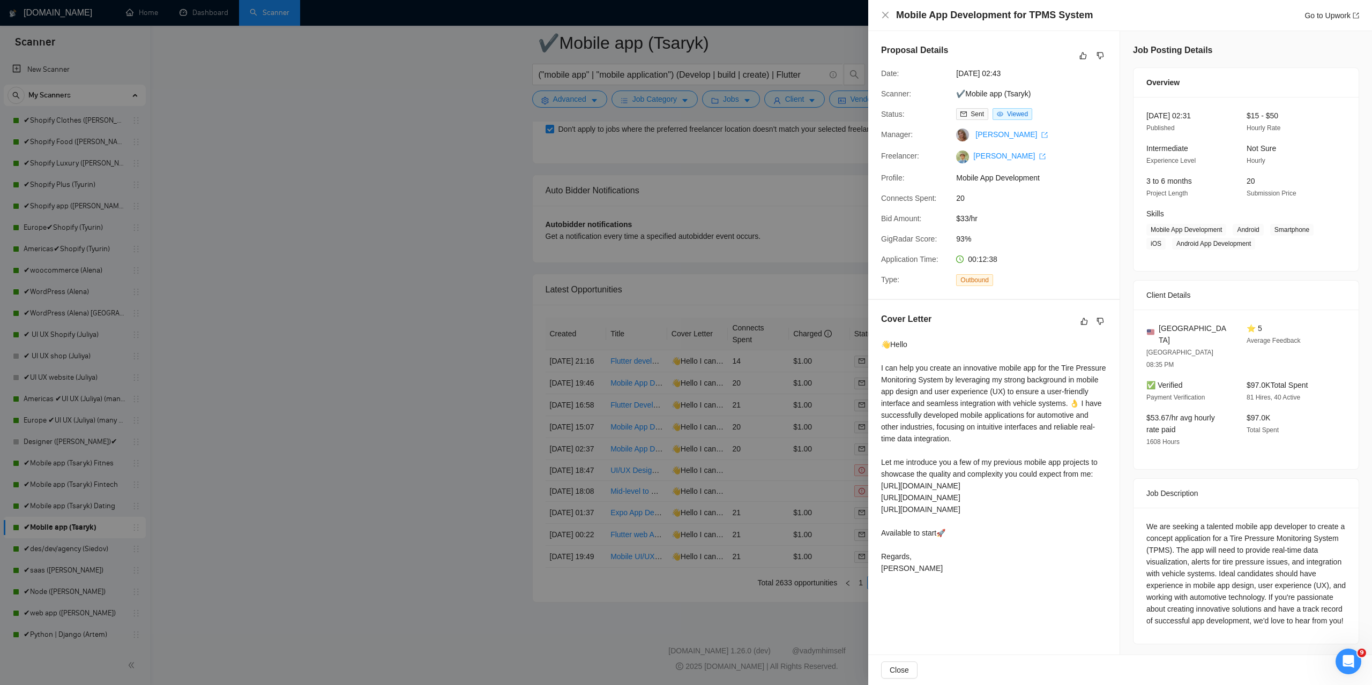
click at [1148, 521] on div "We are seeking a talented mobile app developer to create a concept application …" at bounding box center [1245, 574] width 199 height 106
click at [1149, 521] on div "We are seeking a talented mobile app developer to create a concept application …" at bounding box center [1245, 574] width 199 height 106
drag, startPoint x: 892, startPoint y: 367, endPoint x: 916, endPoint y: 384, distance: 29.2
click at [900, 372] on div "👋Hello I can help you create an innovative mobile app for the Tire Pressure Mon…" at bounding box center [994, 457] width 226 height 236
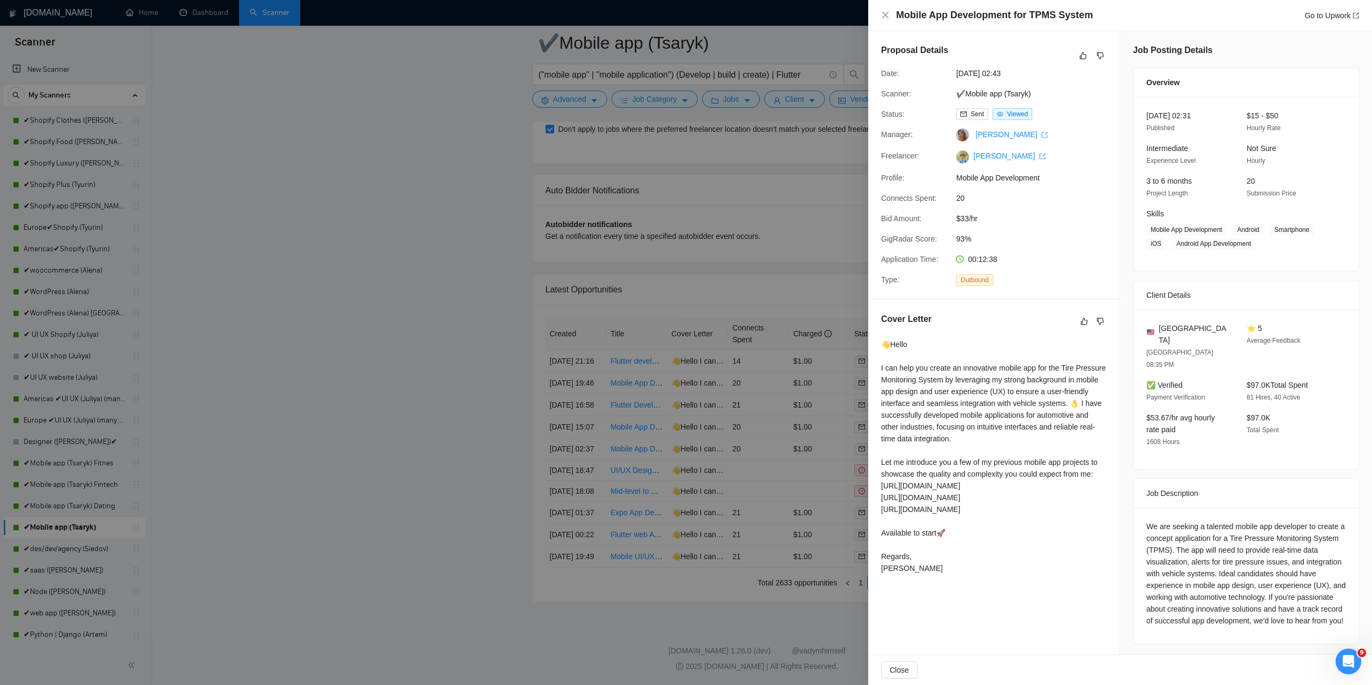
click at [916, 384] on div "👋Hello I can help you create an innovative mobile app for the Tire Pressure Mon…" at bounding box center [994, 457] width 226 height 236
click at [918, 386] on div "👋Hello I can help you create an innovative mobile app for the Tire Pressure Mon…" at bounding box center [994, 457] width 226 height 236
click at [387, 374] on div at bounding box center [686, 342] width 1372 height 685
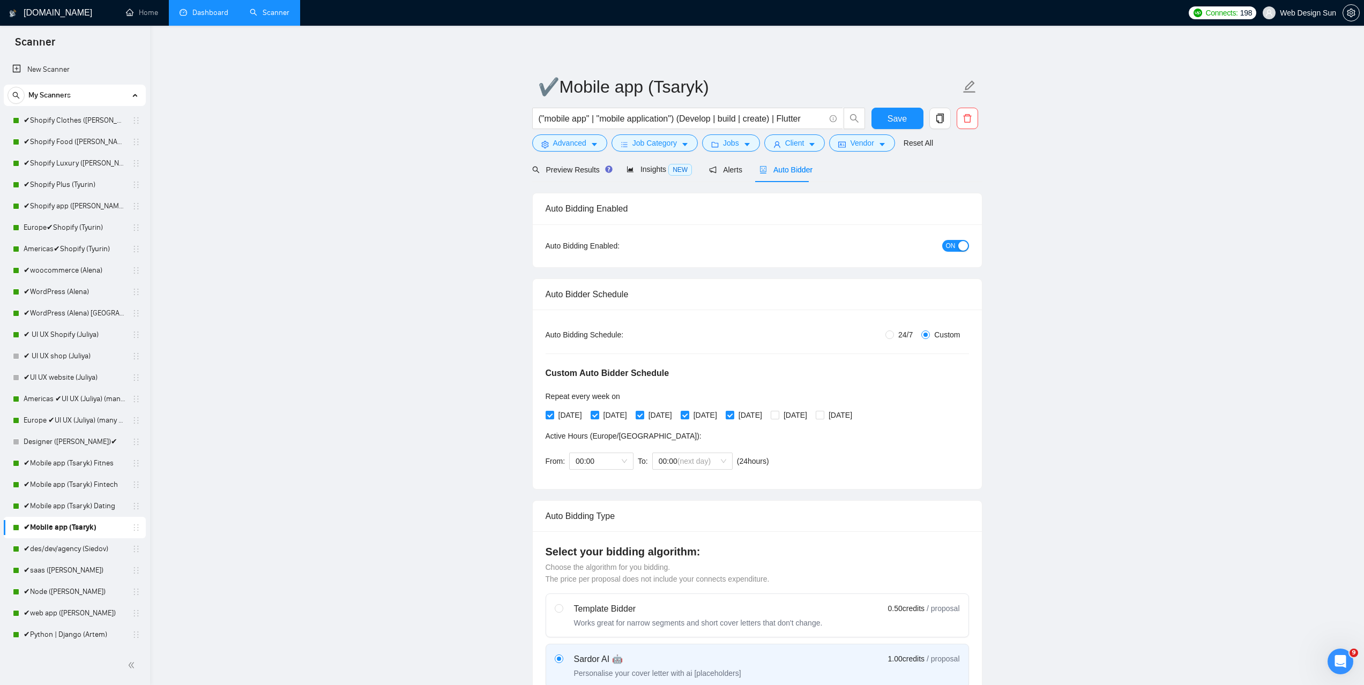
click at [215, 13] on link "Dashboard" at bounding box center [204, 12] width 49 height 9
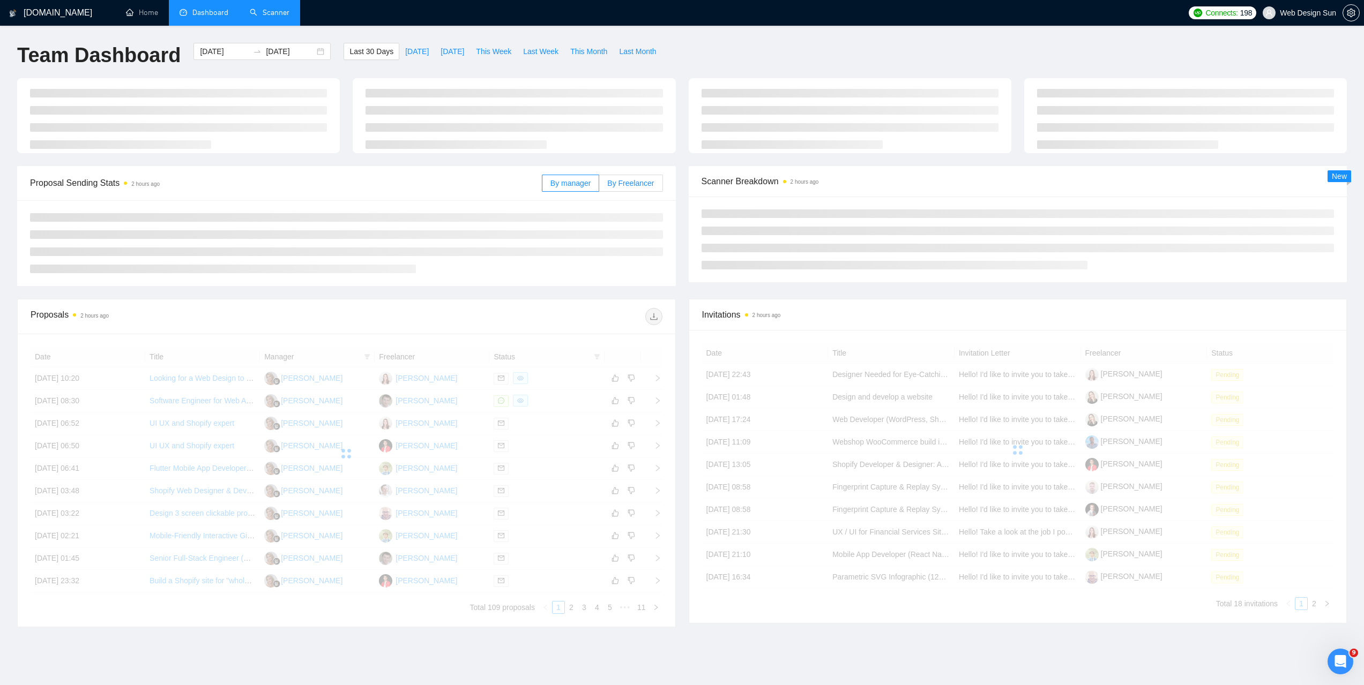
click at [626, 181] on span "By Freelancer" at bounding box center [630, 183] width 47 height 9
click at [599, 186] on input "By Freelancer" at bounding box center [599, 186] width 0 height 0
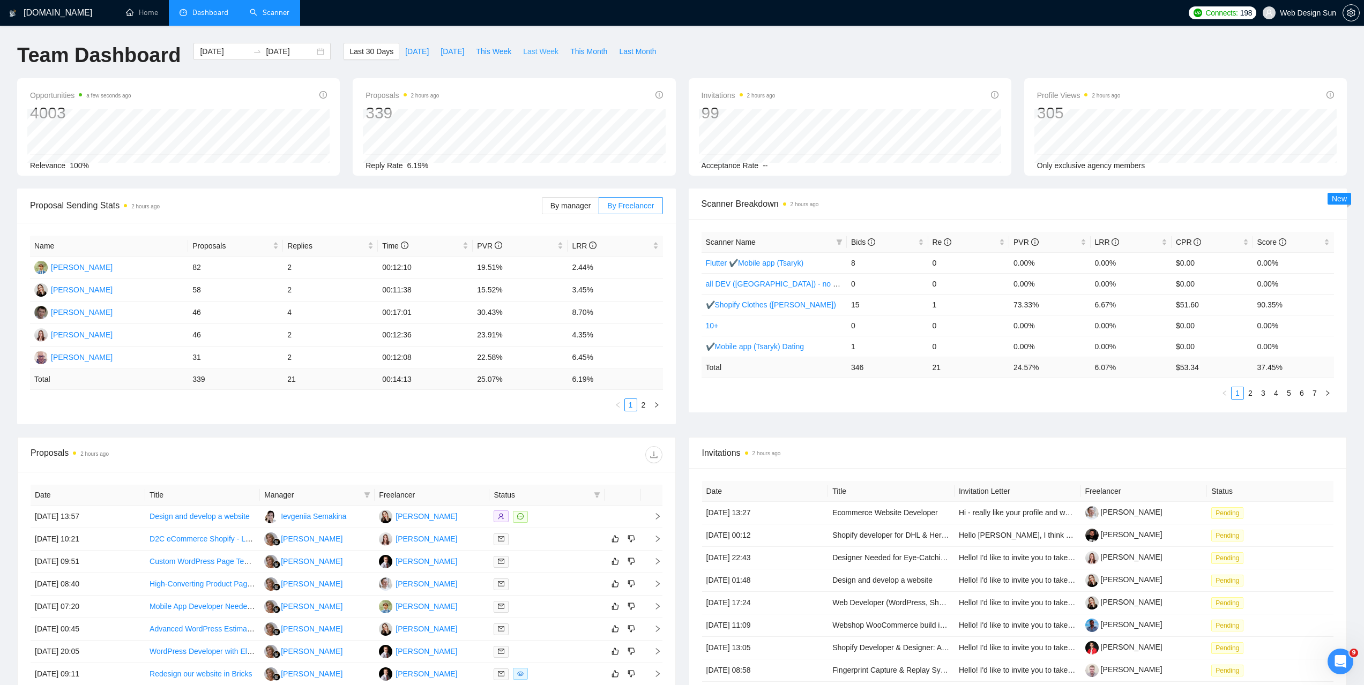
click at [542, 52] on span "Last Week" at bounding box center [540, 52] width 35 height 12
type input "[DATE]"
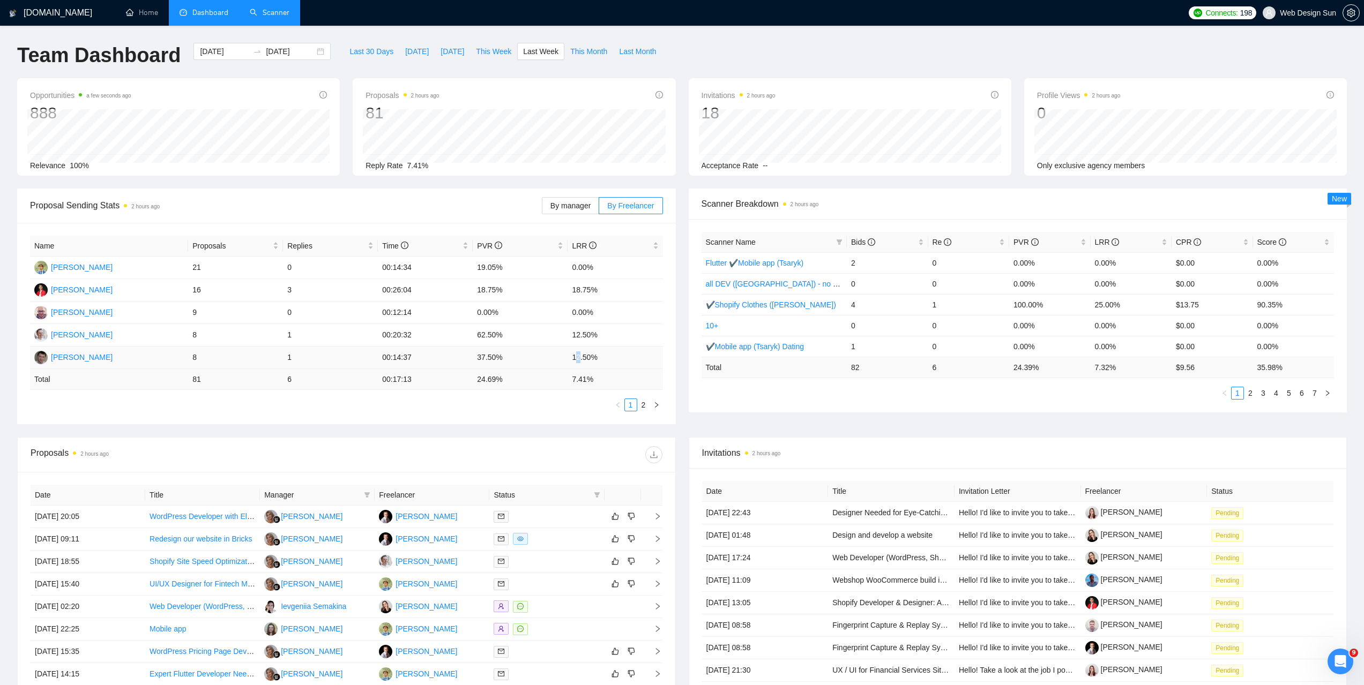
drag, startPoint x: 577, startPoint y: 357, endPoint x: 588, endPoint y: 355, distance: 11.6
click at [584, 357] on td "12.50%" at bounding box center [615, 358] width 95 height 23
click at [587, 355] on td "12.50%" at bounding box center [615, 358] width 95 height 23
click at [643, 409] on link "2" at bounding box center [644, 405] width 12 height 12
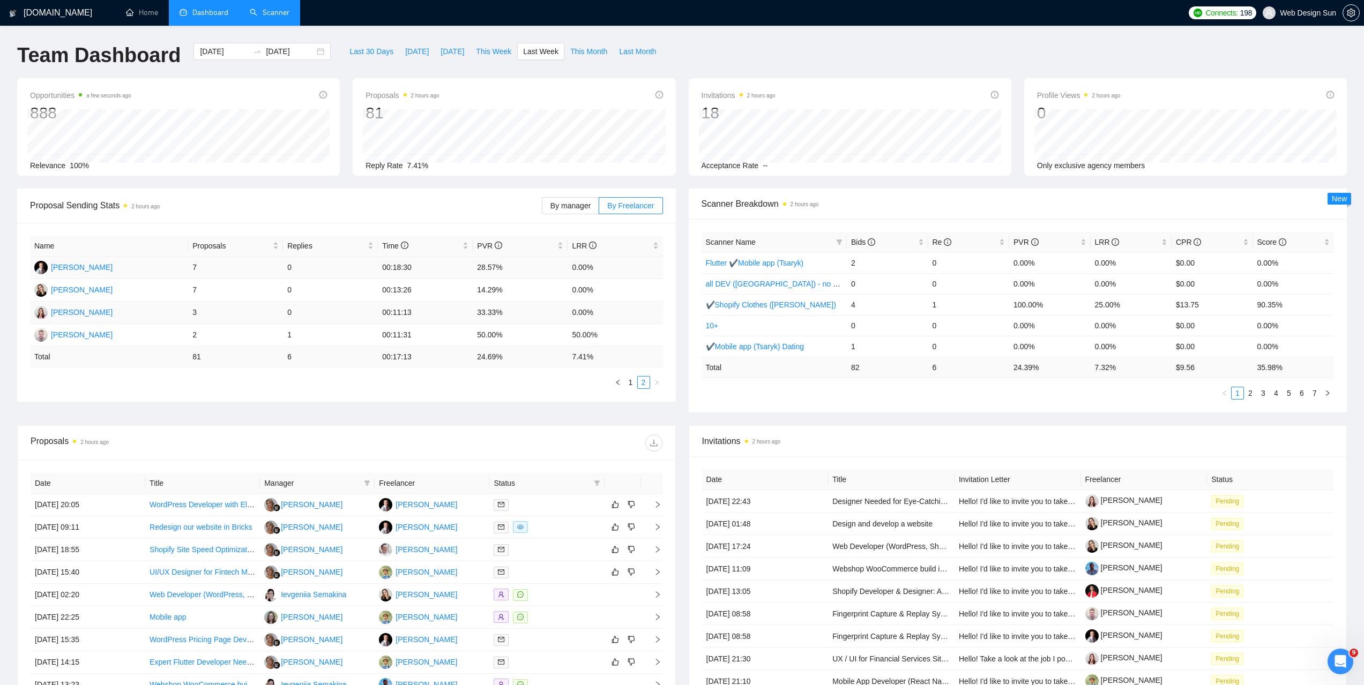
drag, startPoint x: 481, startPoint y: 268, endPoint x: 553, endPoint y: 312, distance: 84.5
click at [482, 268] on td "28.57%" at bounding box center [520, 268] width 95 height 23
click at [631, 386] on link "1" at bounding box center [631, 383] width 12 height 12
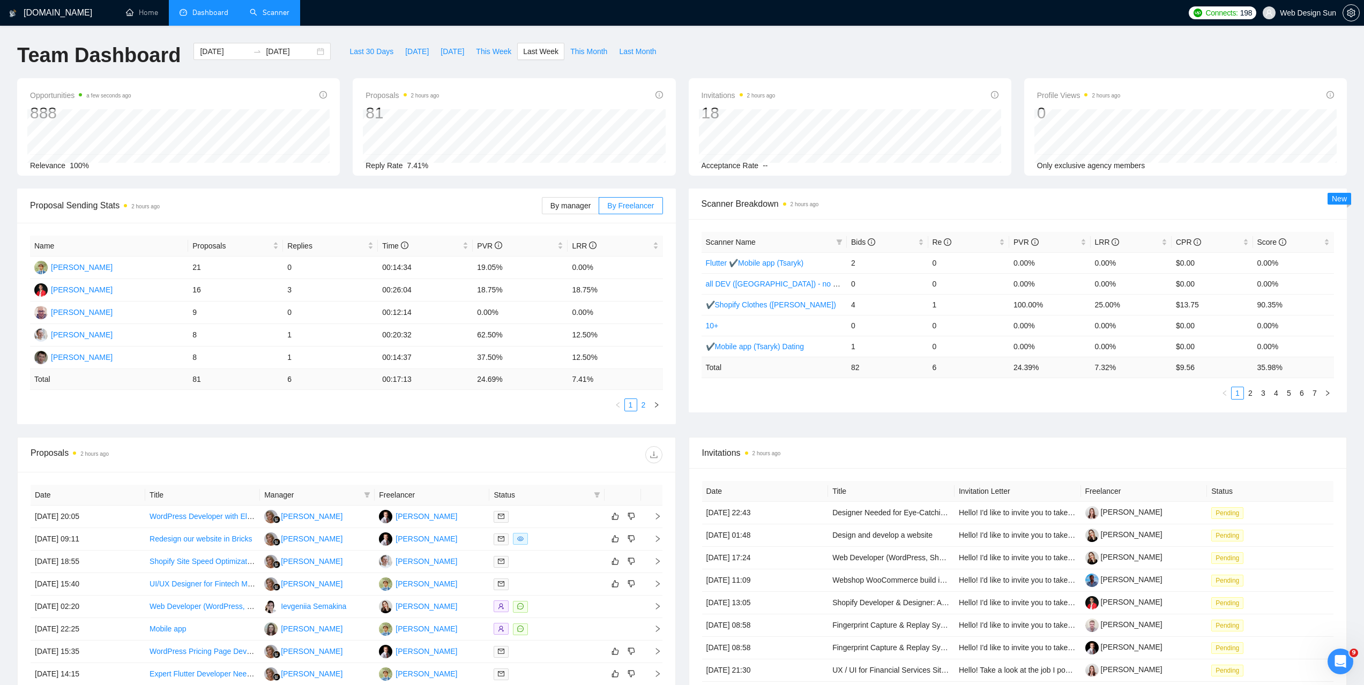
click at [645, 405] on link "2" at bounding box center [644, 405] width 12 height 12
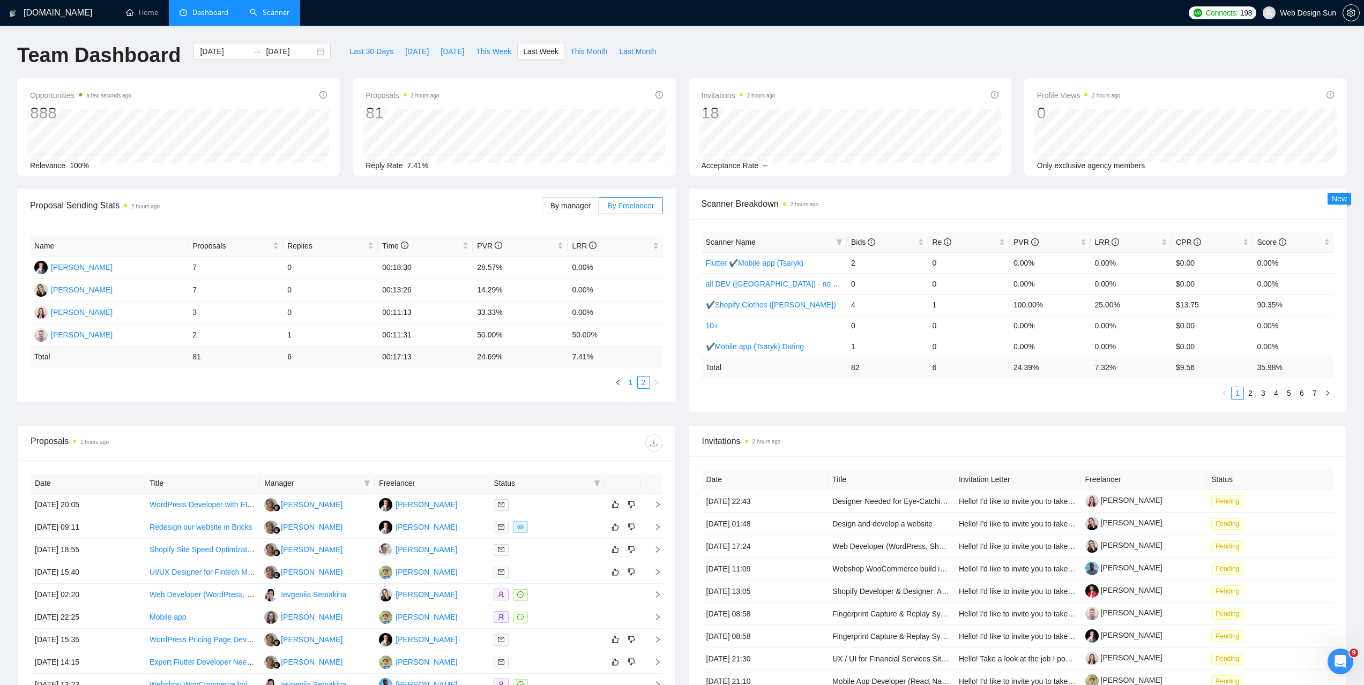
click at [631, 382] on link "1" at bounding box center [631, 383] width 12 height 12
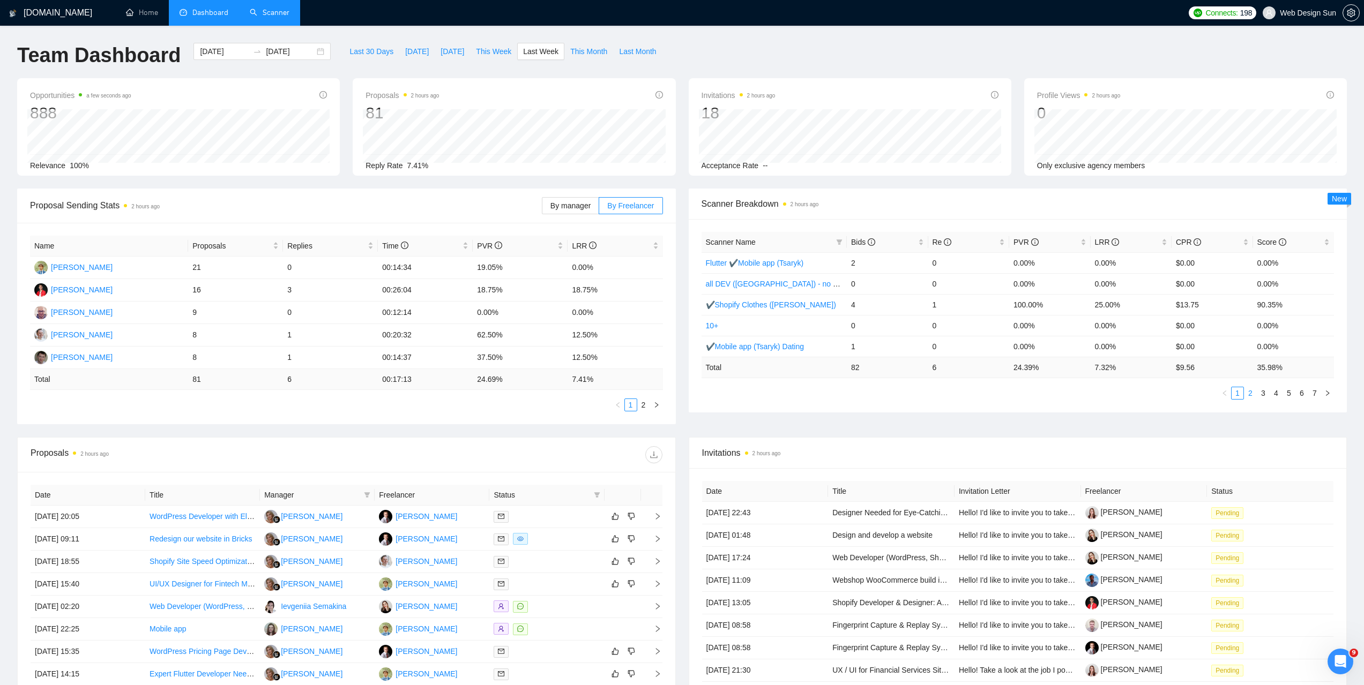
click at [1252, 395] on link "2" at bounding box center [1250, 393] width 12 height 12
click at [1102, 241] on span "LRR" at bounding box center [1107, 242] width 25 height 9
click at [1104, 241] on span "LRR" at bounding box center [1107, 242] width 25 height 9
click at [1236, 394] on link "1" at bounding box center [1238, 393] width 12 height 12
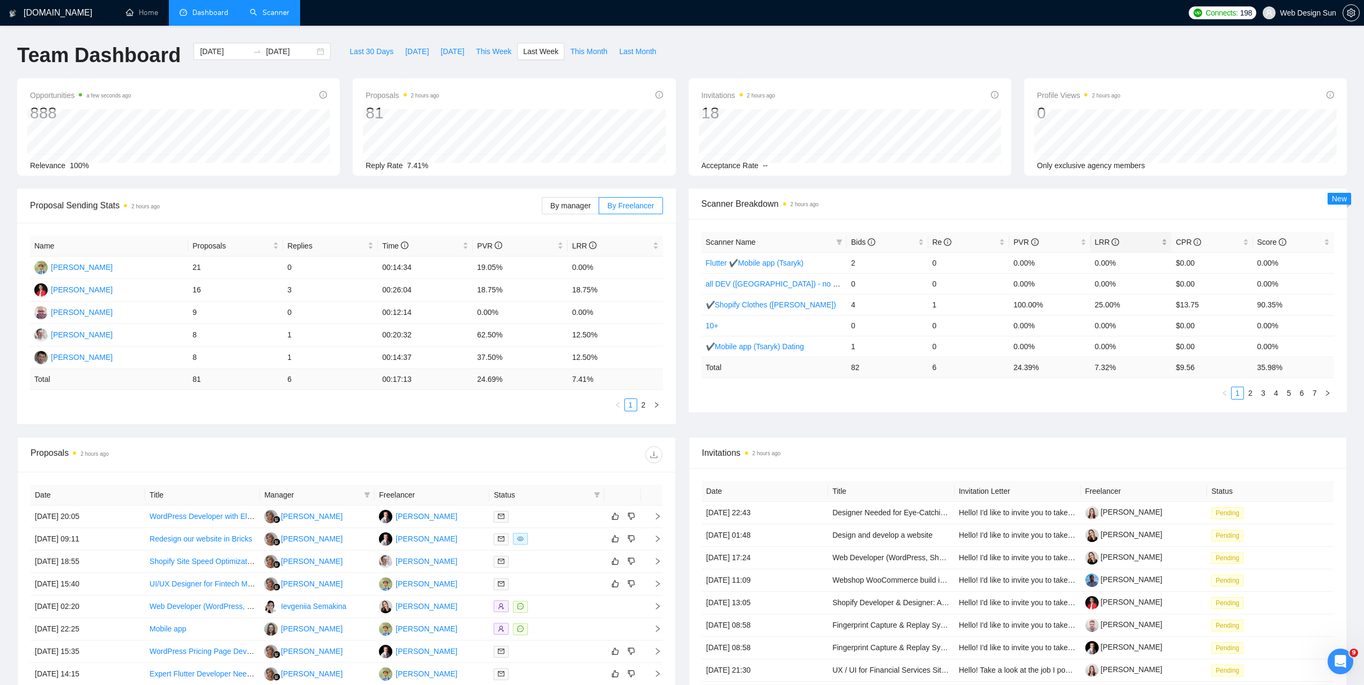
click at [1103, 240] on span "LRR" at bounding box center [1107, 242] width 25 height 9
click at [743, 308] on link "✔web app ([PERSON_NAME])" at bounding box center [759, 305] width 106 height 9
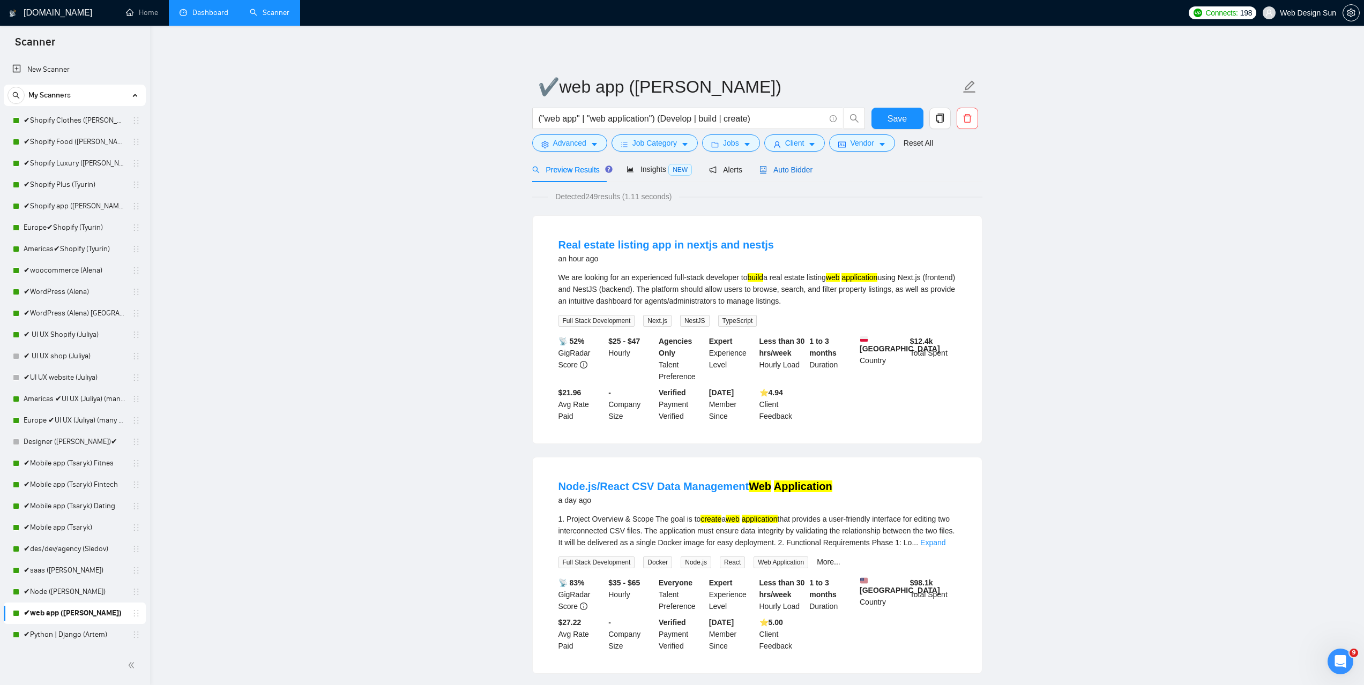
click at [775, 166] on span "Auto Bidder" at bounding box center [785, 170] width 53 height 9
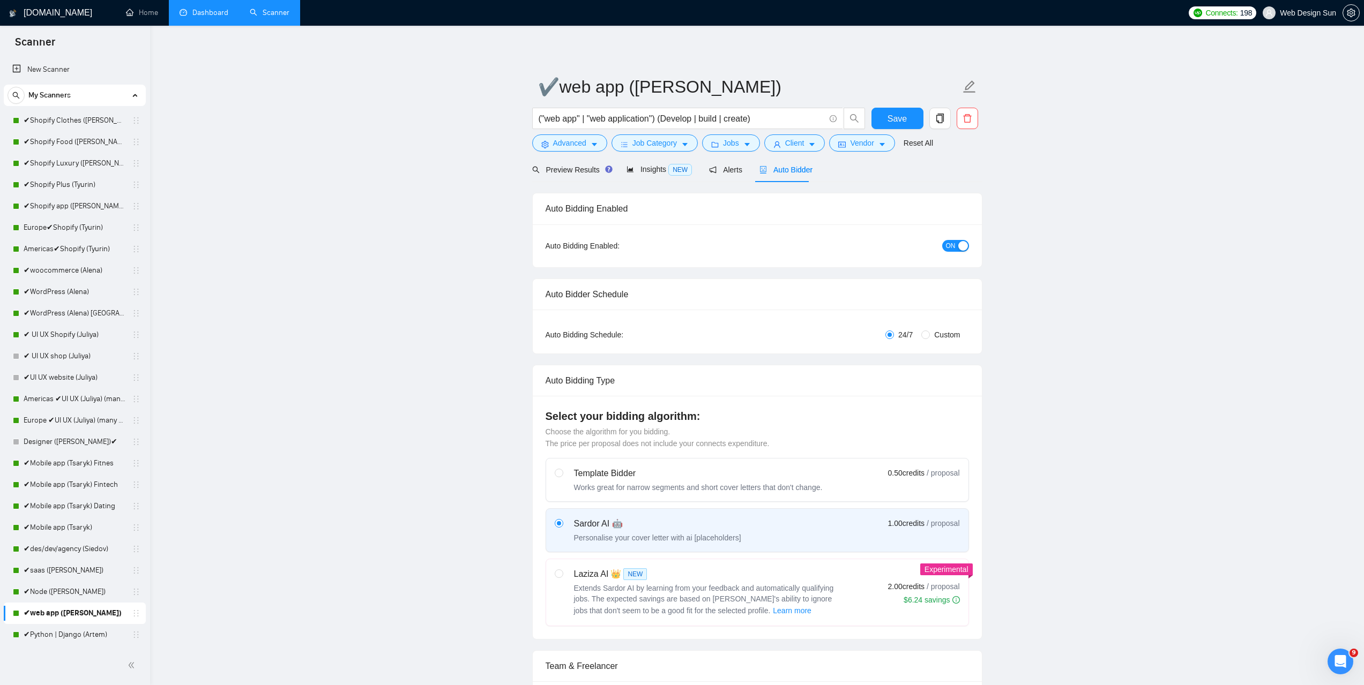
radio input "false"
radio input "true"
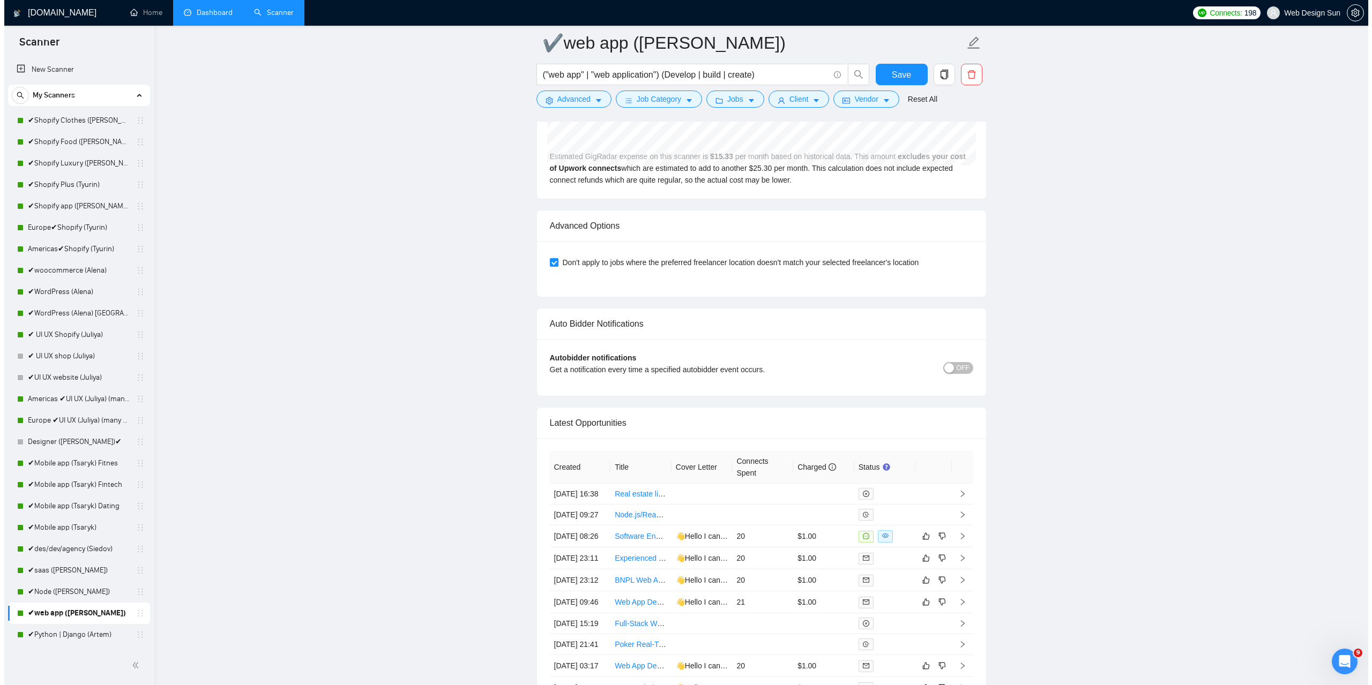
scroll to position [2761, 0]
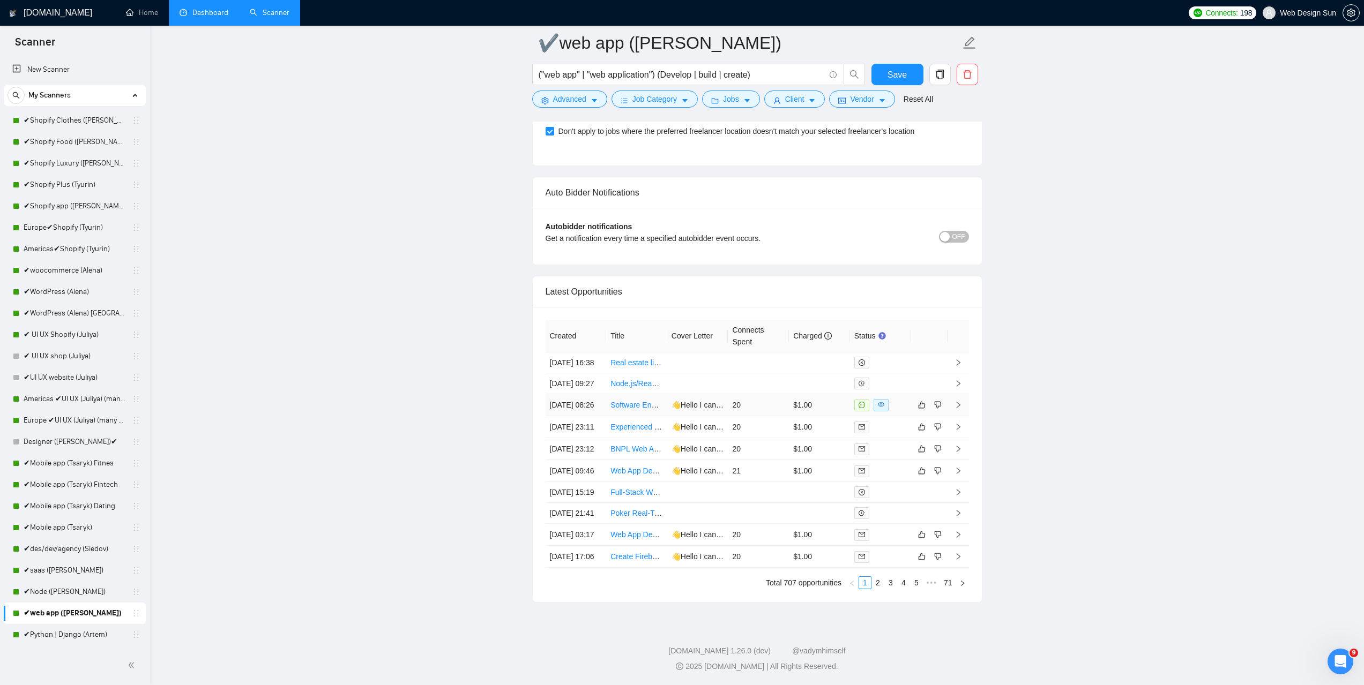
click at [777, 394] on td "20" at bounding box center [758, 405] width 61 height 22
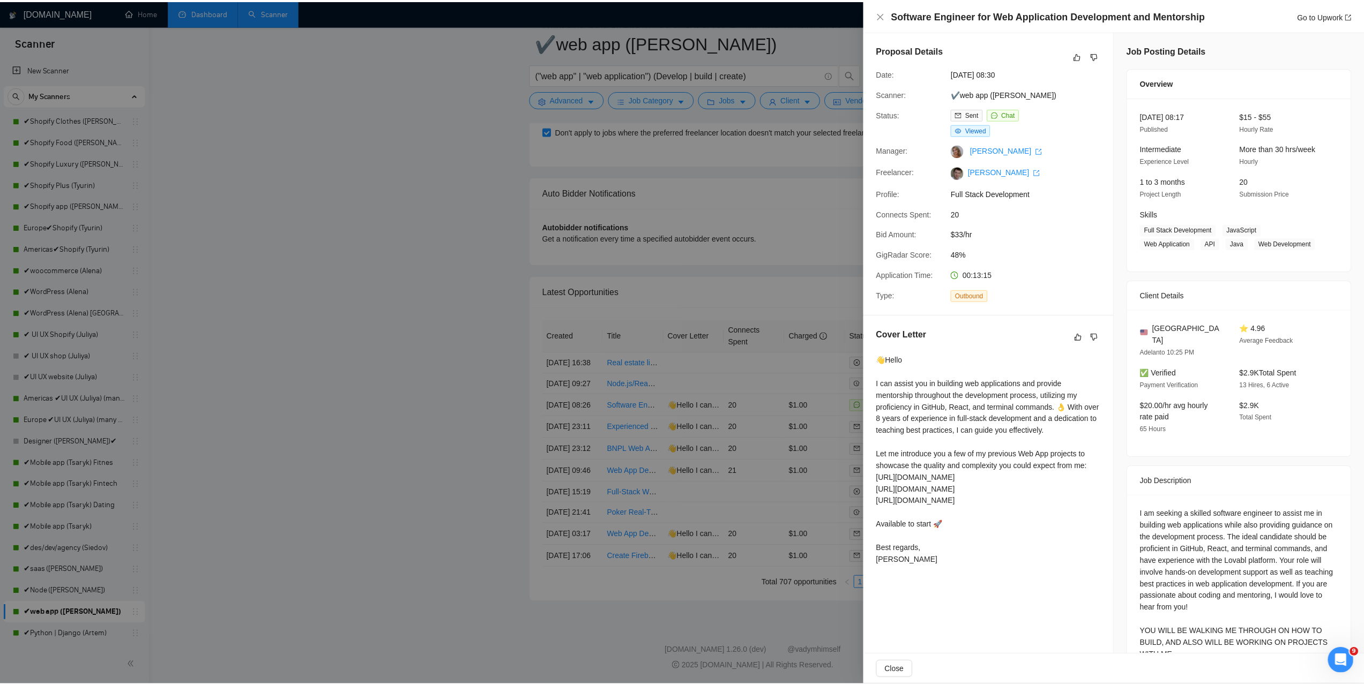
scroll to position [46, 0]
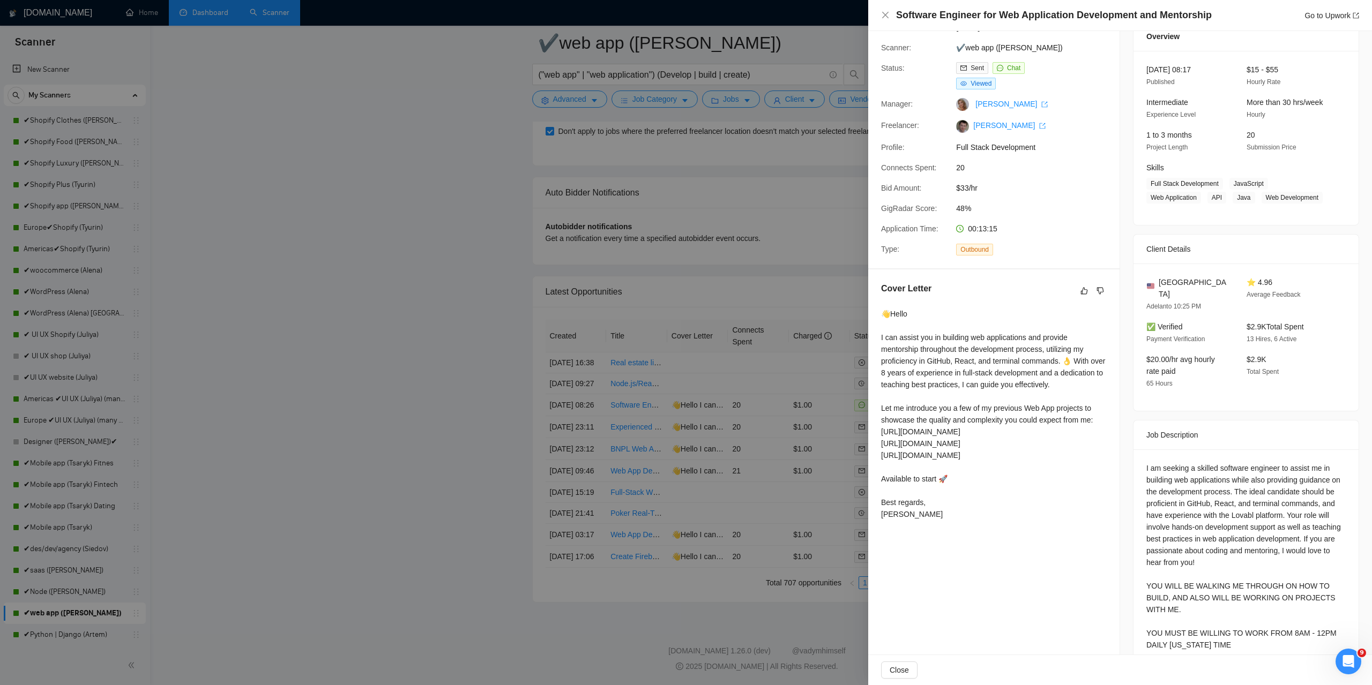
drag, startPoint x: 366, startPoint y: 420, endPoint x: 372, endPoint y: 498, distance: 78.6
click at [366, 421] on div at bounding box center [686, 342] width 1372 height 685
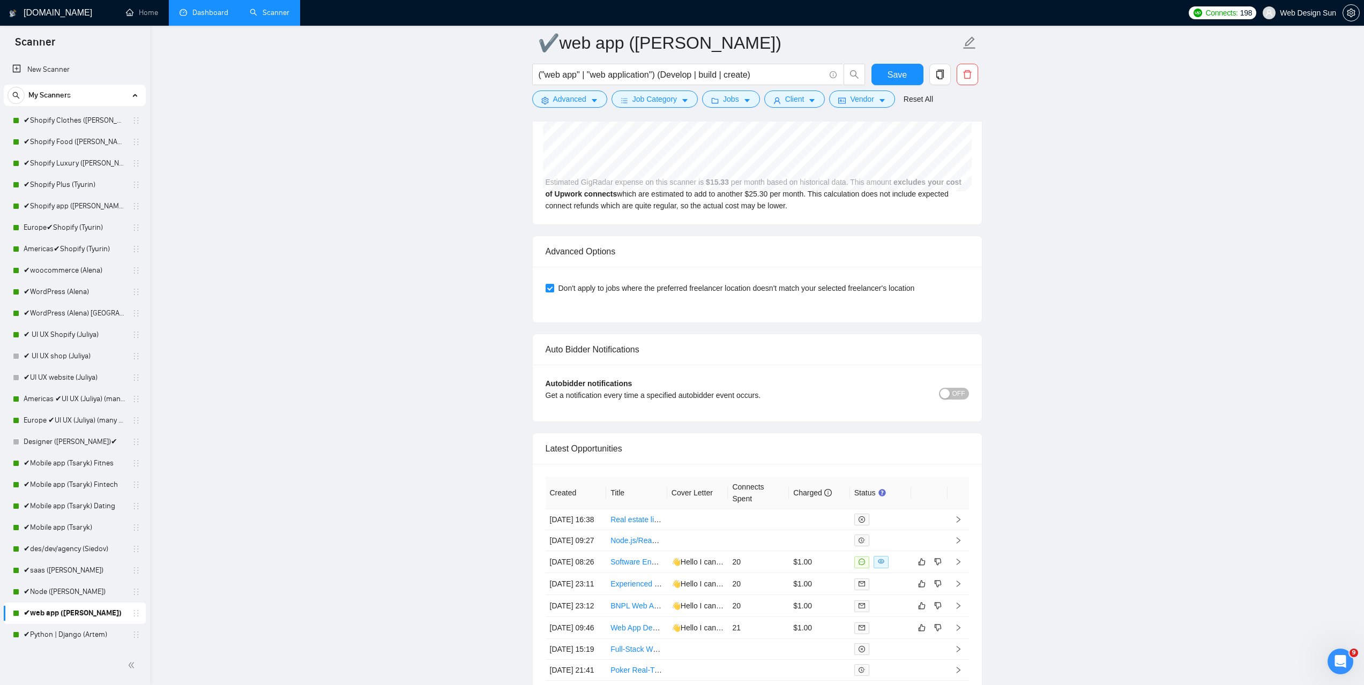
scroll to position [2440, 0]
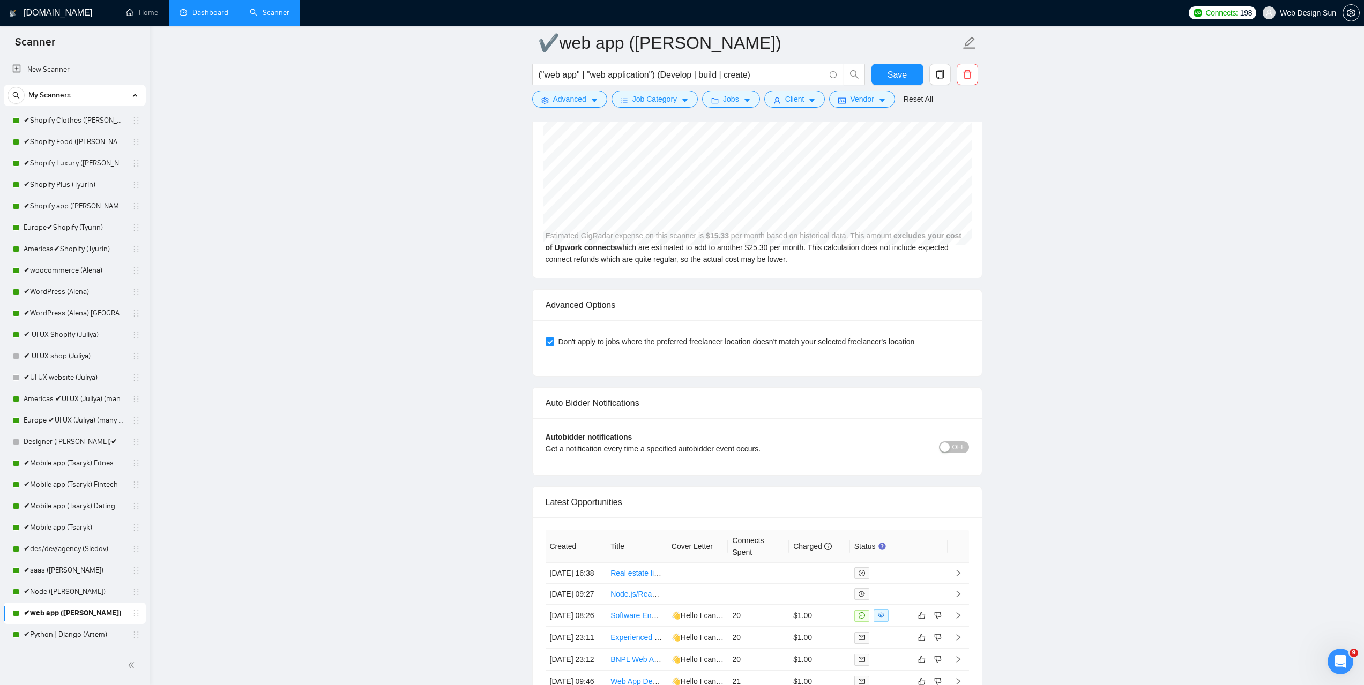
click at [212, 12] on link "Dashboard" at bounding box center [204, 12] width 49 height 9
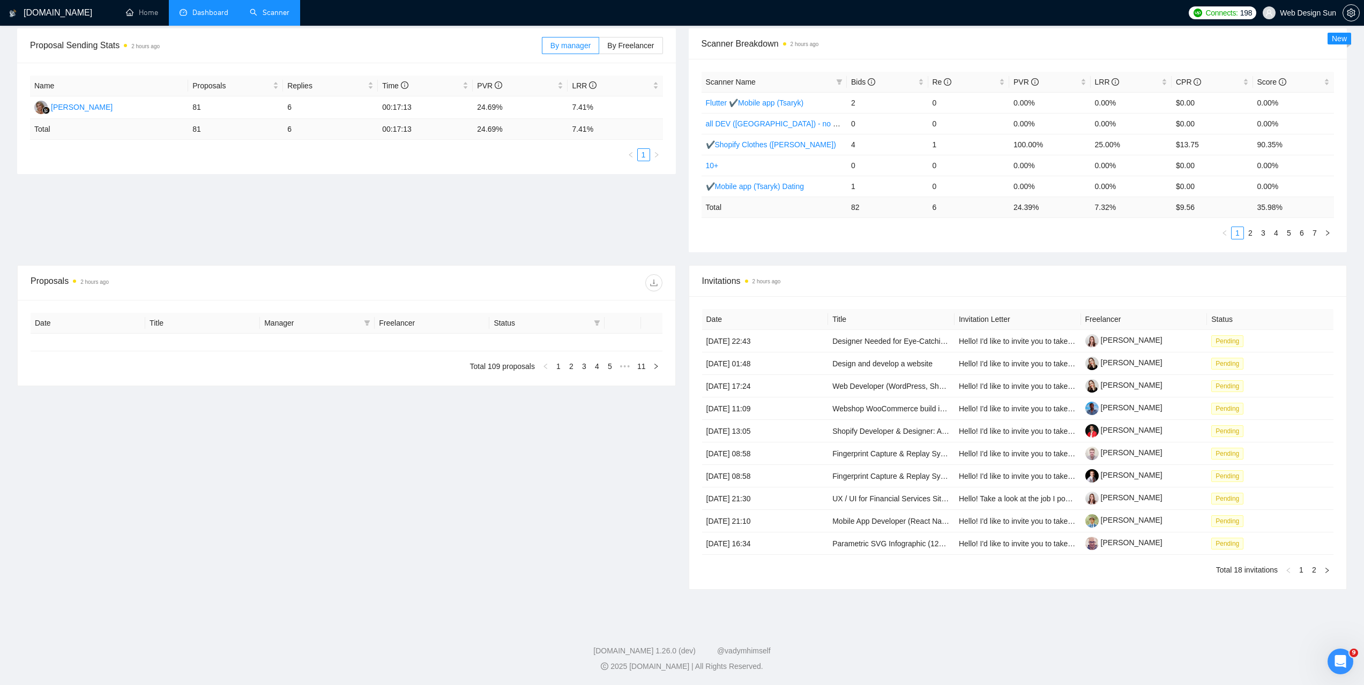
type input "[DATE]"
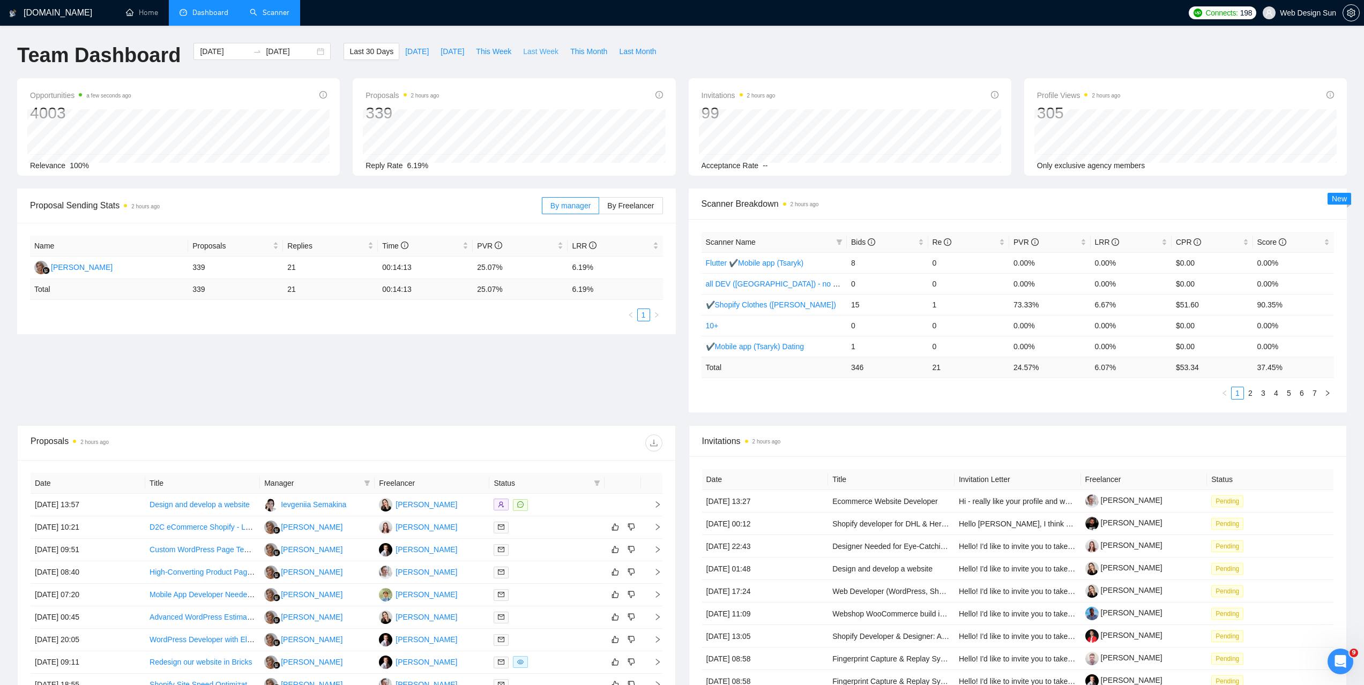
click at [533, 50] on span "Last Week" at bounding box center [540, 52] width 35 height 12
type input "[DATE]"
drag, startPoint x: 575, startPoint y: 269, endPoint x: 589, endPoint y: 270, distance: 14.5
click at [589, 270] on td "7.41%" at bounding box center [615, 268] width 95 height 23
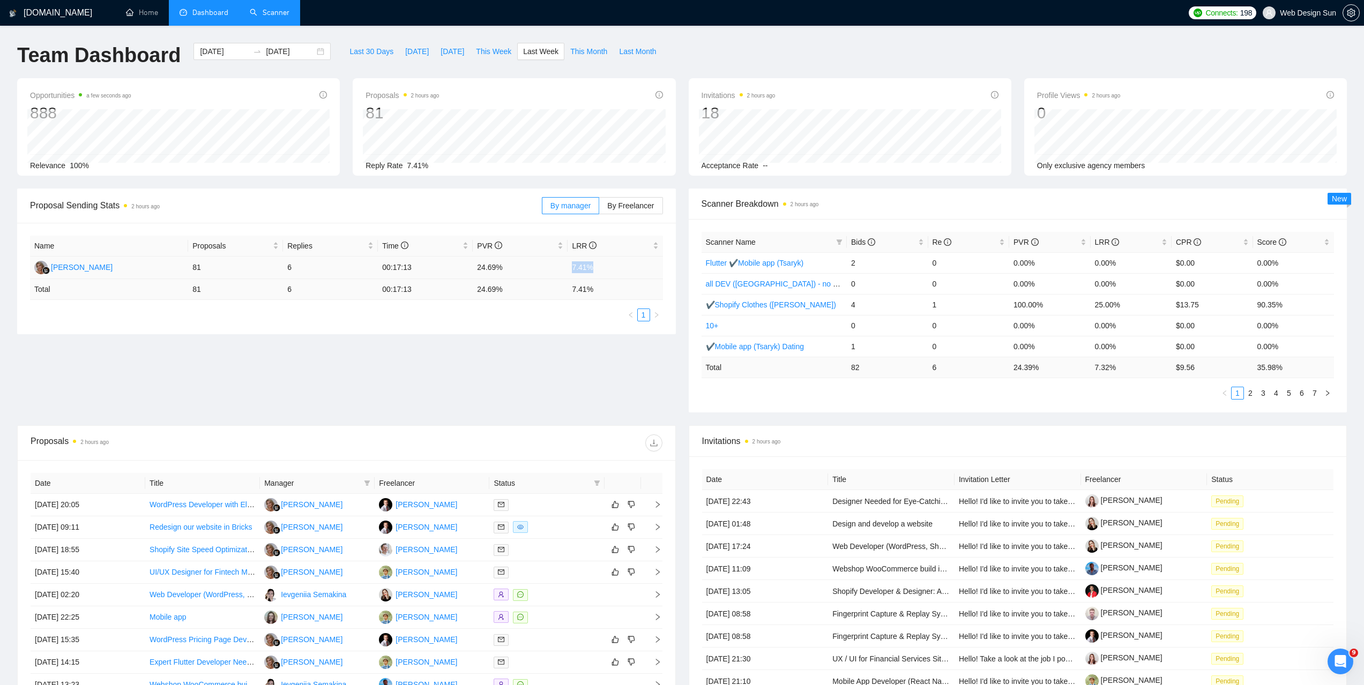
click at [587, 270] on td "7.41%" at bounding box center [615, 268] width 95 height 23
click at [586, 270] on td "7.41%" at bounding box center [615, 268] width 95 height 23
click at [585, 268] on td "7.41%" at bounding box center [615, 268] width 95 height 23
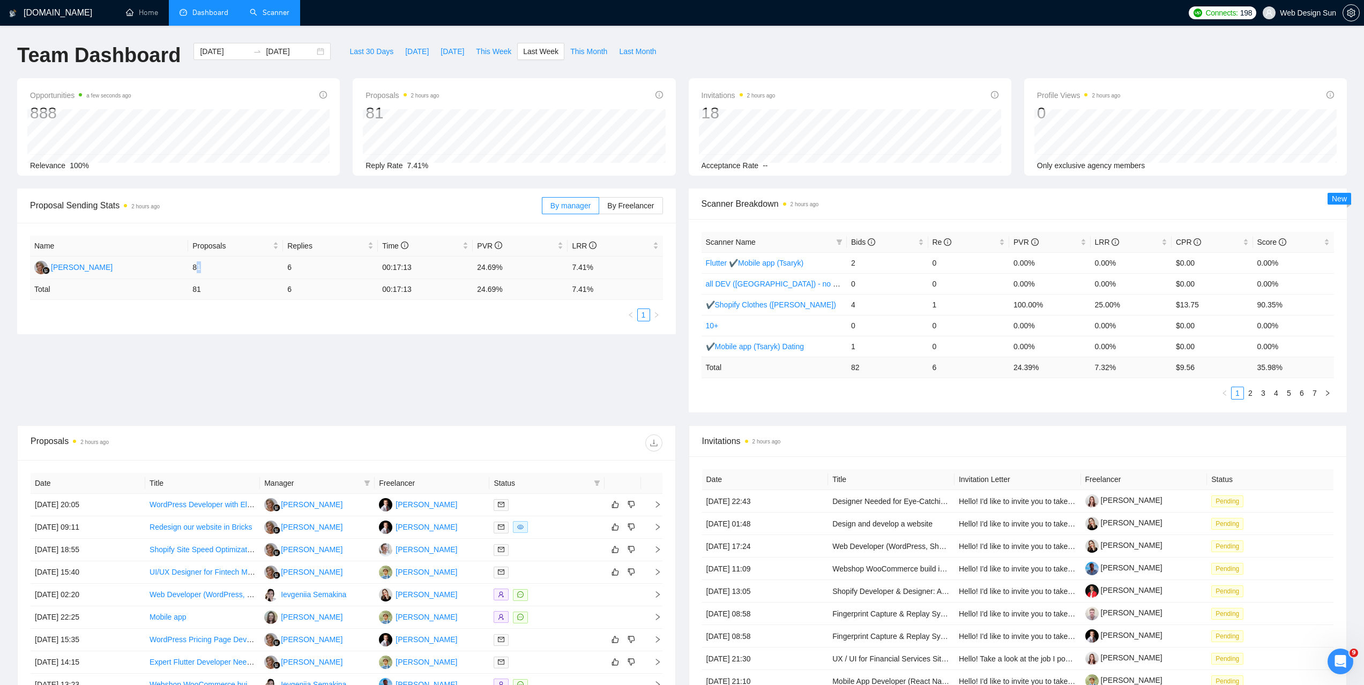
click at [198, 266] on td "81" at bounding box center [235, 268] width 95 height 23
click at [196, 266] on td "81" at bounding box center [235, 268] width 95 height 23
click at [625, 214] on div "By manager By Freelancer" at bounding box center [602, 206] width 121 height 34
click at [631, 207] on span "By Freelancer" at bounding box center [630, 206] width 47 height 9
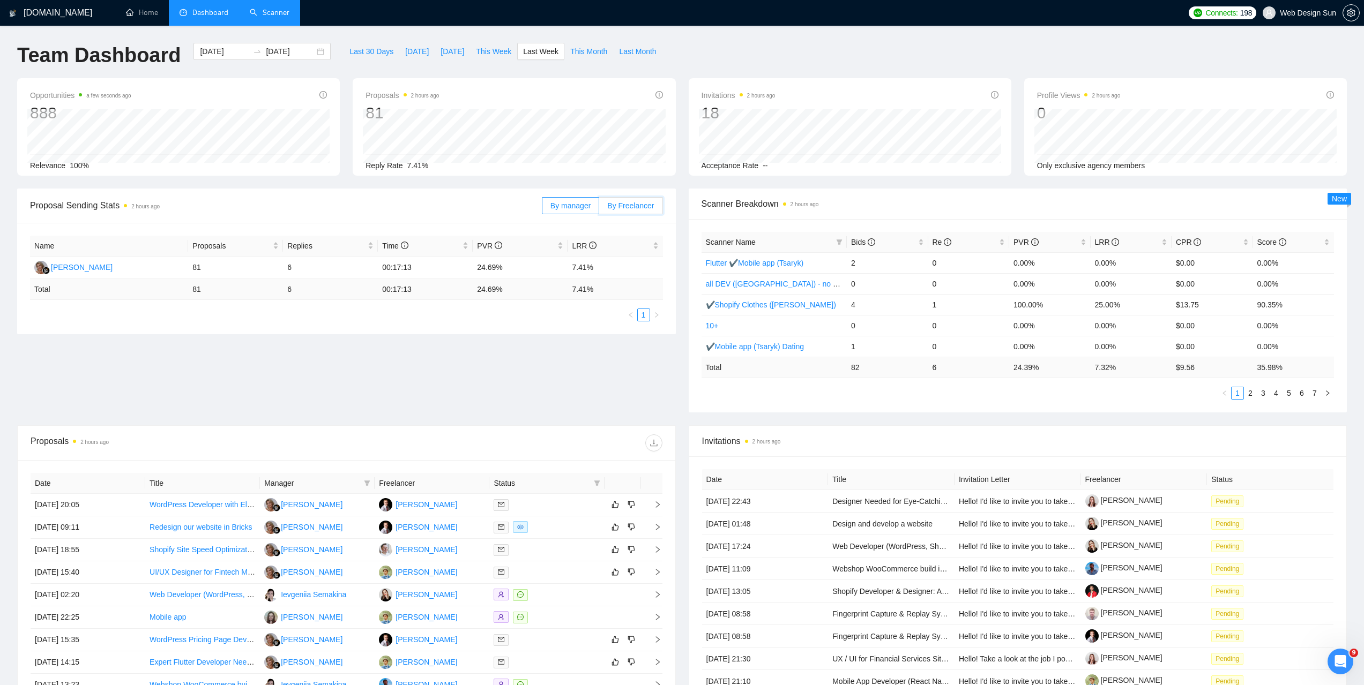
click at [599, 208] on input "By Freelancer" at bounding box center [599, 208] width 0 height 0
